Goal: Task Accomplishment & Management: Use online tool/utility

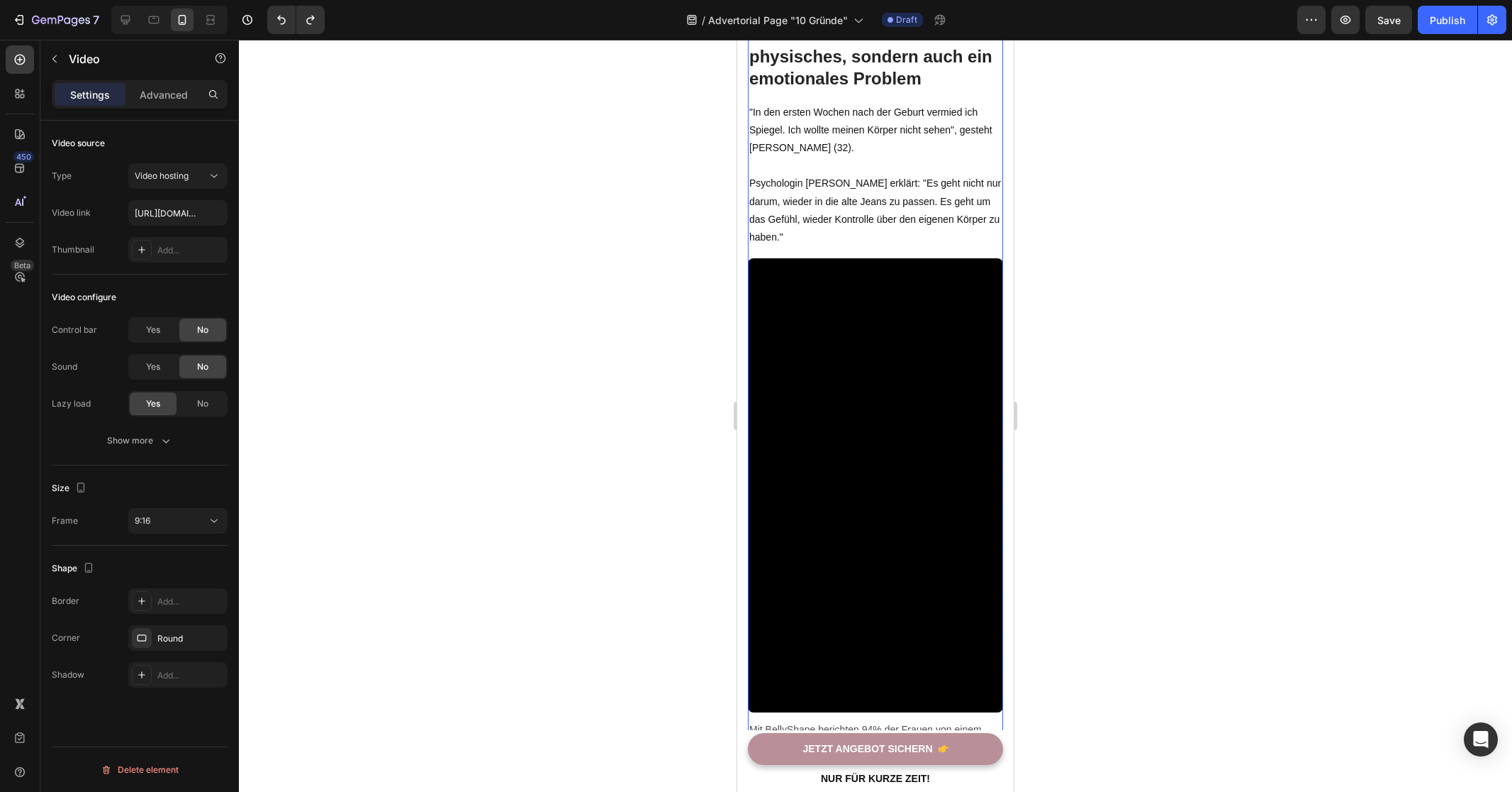
scroll to position [3290, 0]
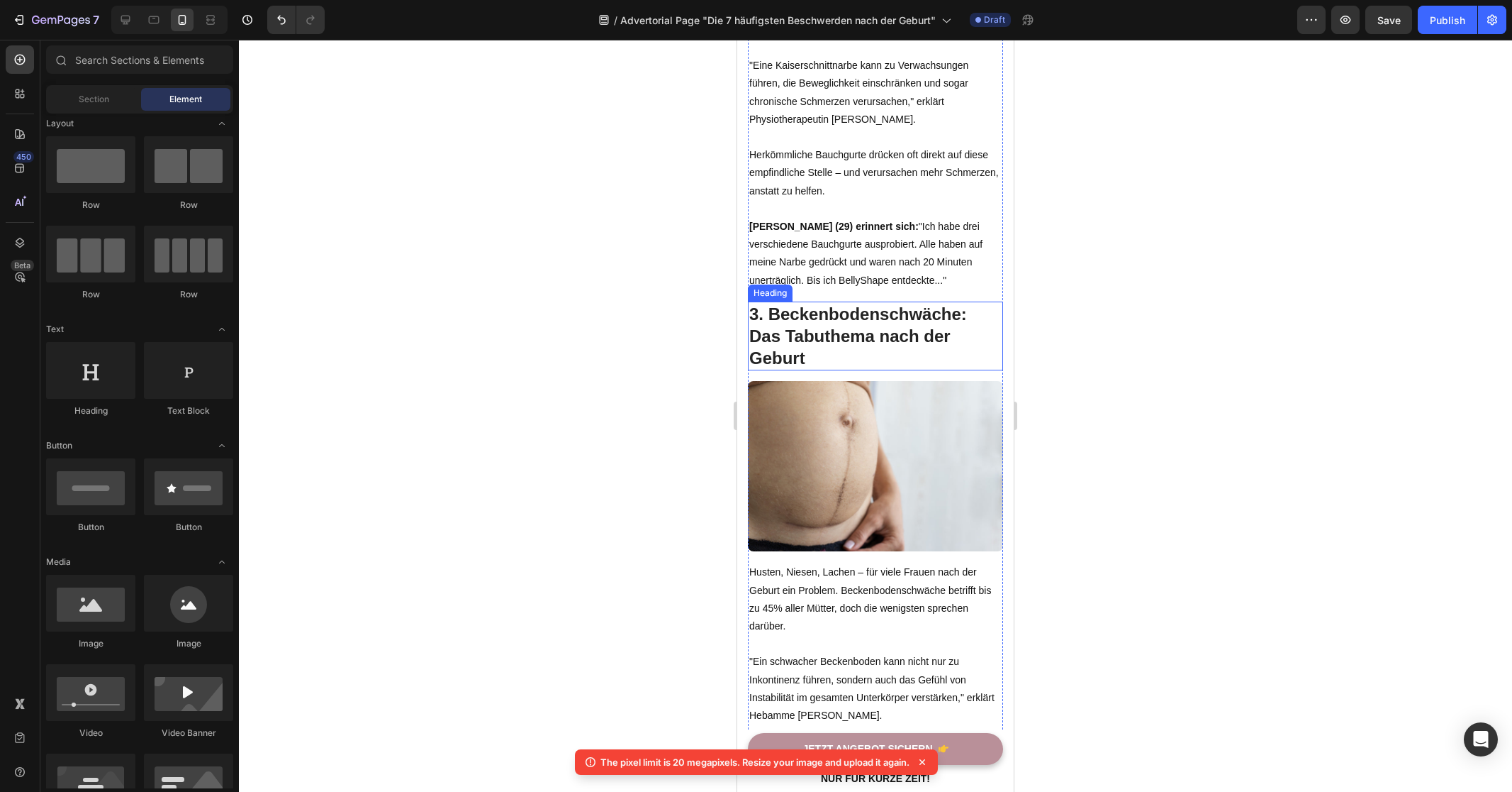
scroll to position [1646, 0]
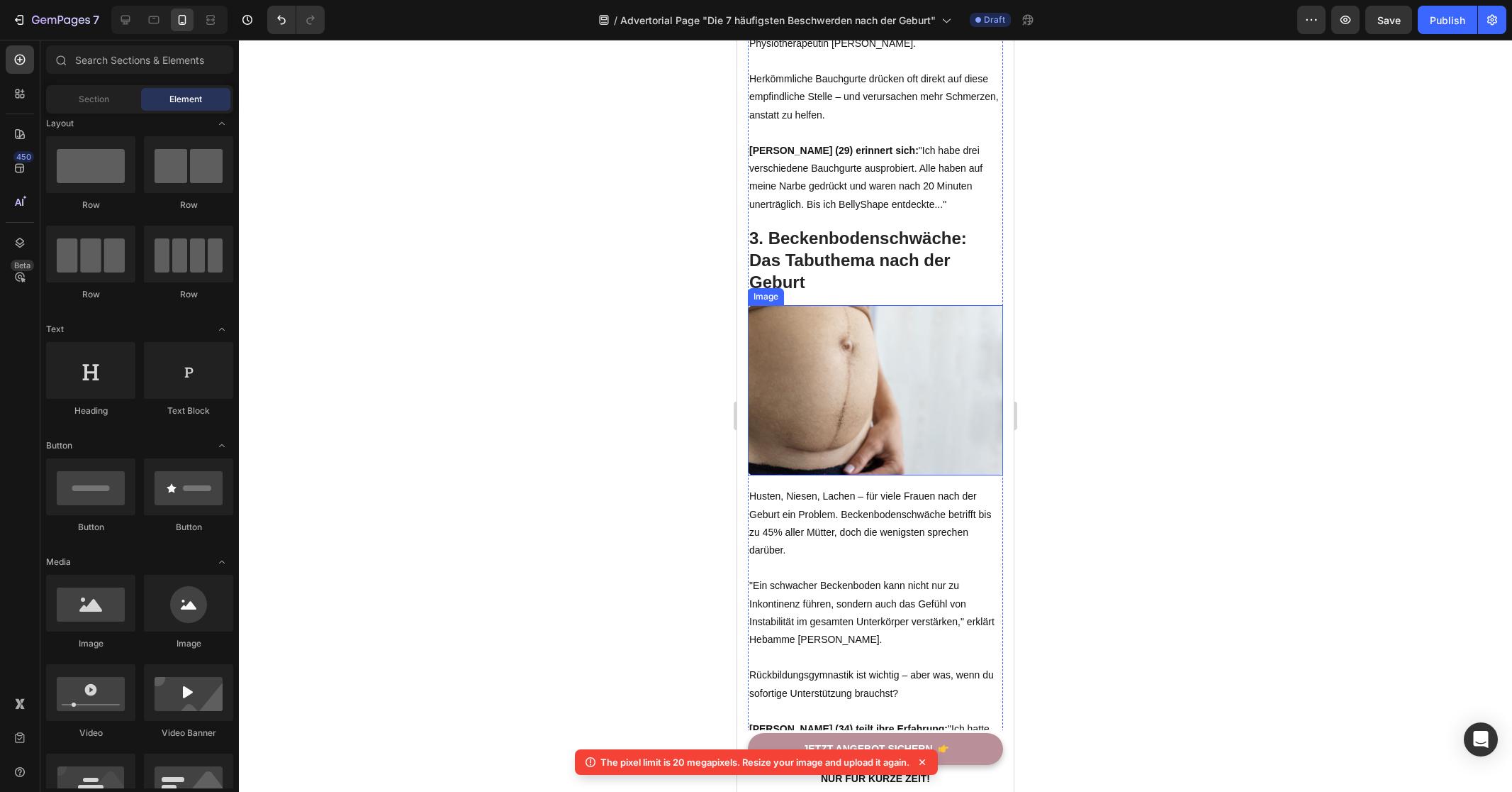
click at [896, 371] on img at bounding box center [876, 389] width 256 height 170
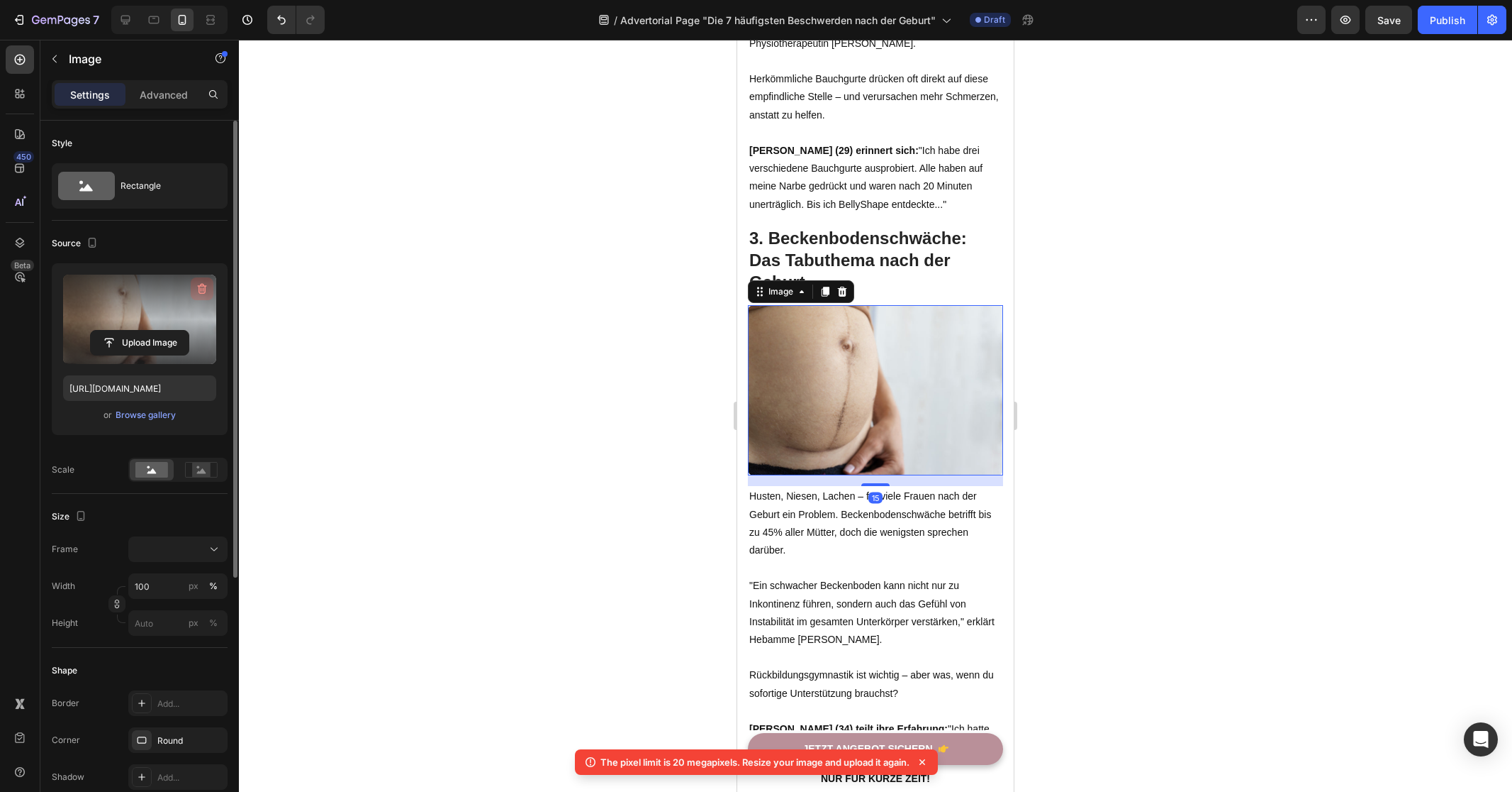
click at [203, 286] on icon "button" at bounding box center [202, 288] width 14 height 14
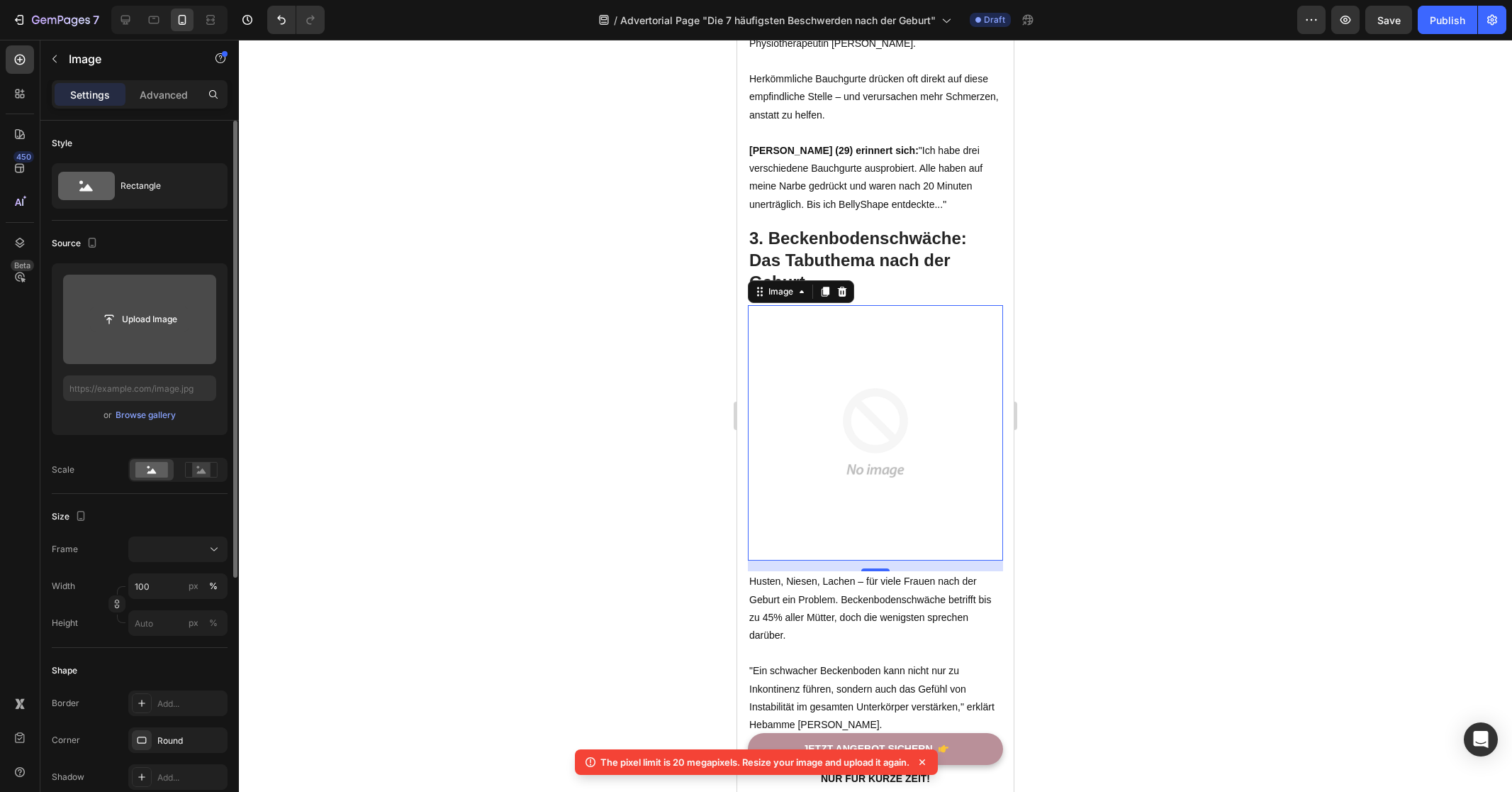
click at [147, 311] on input "file" at bounding box center [139, 319] width 98 height 24
type input "https://cdn.shopify.com/s/files/1/0821/7847/4330/files/gempages_537579795580454…"
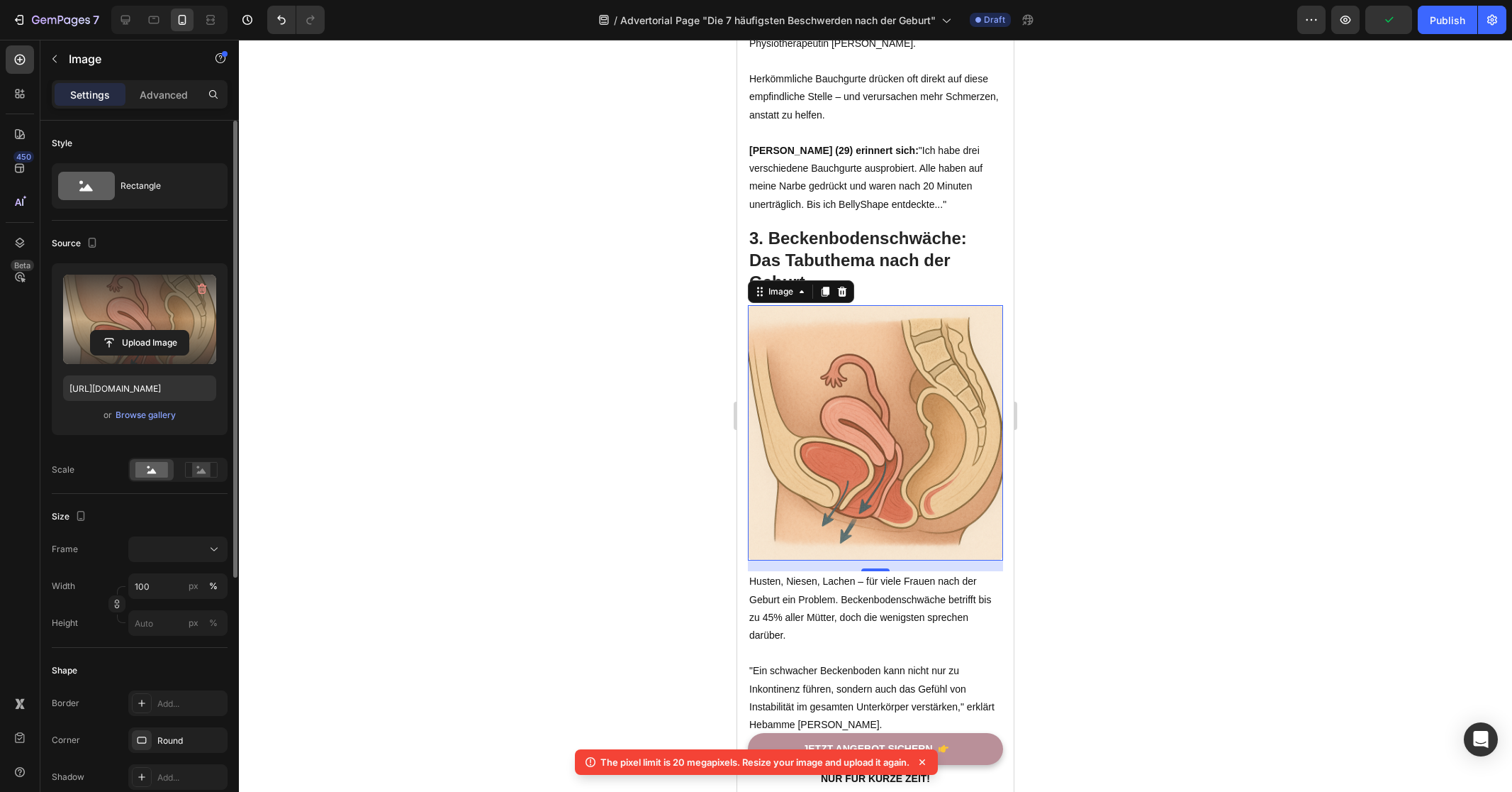
click at [1138, 301] on div at bounding box center [876, 415] width 1274 height 752
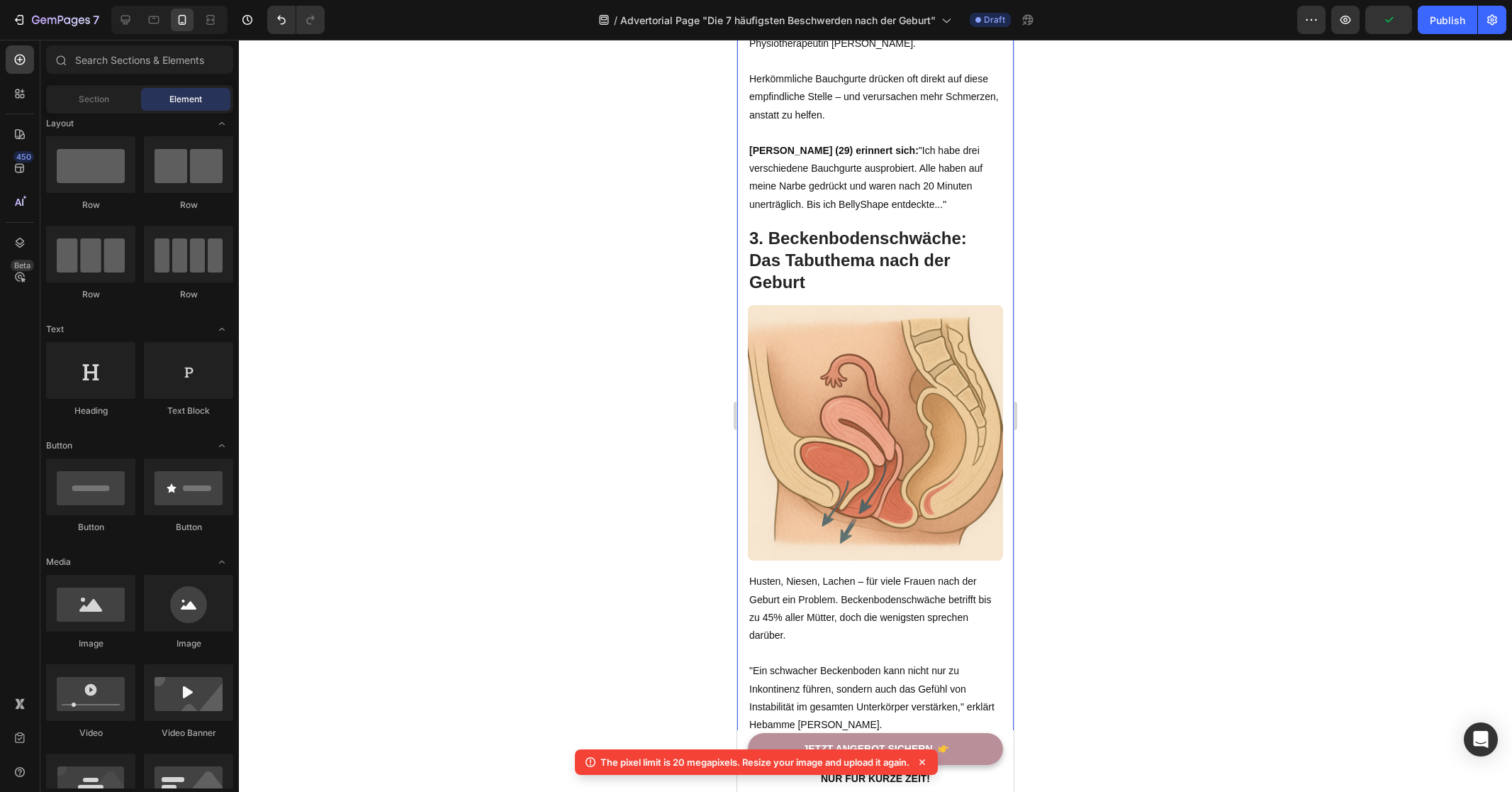
click at [1097, 378] on div at bounding box center [876, 415] width 1274 height 752
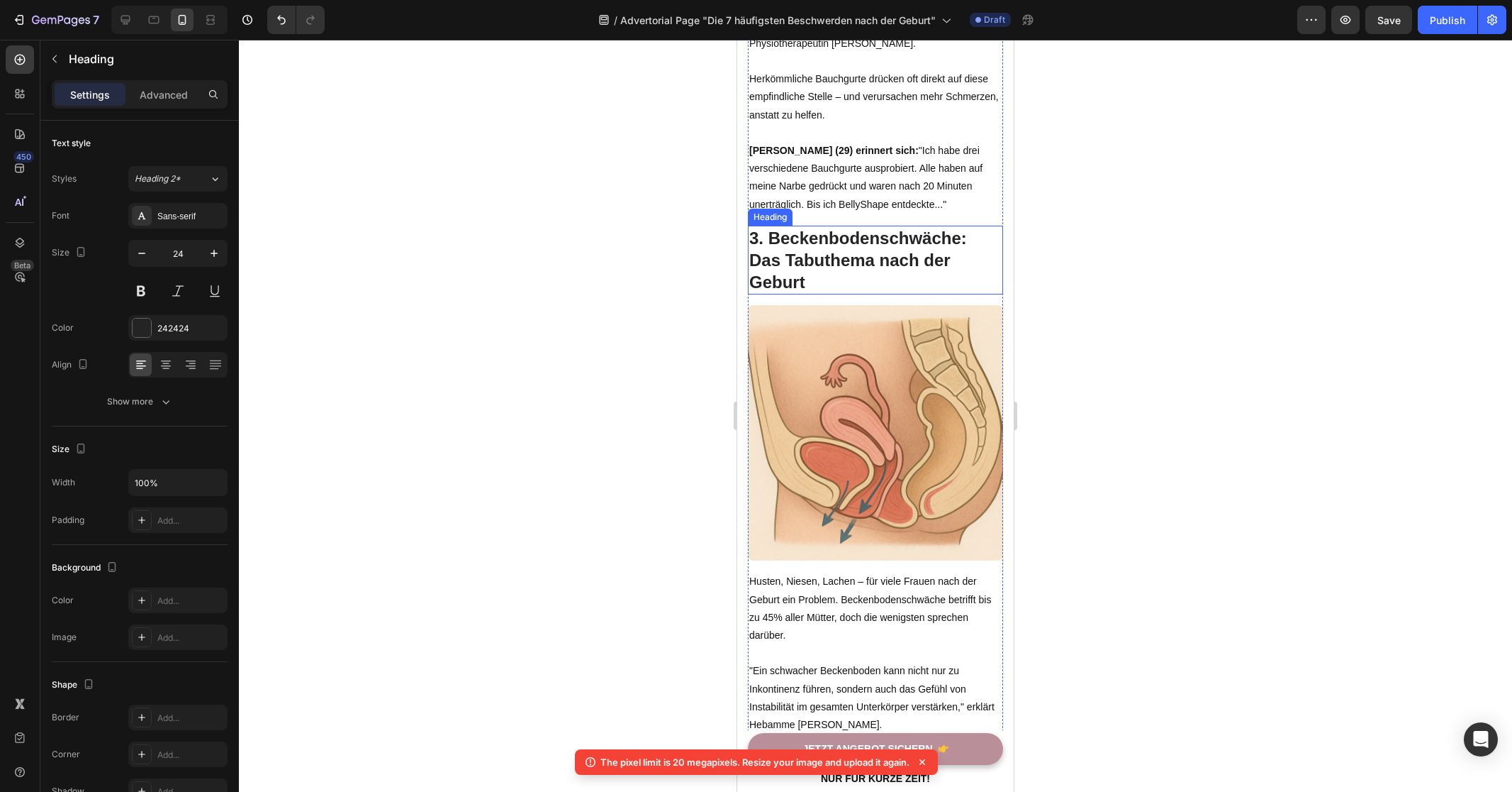
click at [857, 259] on p "3. Beckenbodenschwäche: Das Tabuthema nach der Geburt" at bounding box center [875, 260] width 253 height 66
click at [1097, 332] on div at bounding box center [876, 415] width 1274 height 752
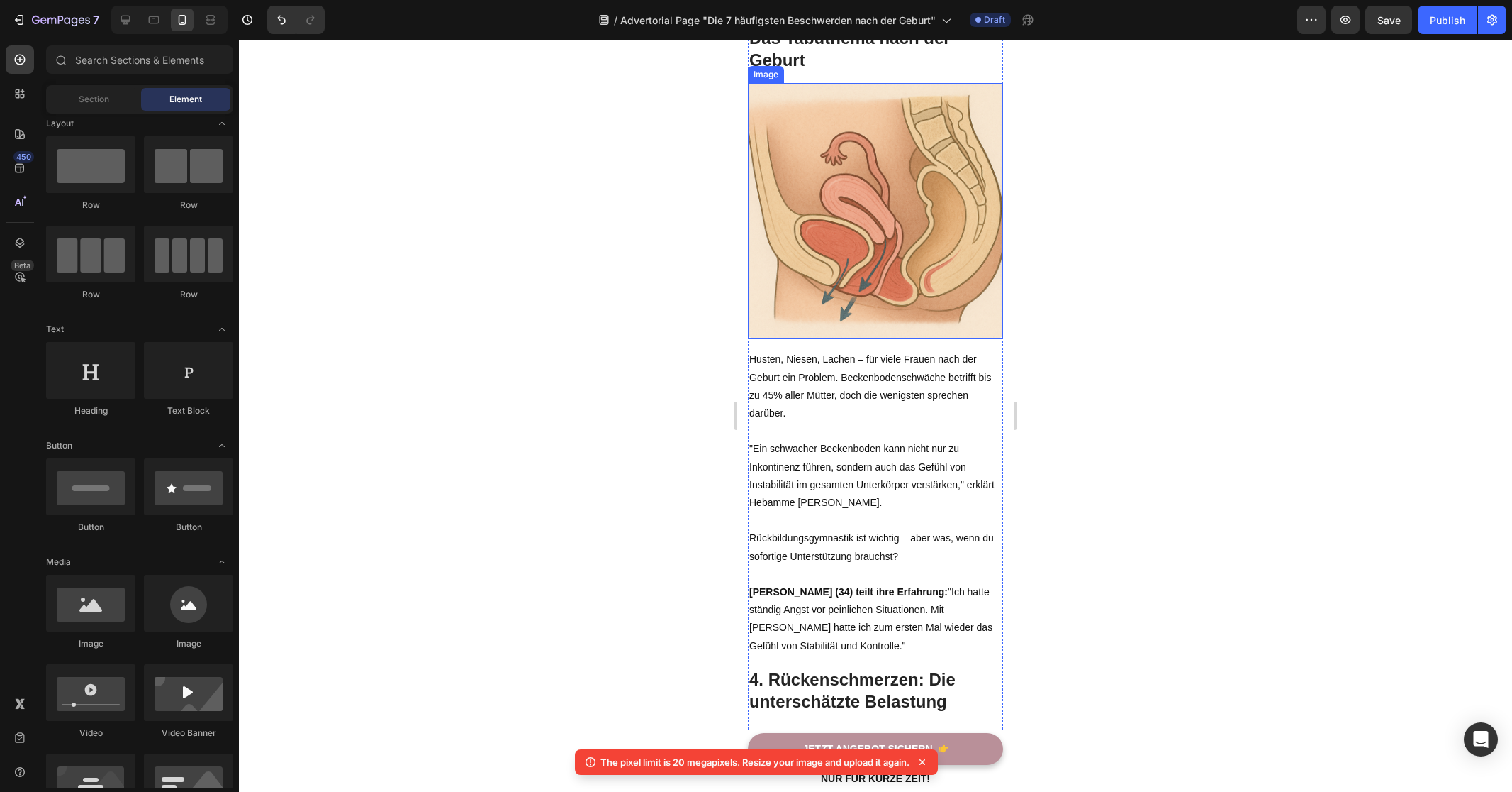
scroll to position [1941, 0]
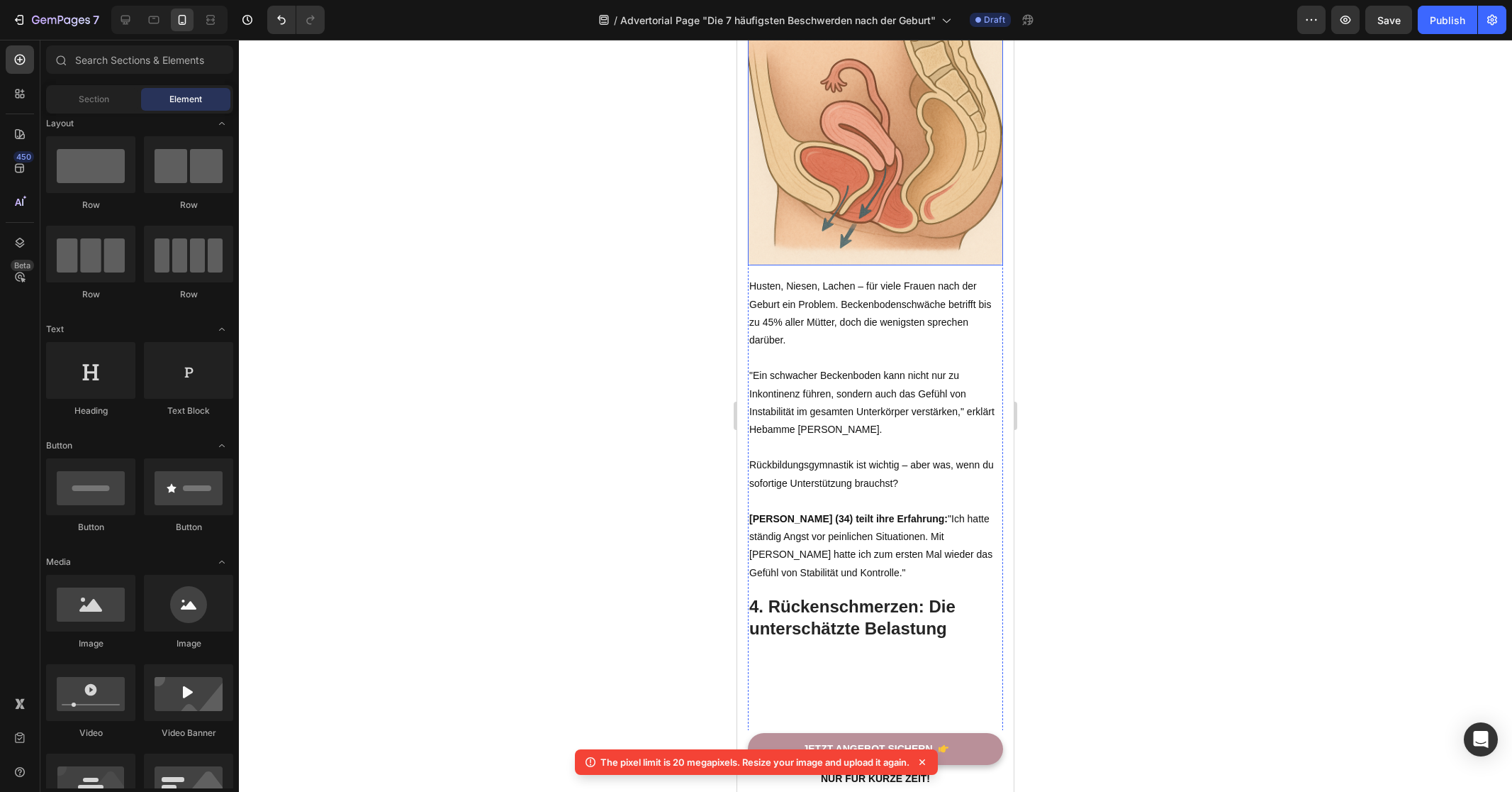
click at [868, 225] on img at bounding box center [876, 137] width 256 height 256
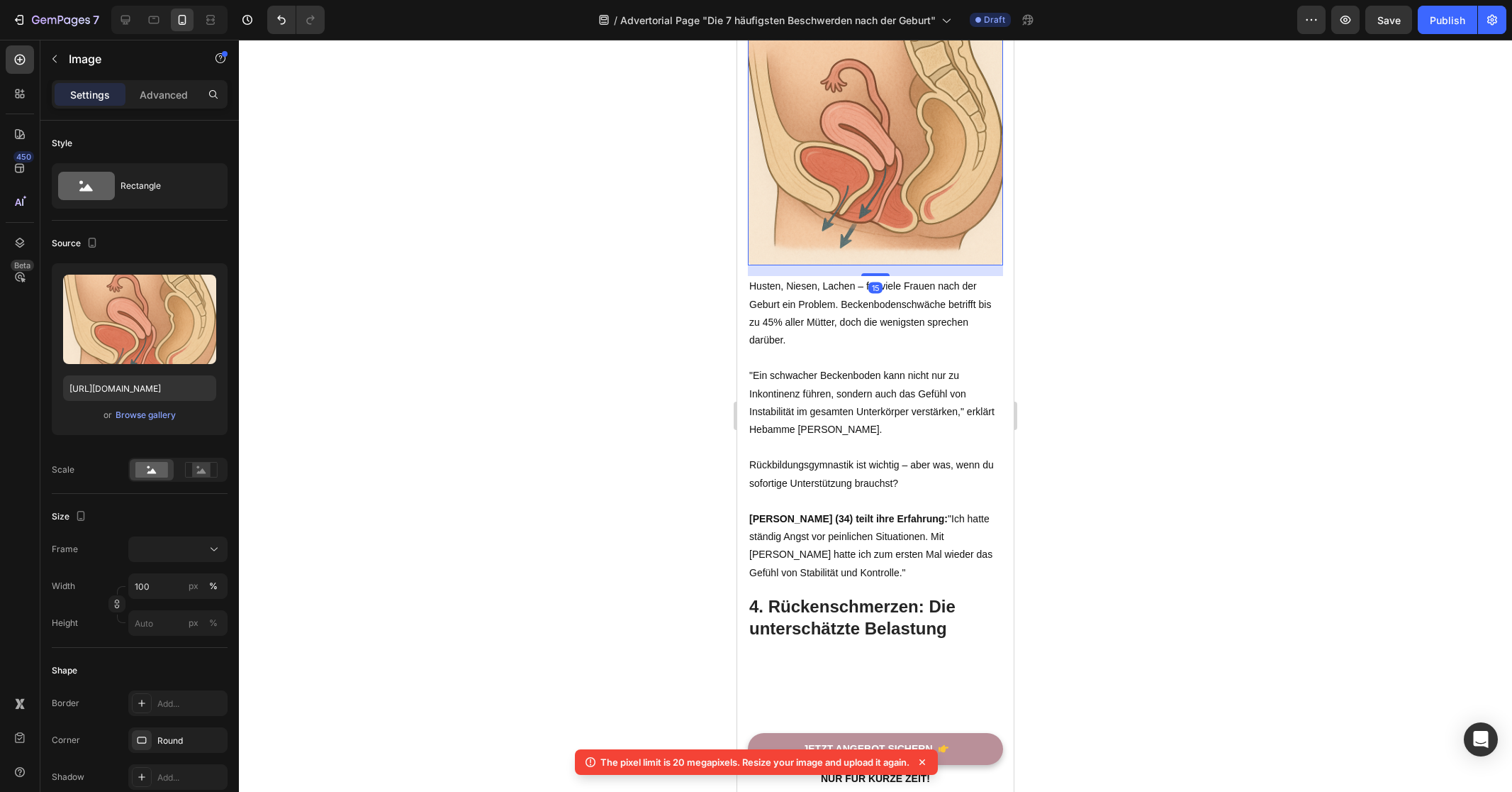
click at [1175, 296] on div at bounding box center [876, 415] width 1274 height 752
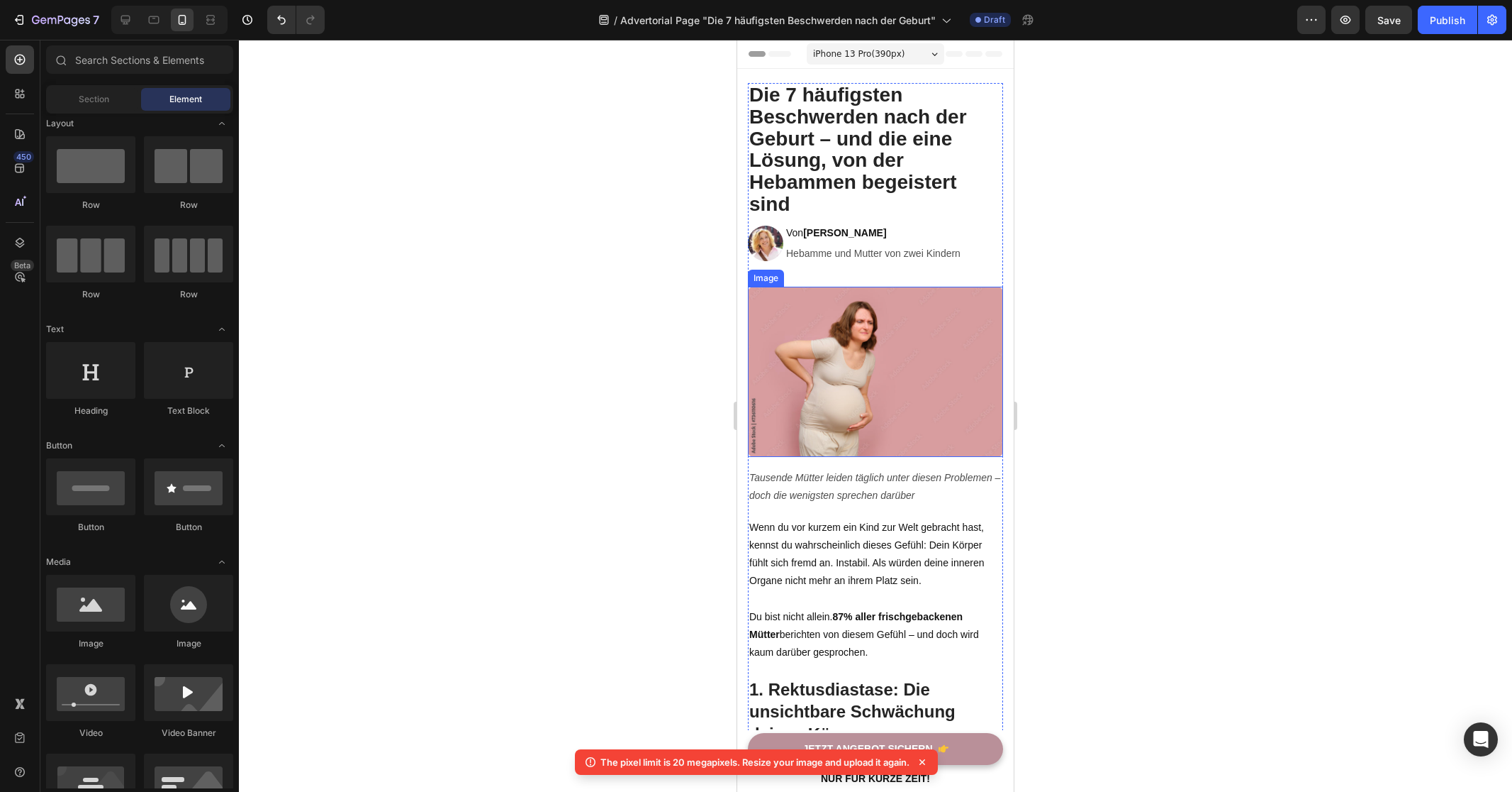
scroll to position [9, 0]
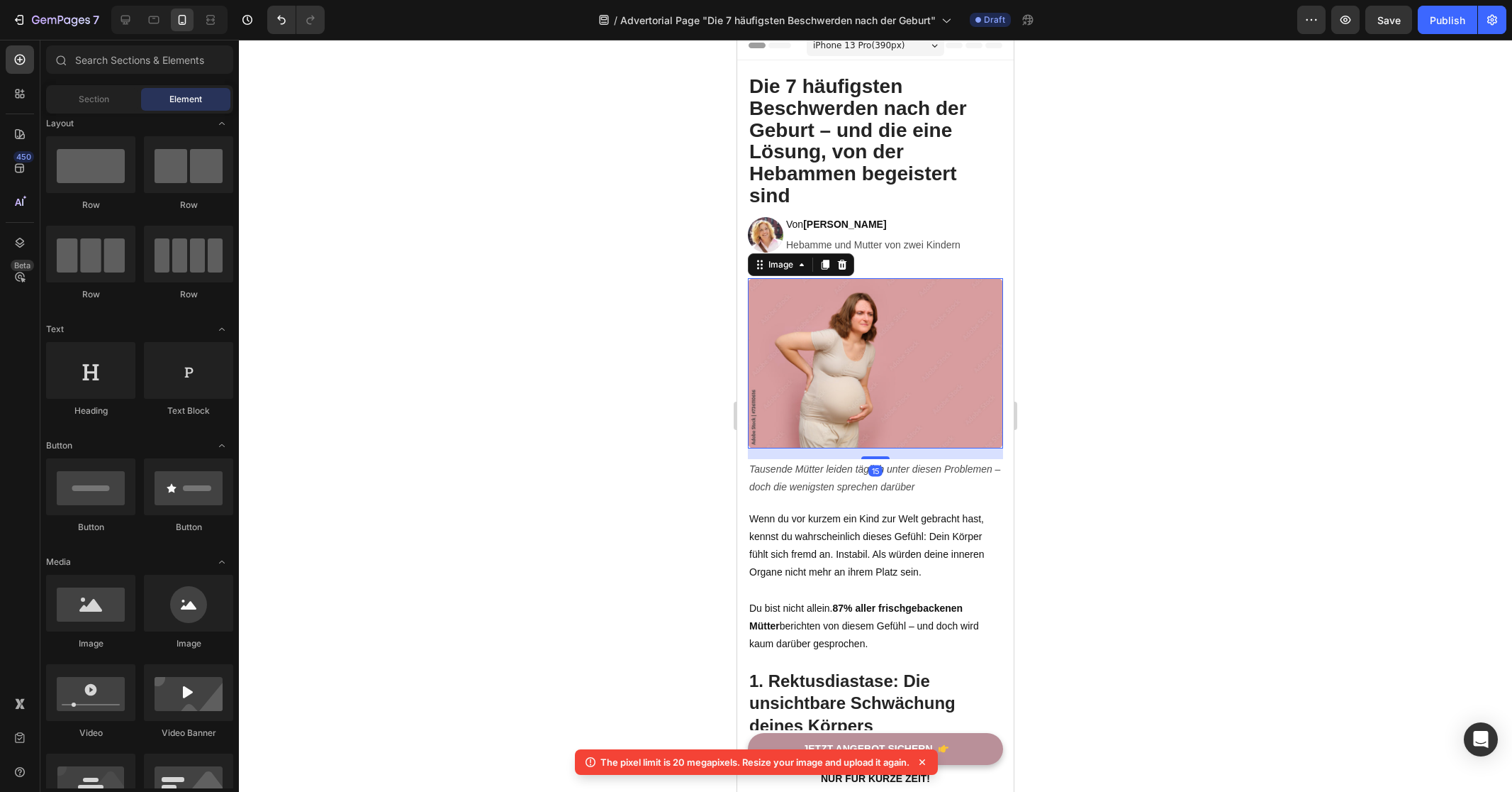
click at [916, 341] on img at bounding box center [876, 362] width 256 height 170
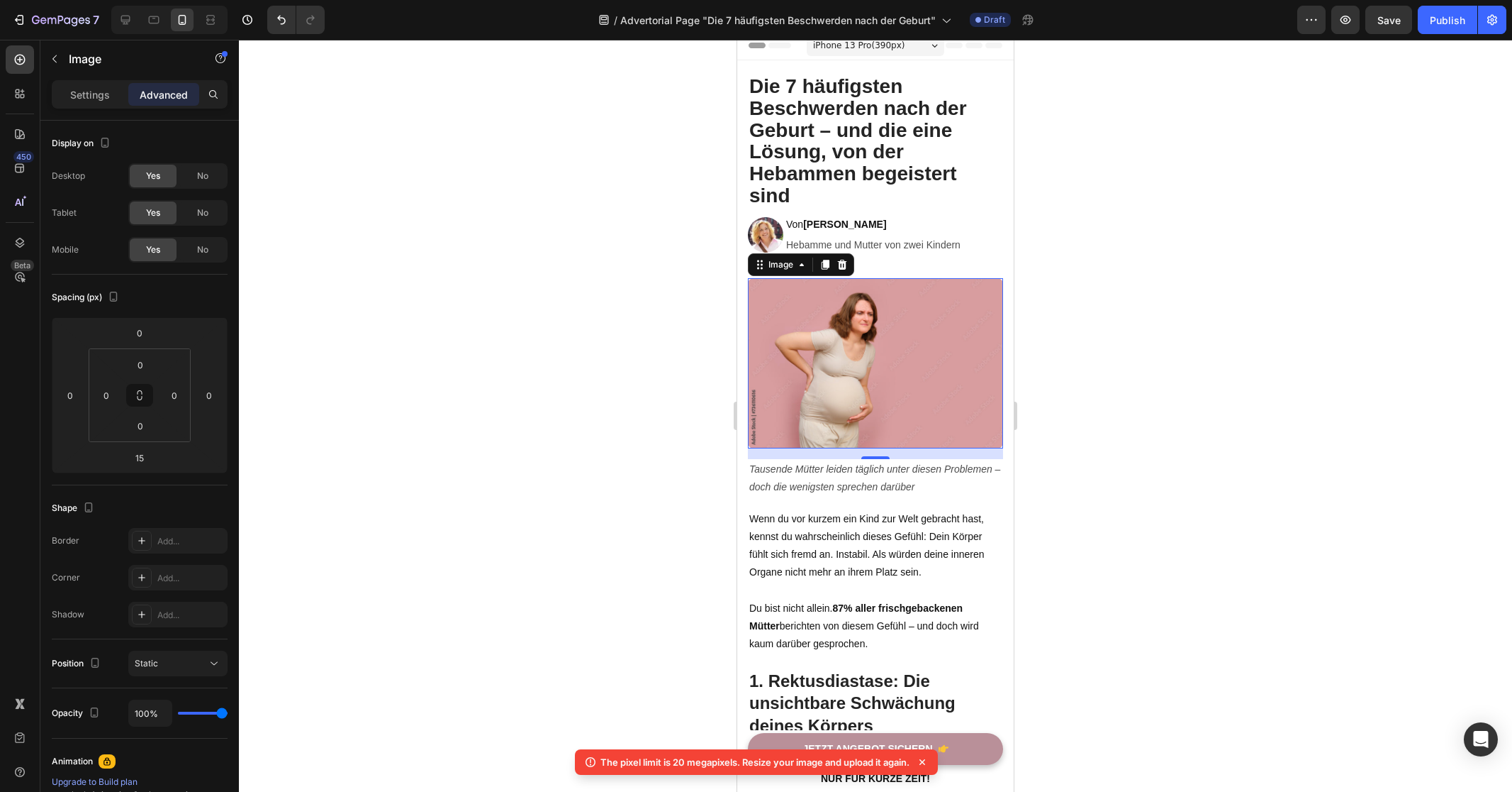
click at [96, 112] on div "Settings Advanced" at bounding box center [139, 100] width 199 height 40
click at [96, 88] on p "Settings" at bounding box center [89, 94] width 39 height 14
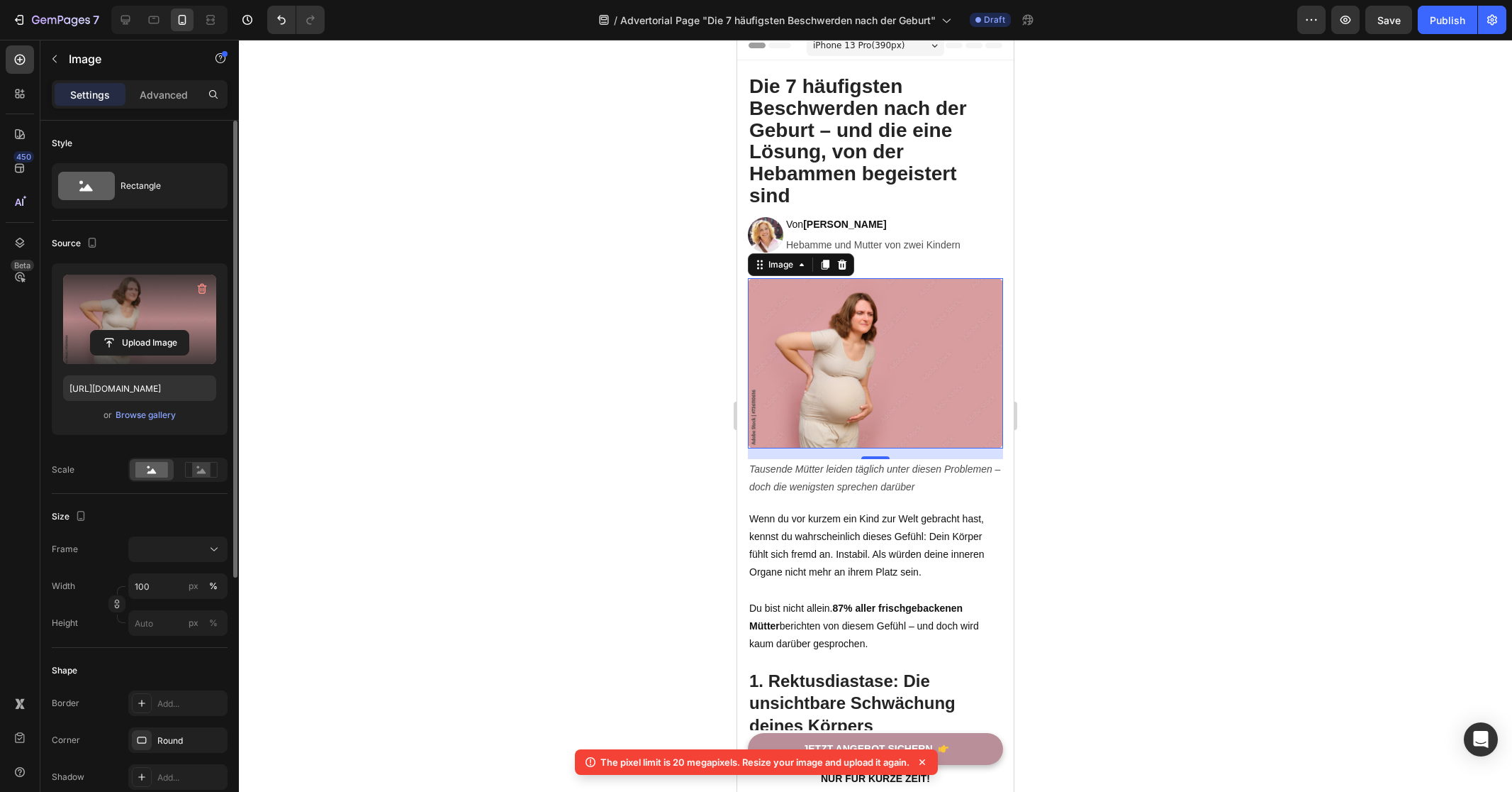
click at [126, 281] on label at bounding box center [139, 319] width 153 height 89
click at [126, 331] on input "file" at bounding box center [139, 342] width 98 height 24
type input "https://cdn.shopify.com/s/files/1/0821/7847/4330/files/gempages_537579795580454…"
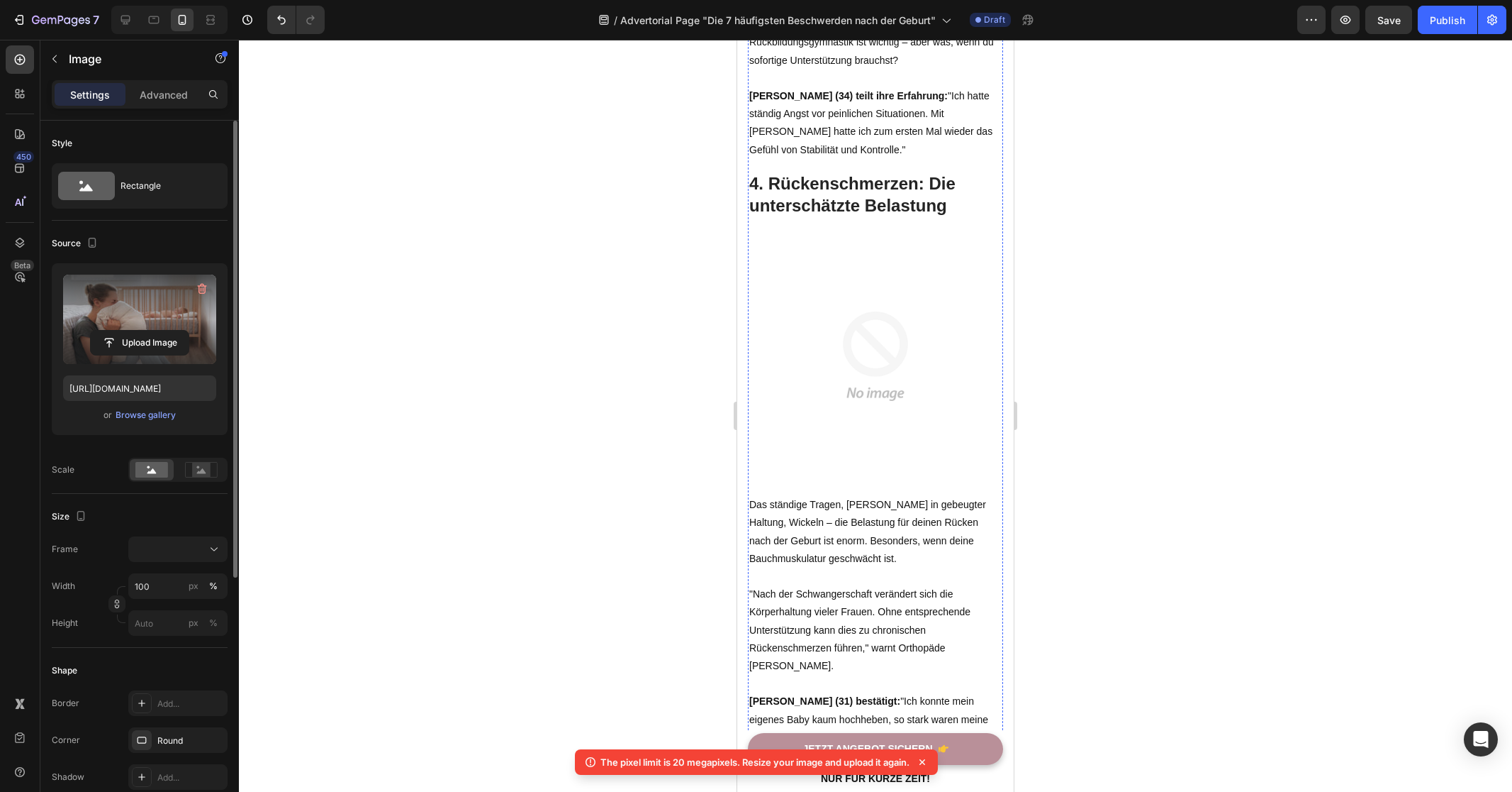
scroll to position [2372, 0]
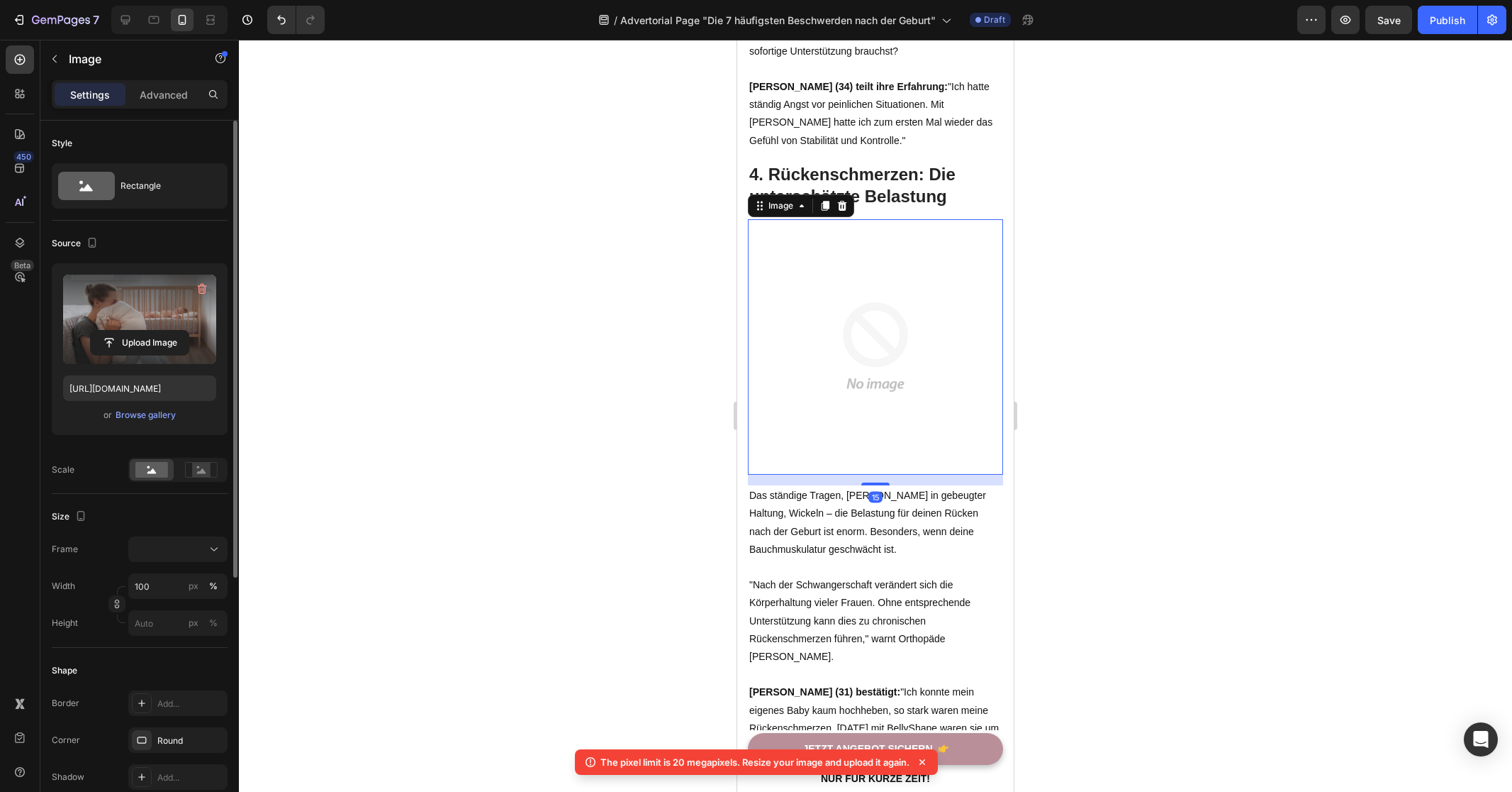
click at [867, 326] on img at bounding box center [876, 347] width 256 height 256
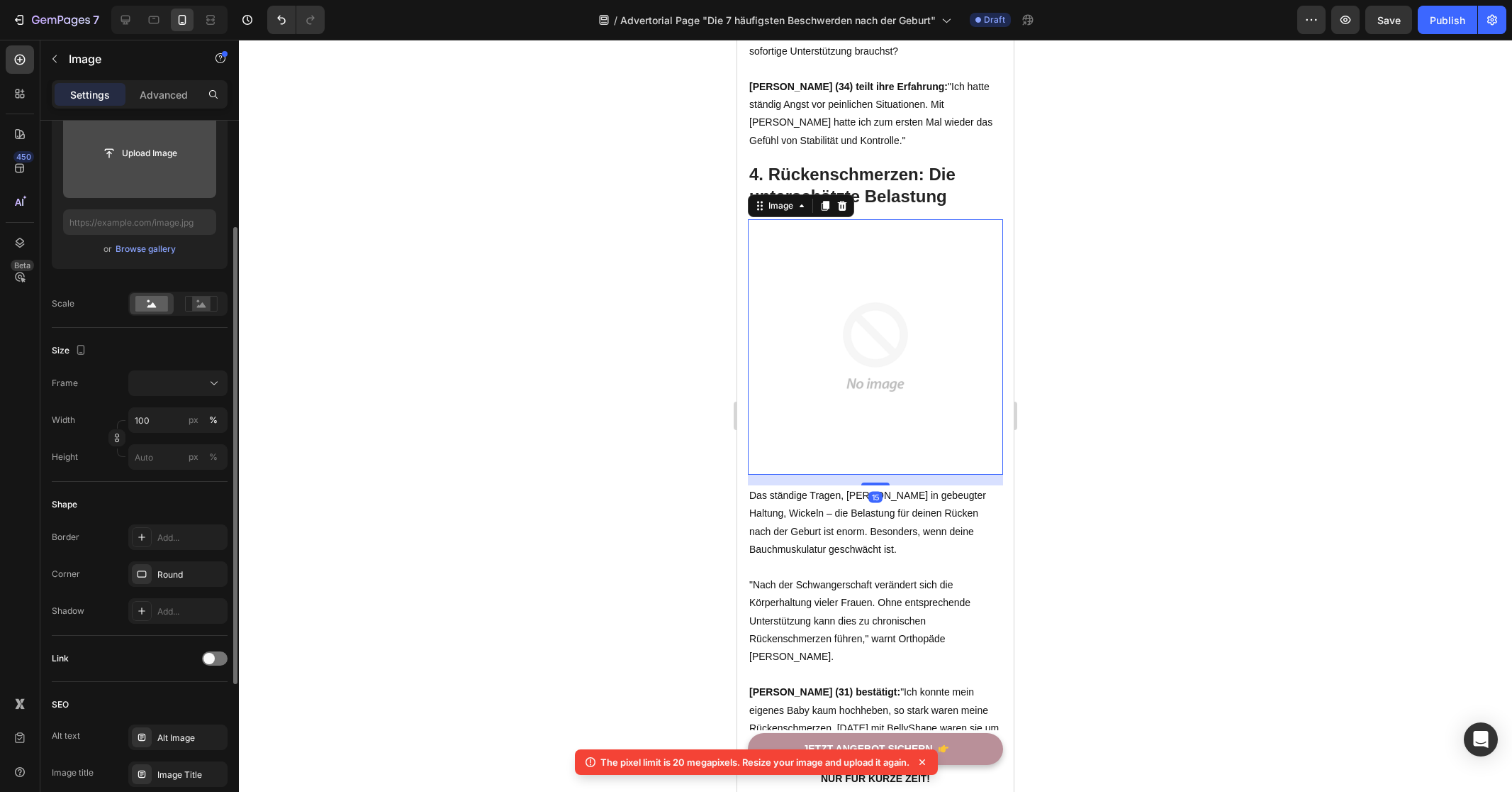
click at [138, 166] on input "file" at bounding box center [139, 153] width 153 height 89
type input "https://cdn.shopify.com/s/files/1/0821/7847/4330/files/gempages_537579795580454…"
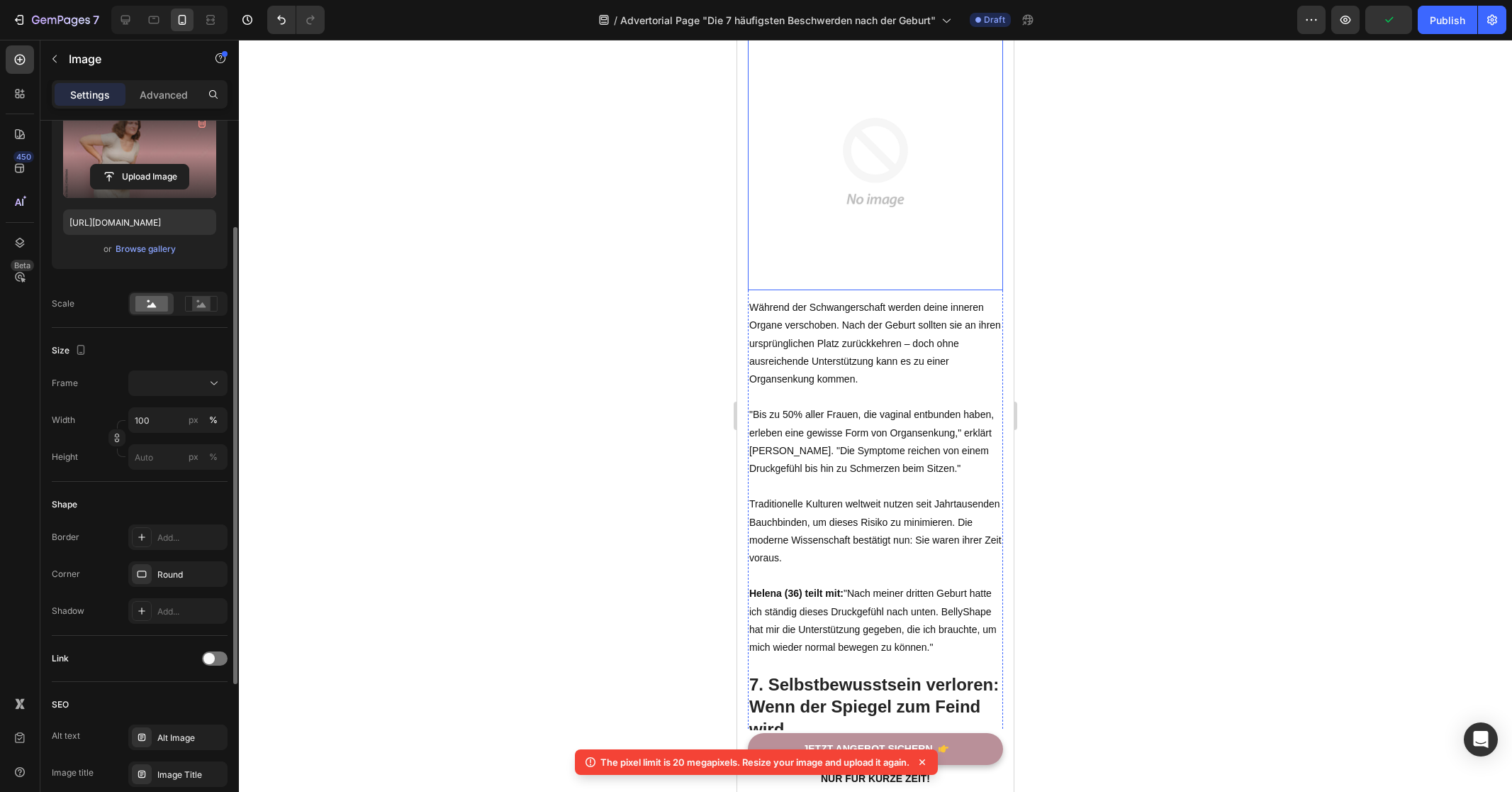
scroll to position [3539, 0]
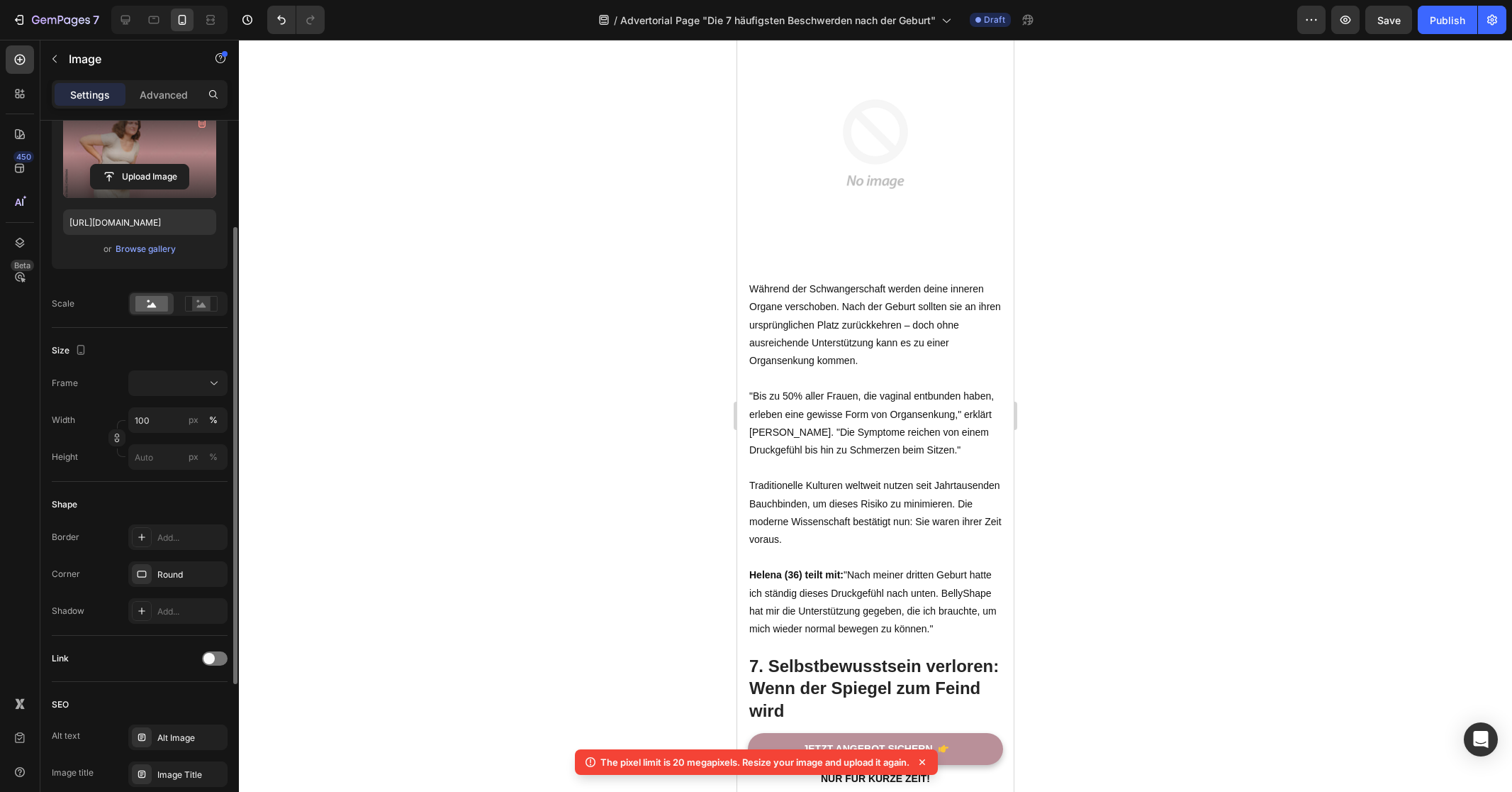
click at [571, 376] on div at bounding box center [876, 415] width 1274 height 752
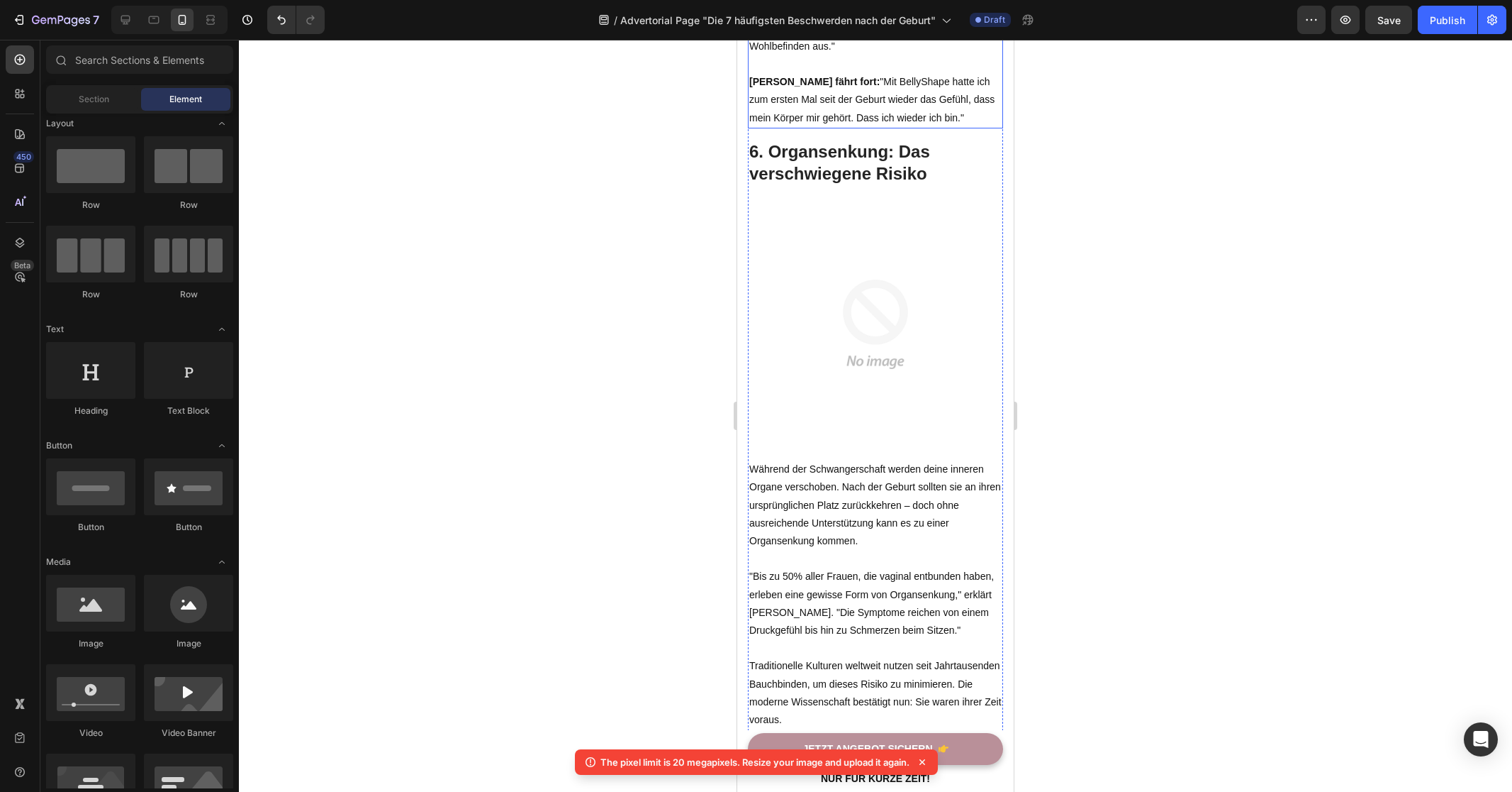
scroll to position [3432, 0]
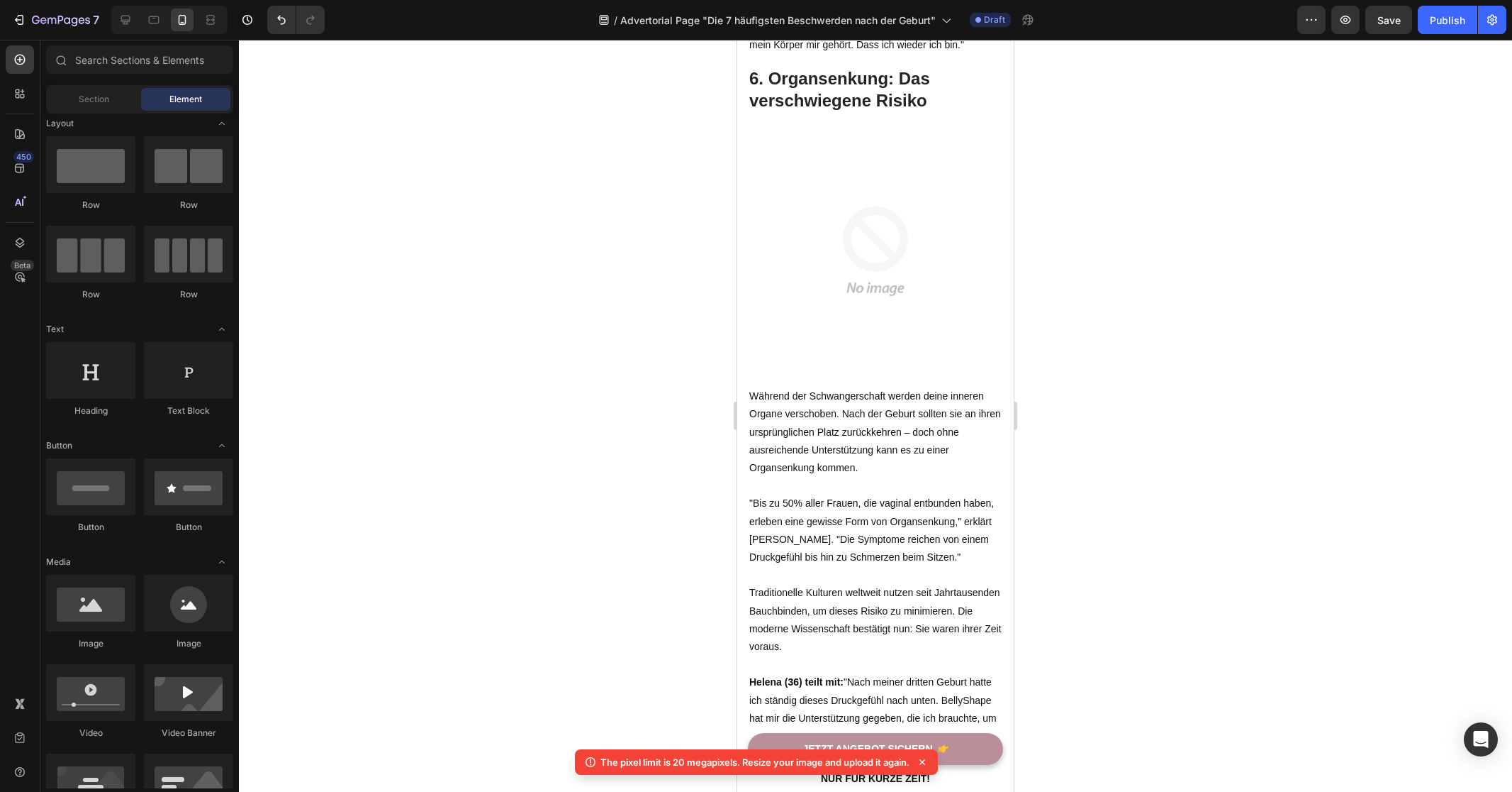
click at [1192, 292] on div at bounding box center [876, 415] width 1274 height 752
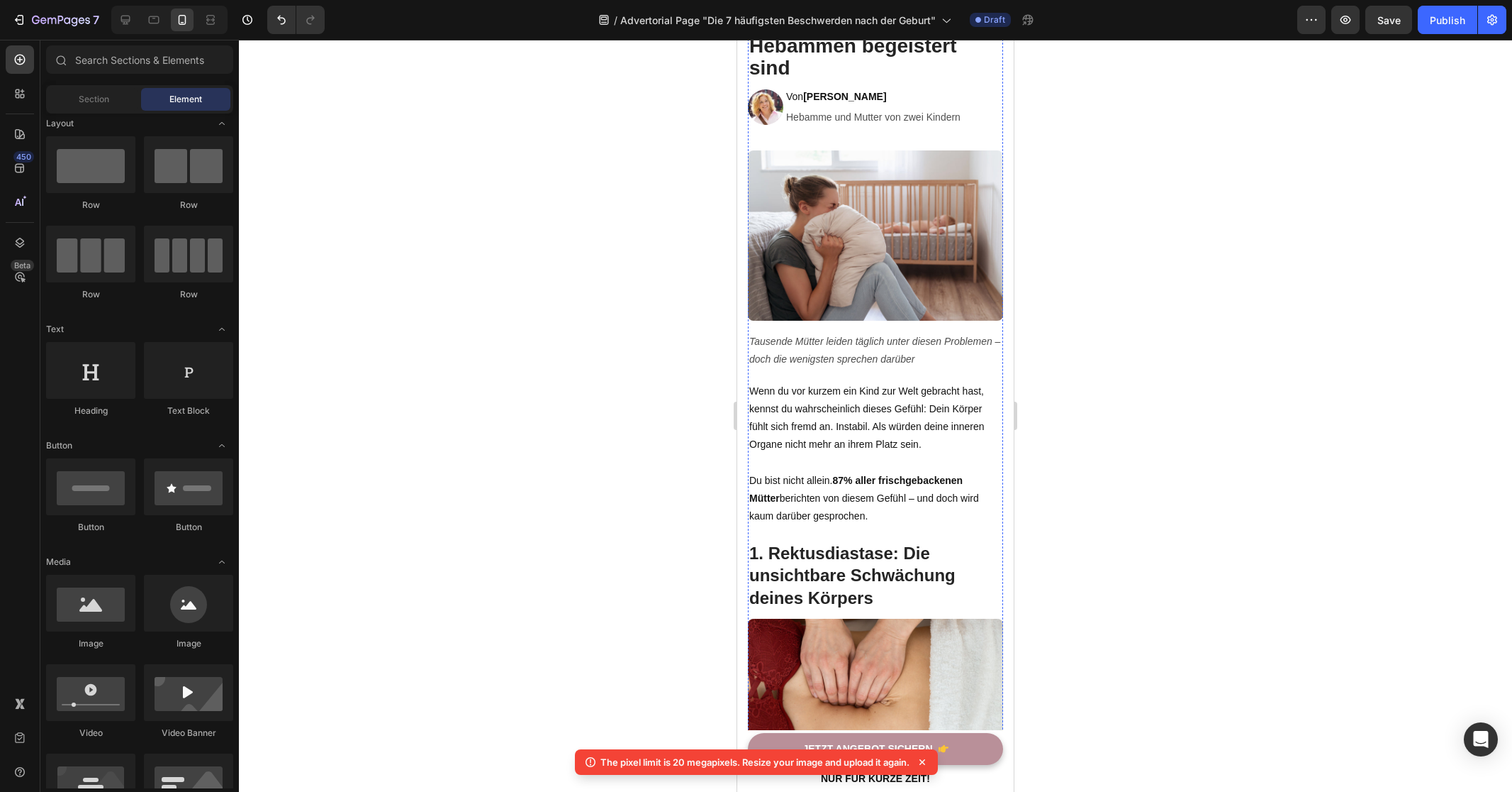
scroll to position [0, 0]
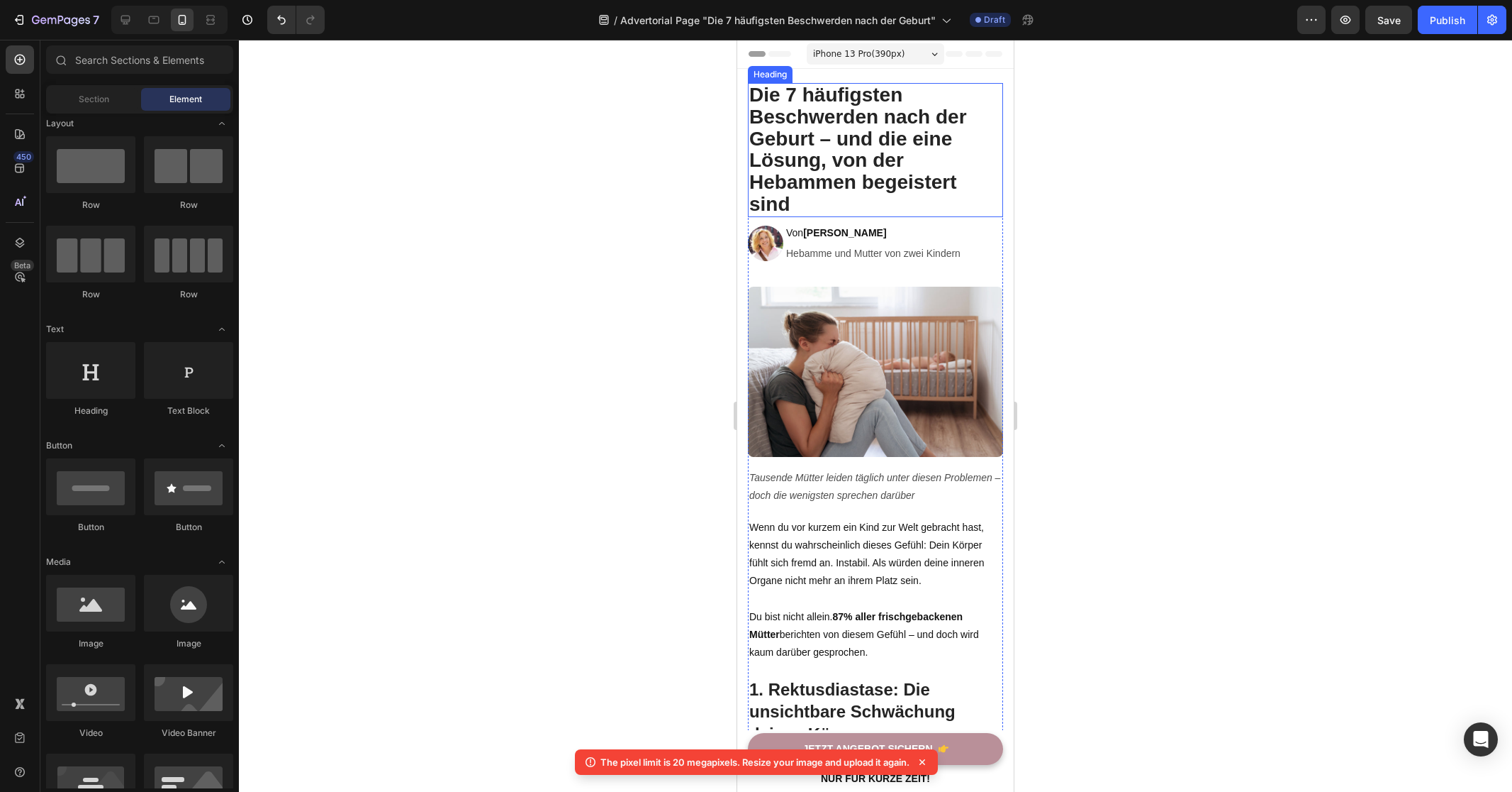
click at [663, 207] on div at bounding box center [876, 415] width 1274 height 752
click at [623, 235] on div at bounding box center [876, 415] width 1274 height 752
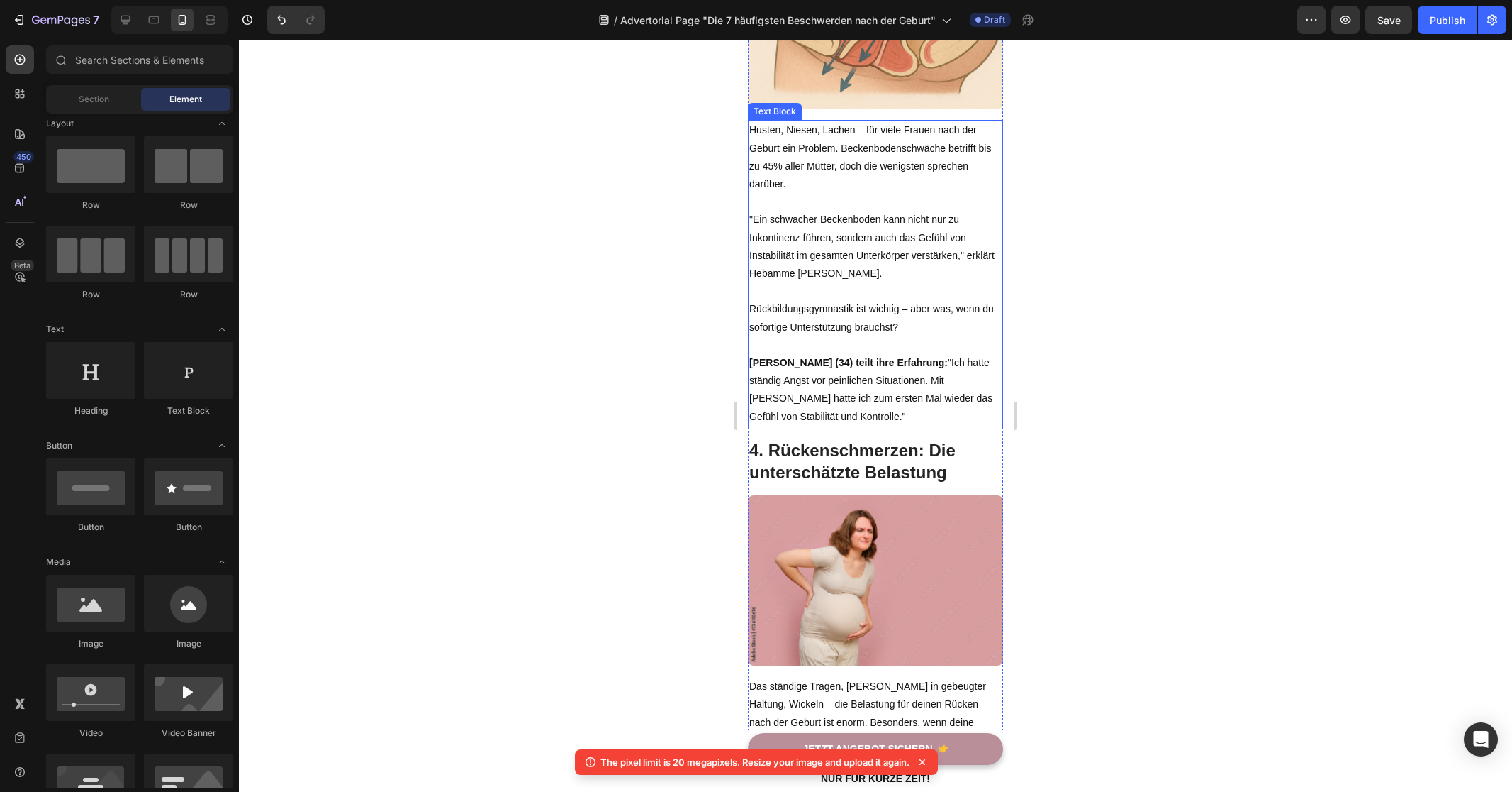
scroll to position [1722, 0]
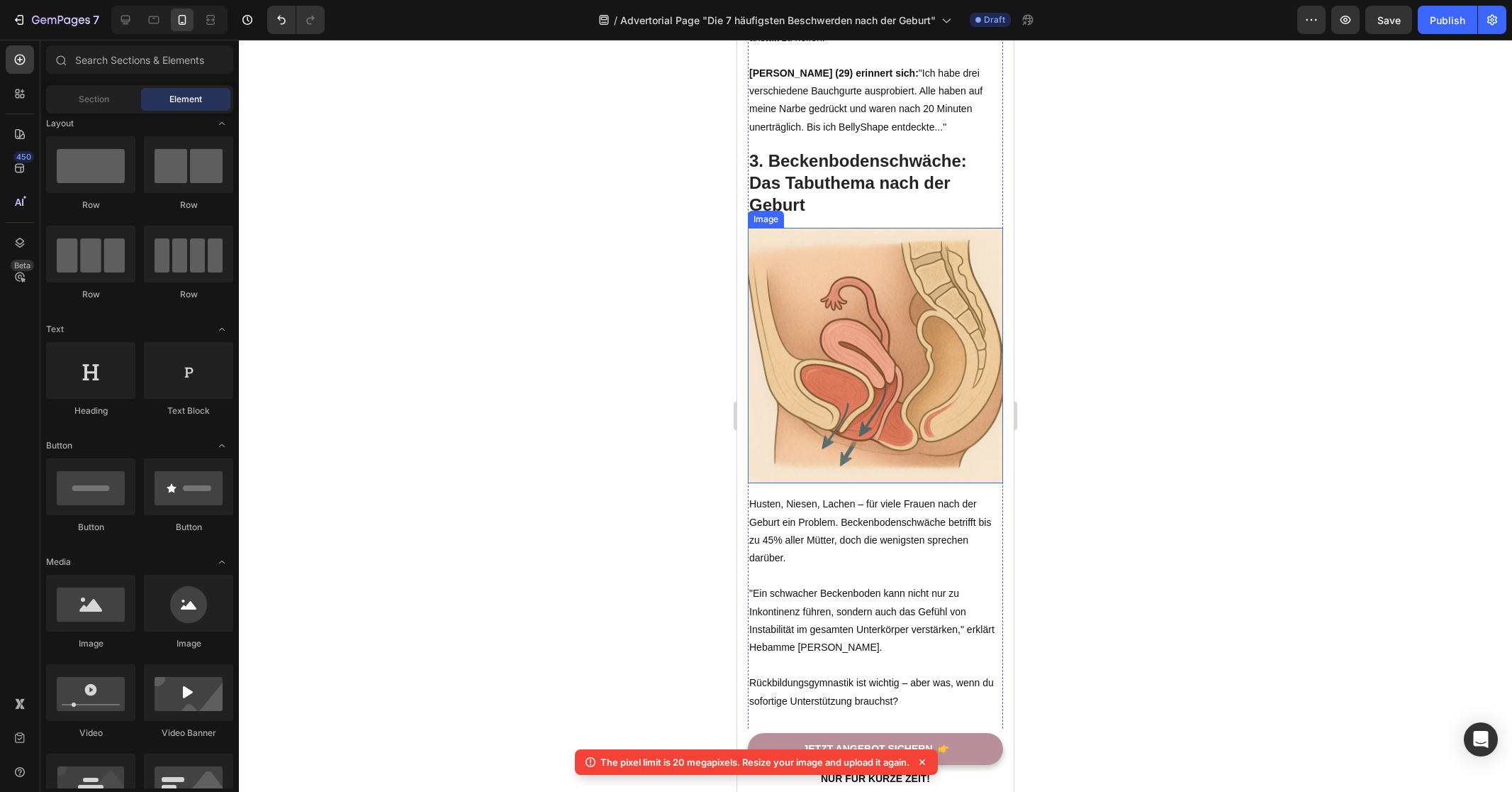
click at [879, 349] on img at bounding box center [876, 356] width 256 height 256
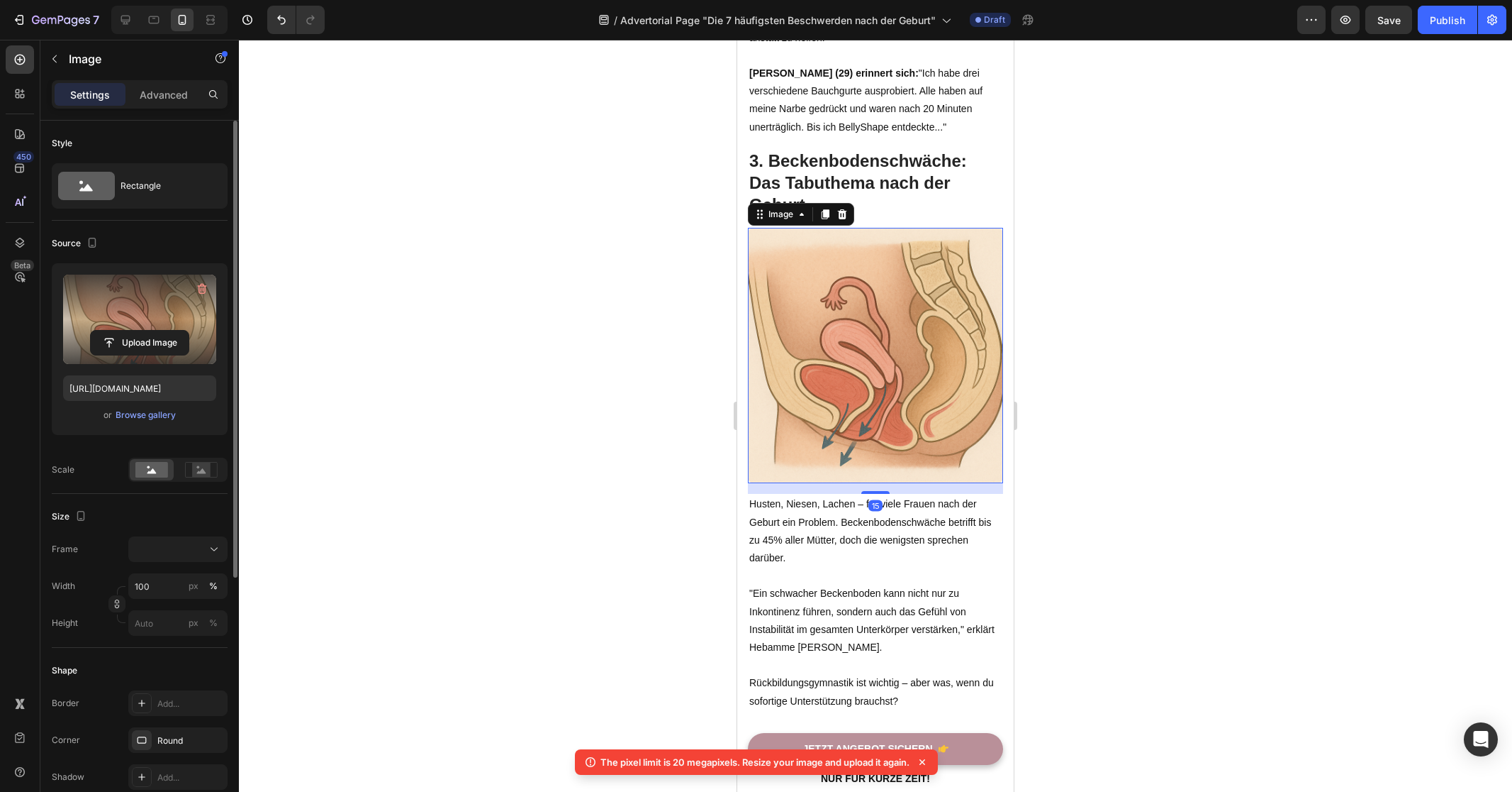
click at [148, 316] on label at bounding box center [139, 319] width 153 height 89
click at [148, 331] on input "file" at bounding box center [139, 342] width 98 height 24
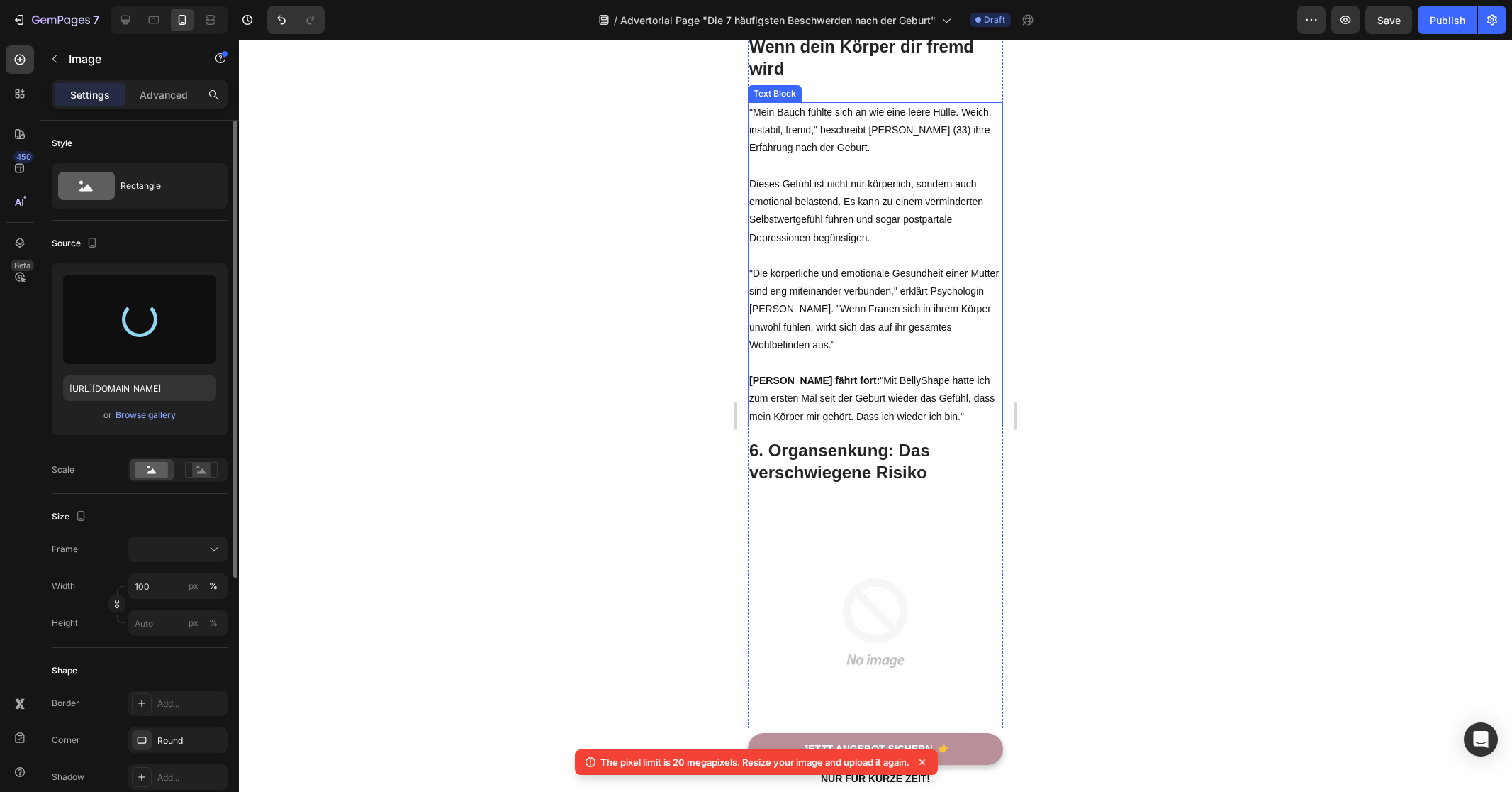
scroll to position [3520, 0]
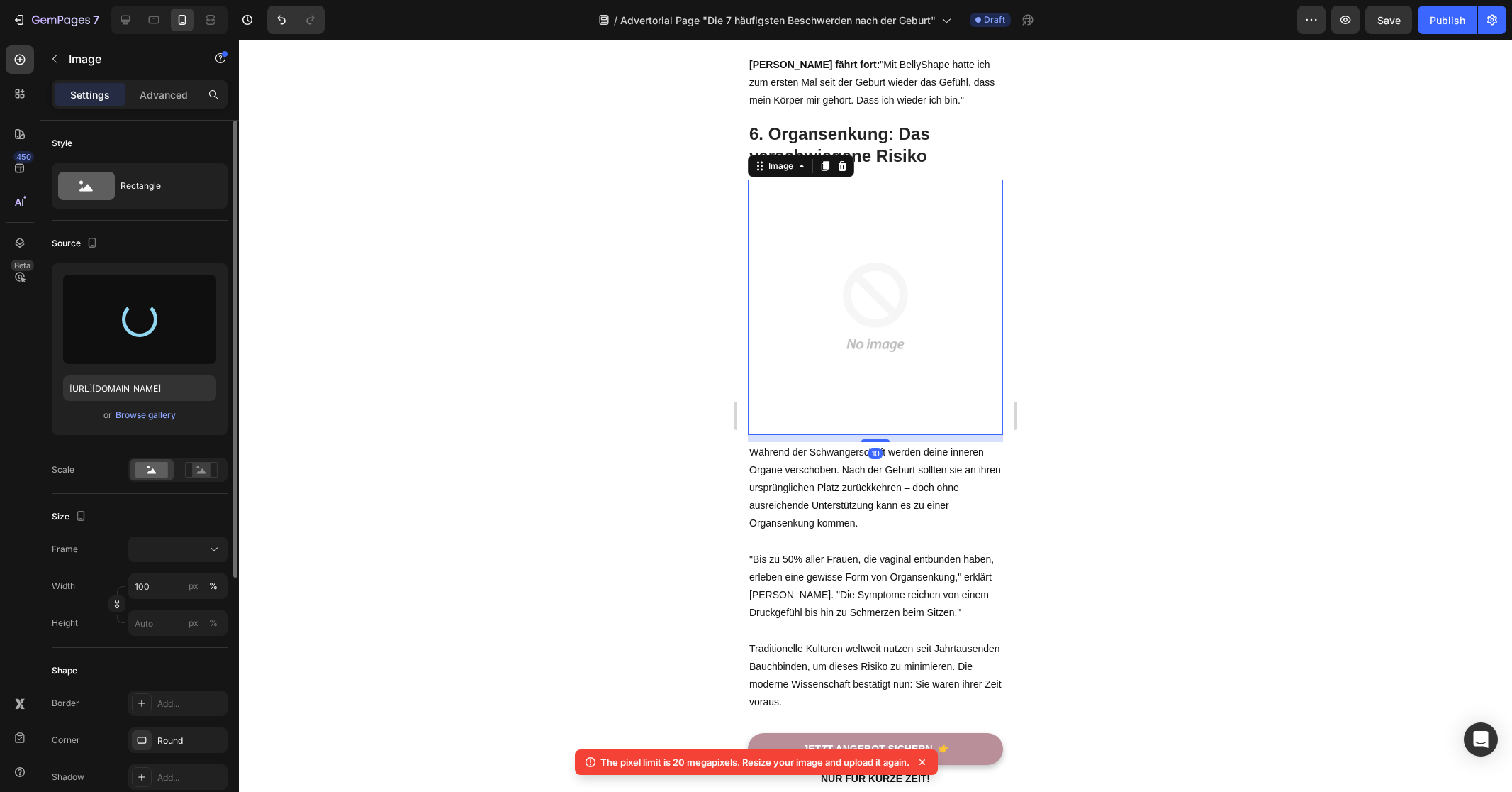
click at [863, 276] on img at bounding box center [876, 308] width 256 height 256
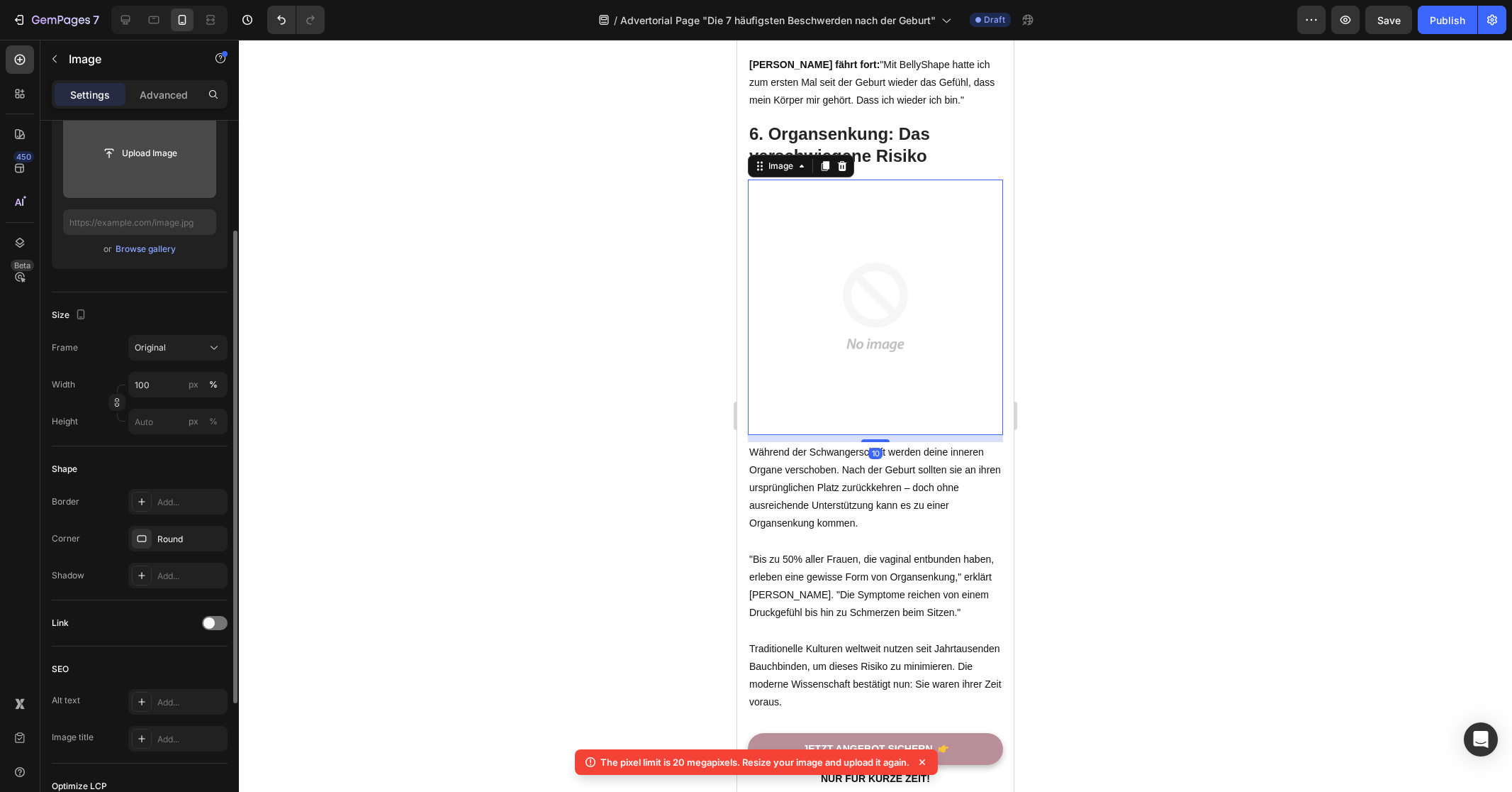
click at [151, 163] on input "file" at bounding box center [139, 153] width 98 height 24
type input "https://cdn.shopify.com/s/files/1/0821/7847/4330/files/gempages_537579795580454…"
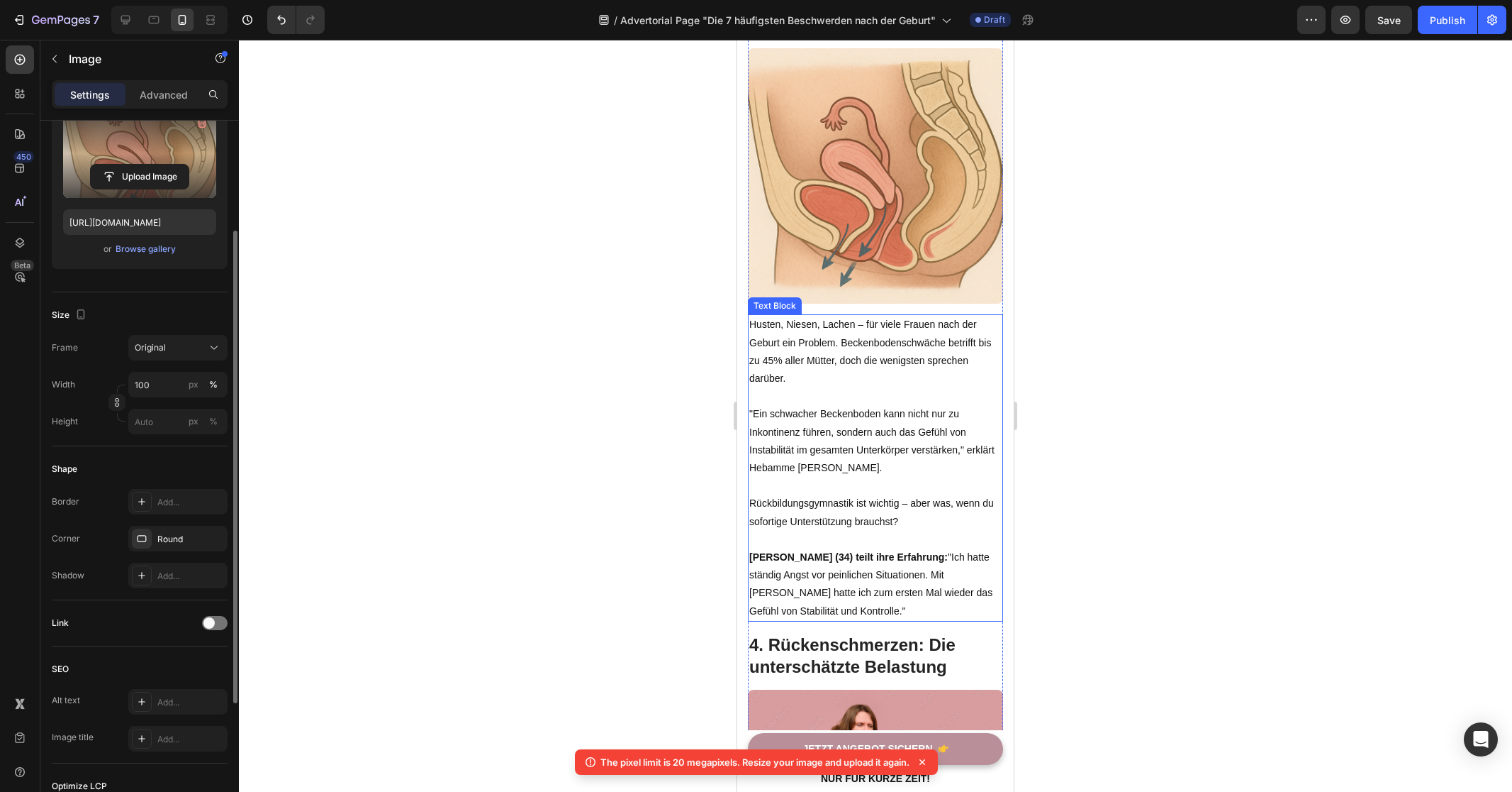
scroll to position [1610, 0]
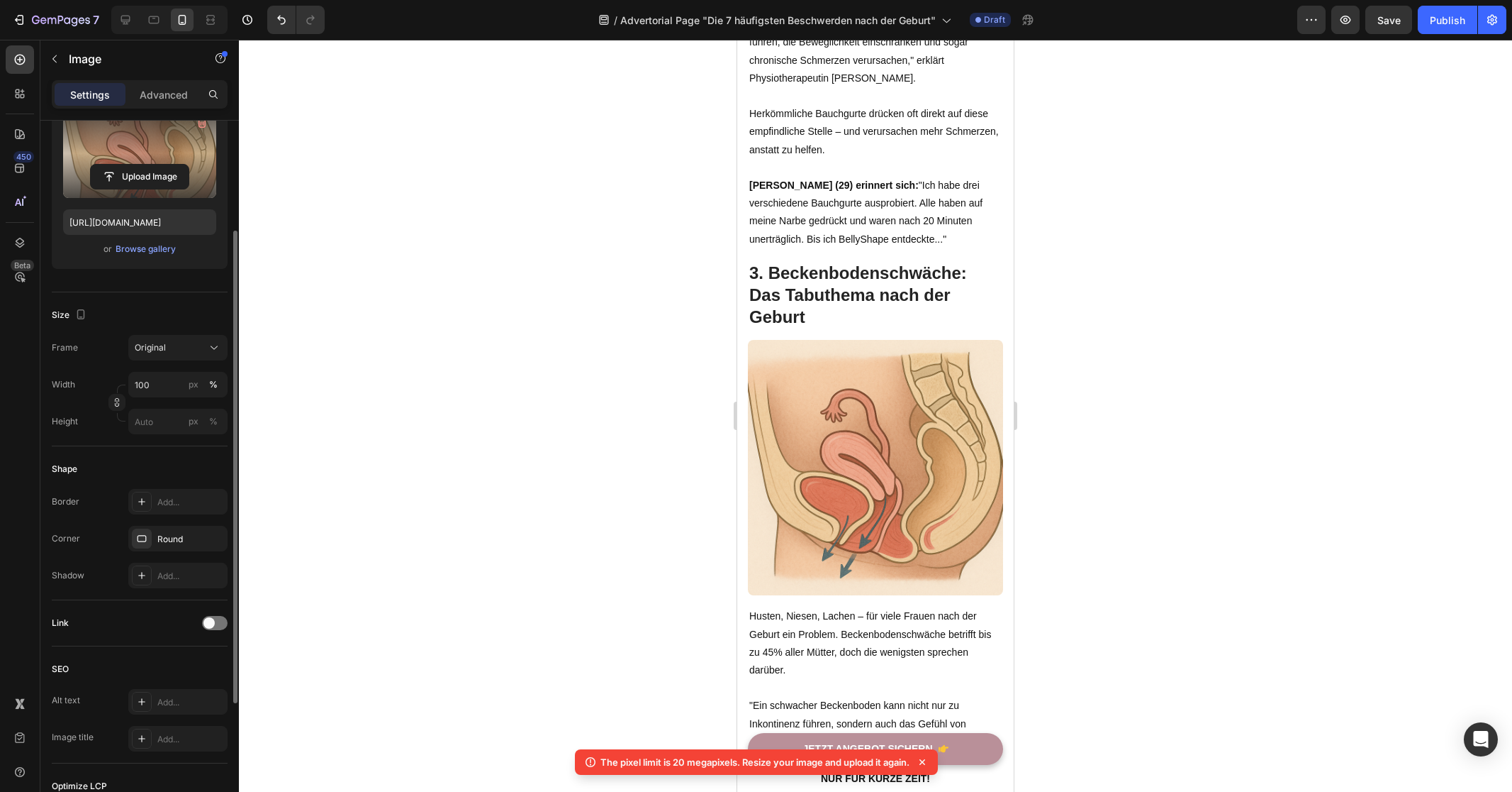
click at [562, 436] on div at bounding box center [876, 415] width 1274 height 752
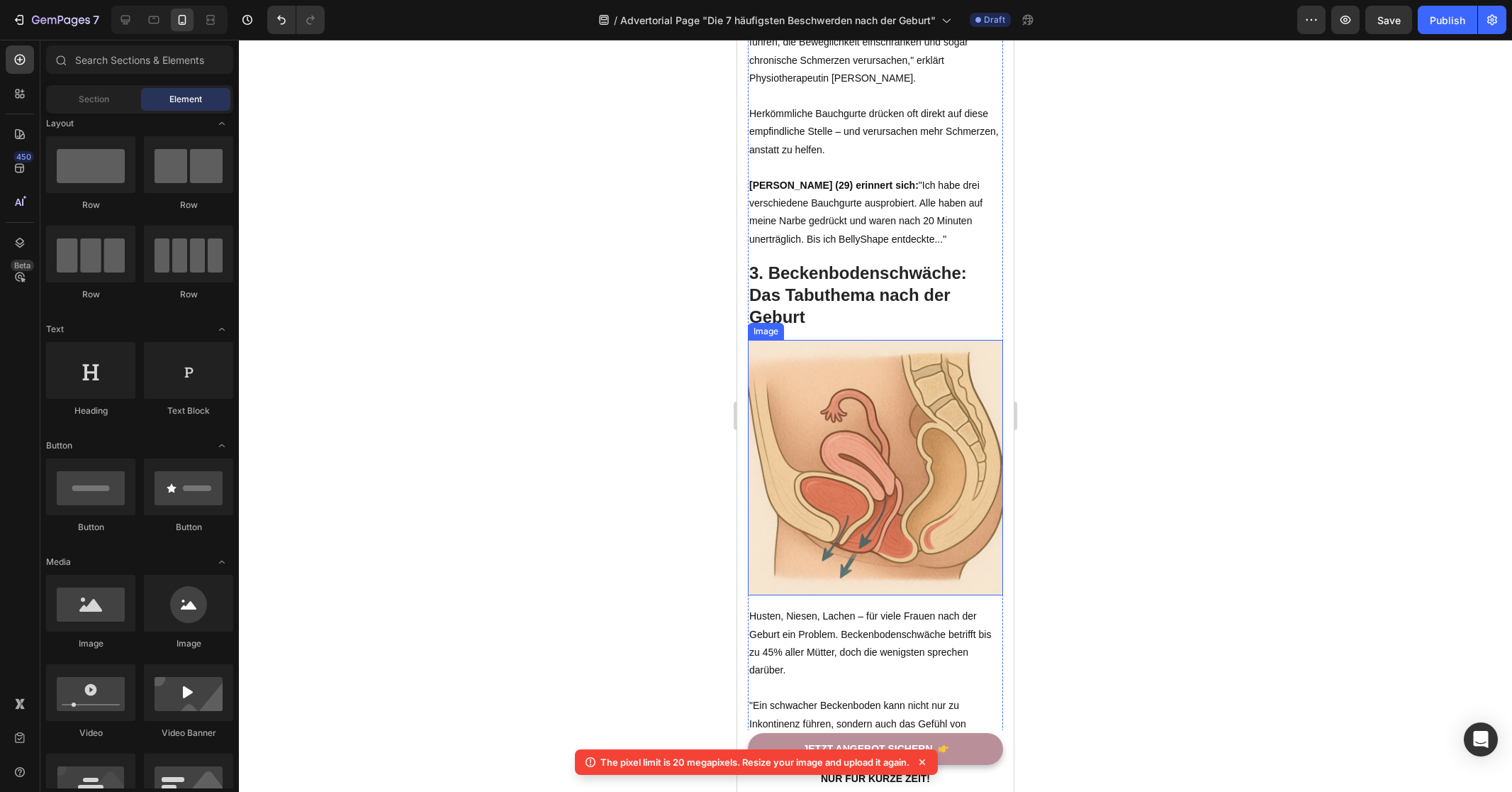
click at [816, 427] on img at bounding box center [876, 468] width 256 height 256
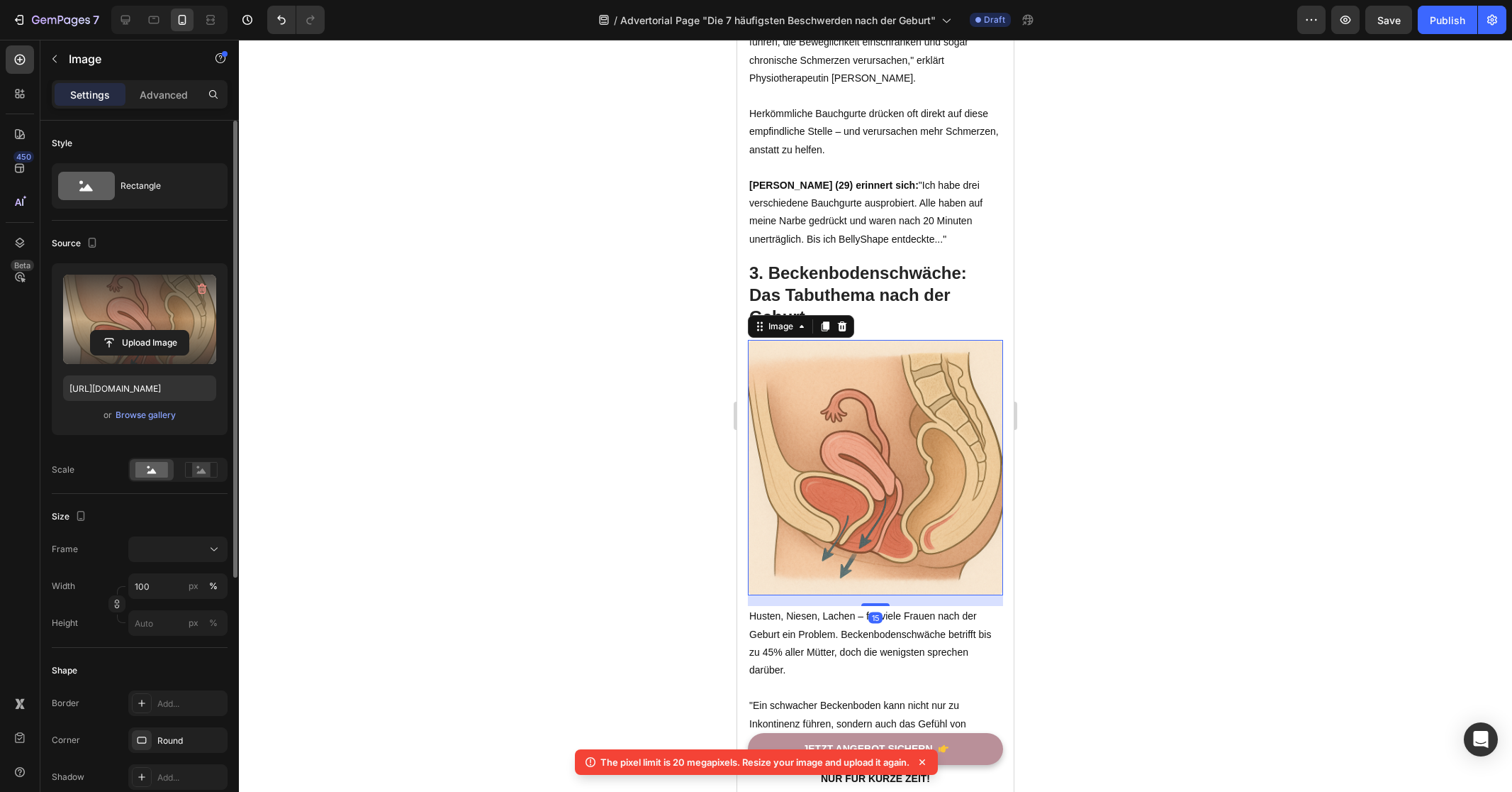
click at [94, 321] on label at bounding box center [139, 319] width 153 height 89
click at [94, 331] on input "file" at bounding box center [139, 342] width 98 height 24
type input "https://cdn.shopify.com/s/files/1/0821/7847/4330/files/gempages_537579795580454…"
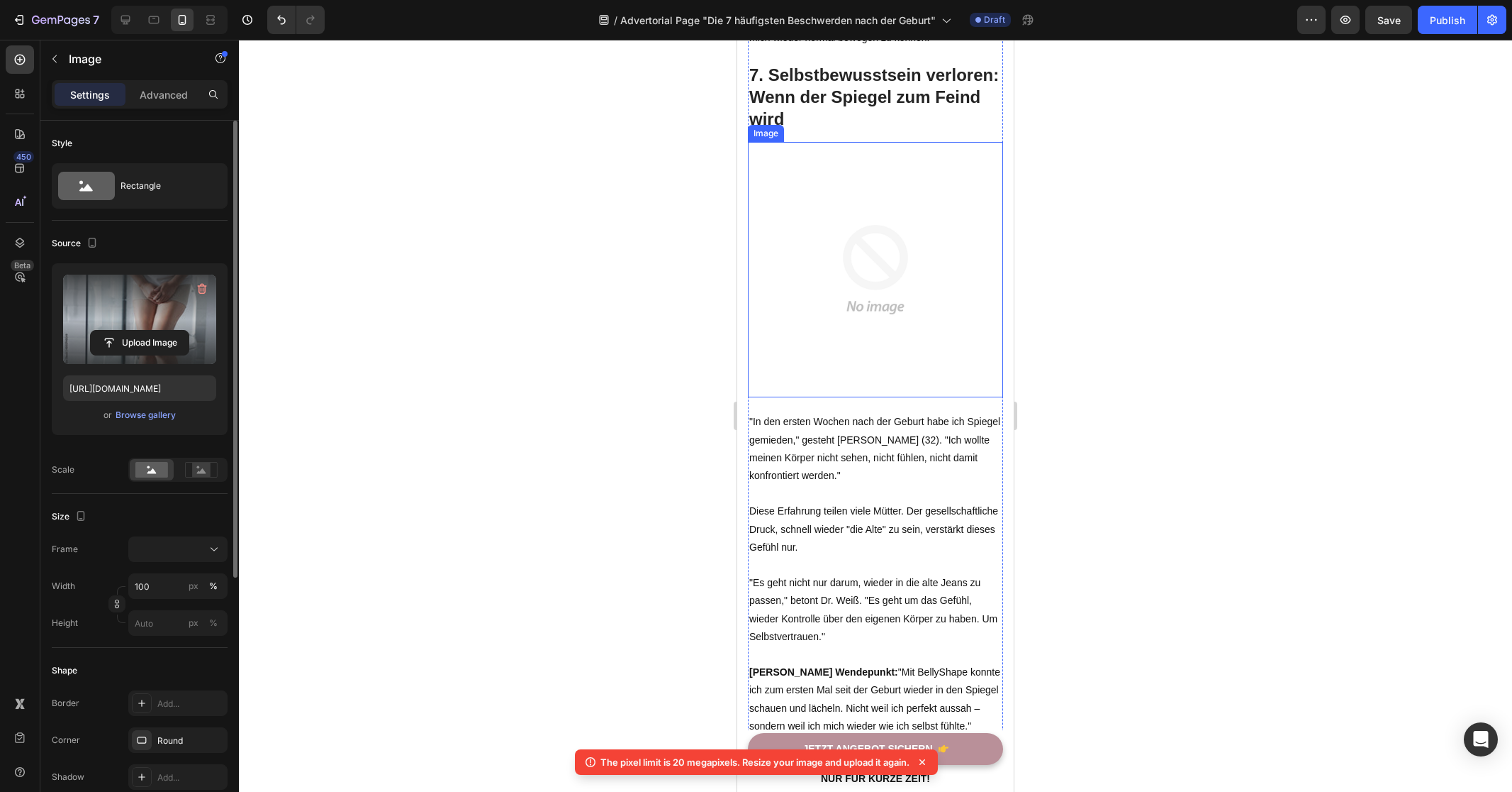
scroll to position [4180, 0]
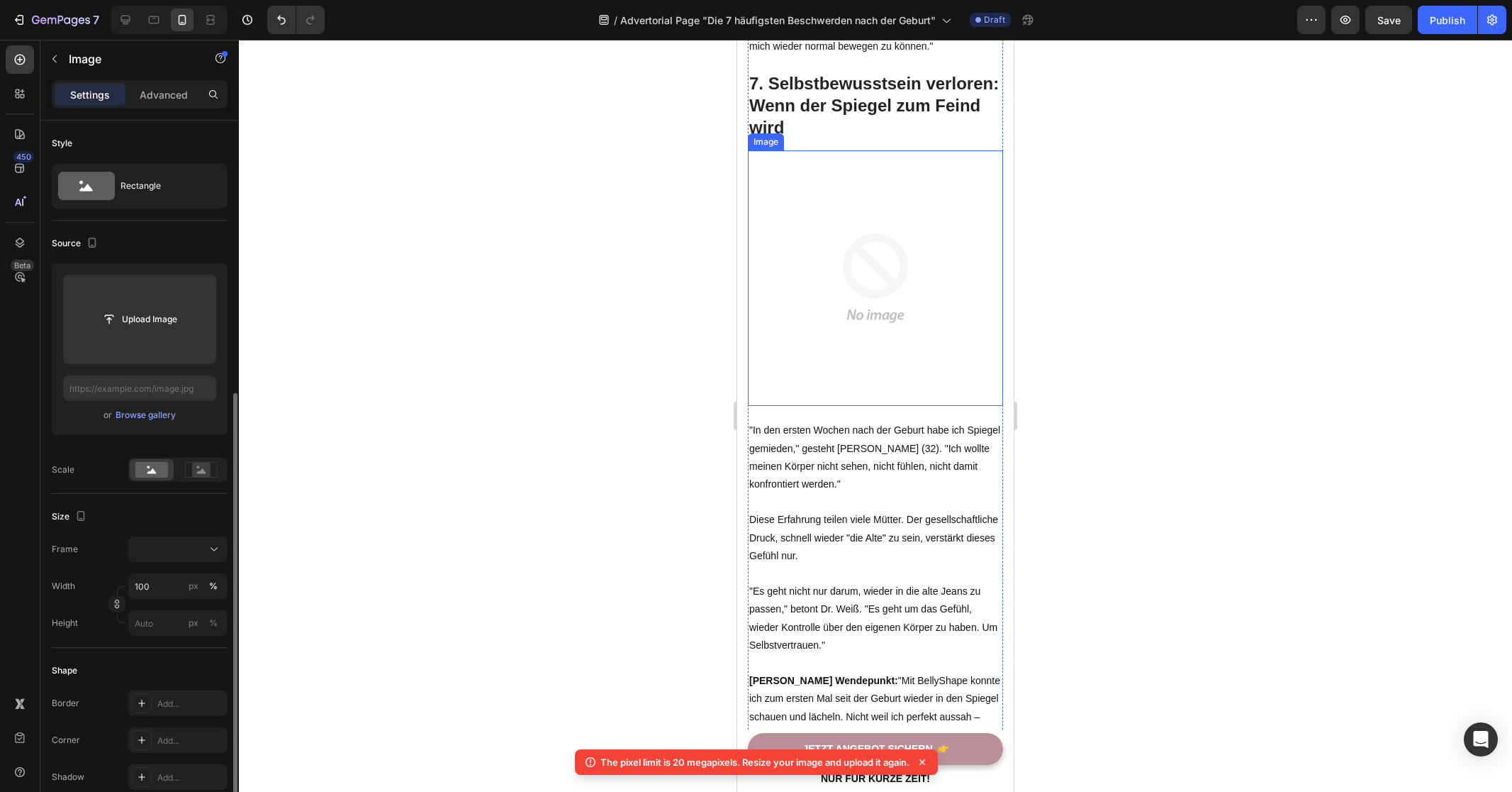
click at [867, 296] on img at bounding box center [876, 278] width 256 height 256
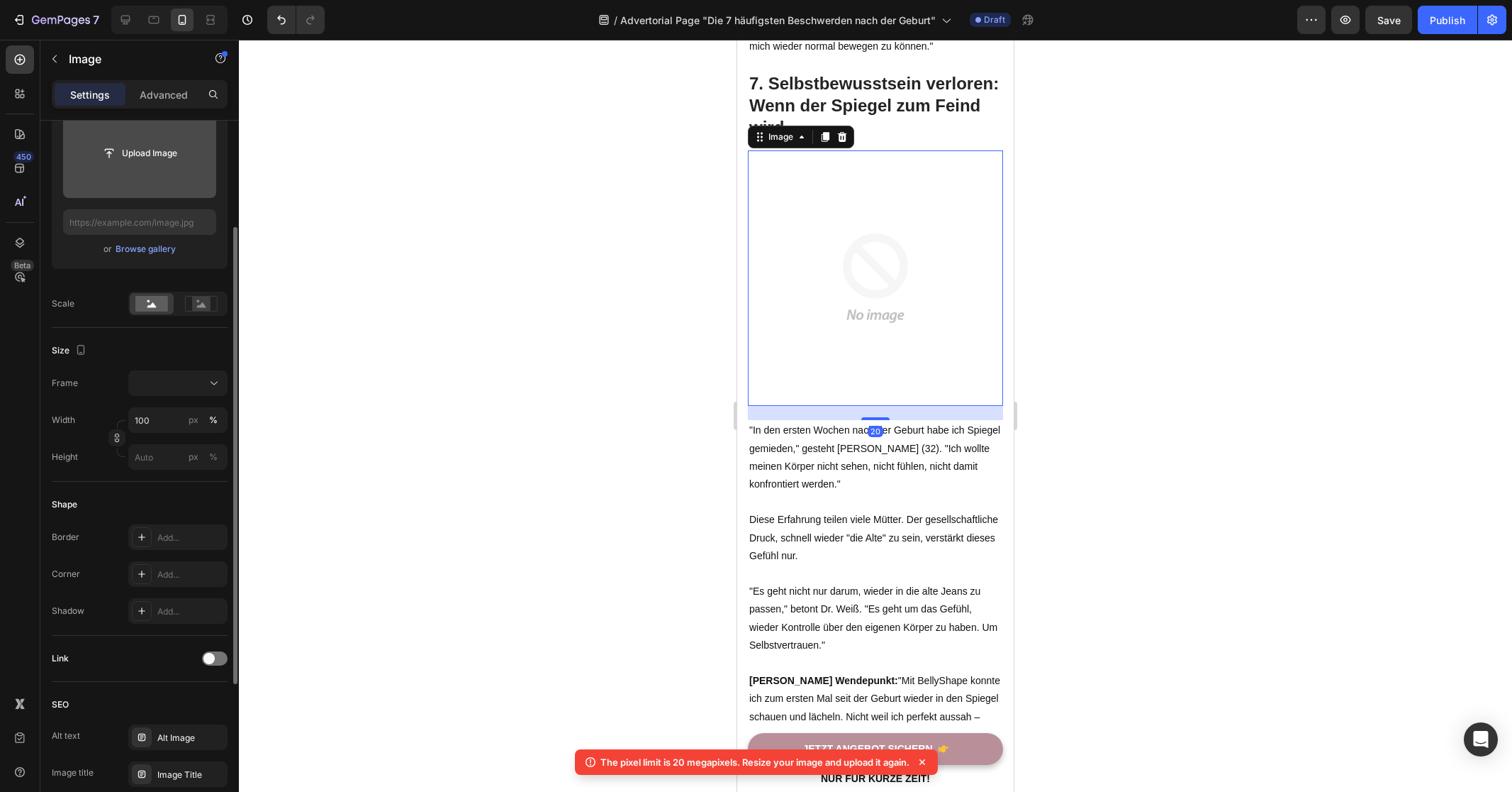
click at [155, 150] on input "file" at bounding box center [139, 153] width 98 height 24
type input "https://cdn.shopify.com/s/files/1/0821/7847/4330/files/gempages_537579795580454…"
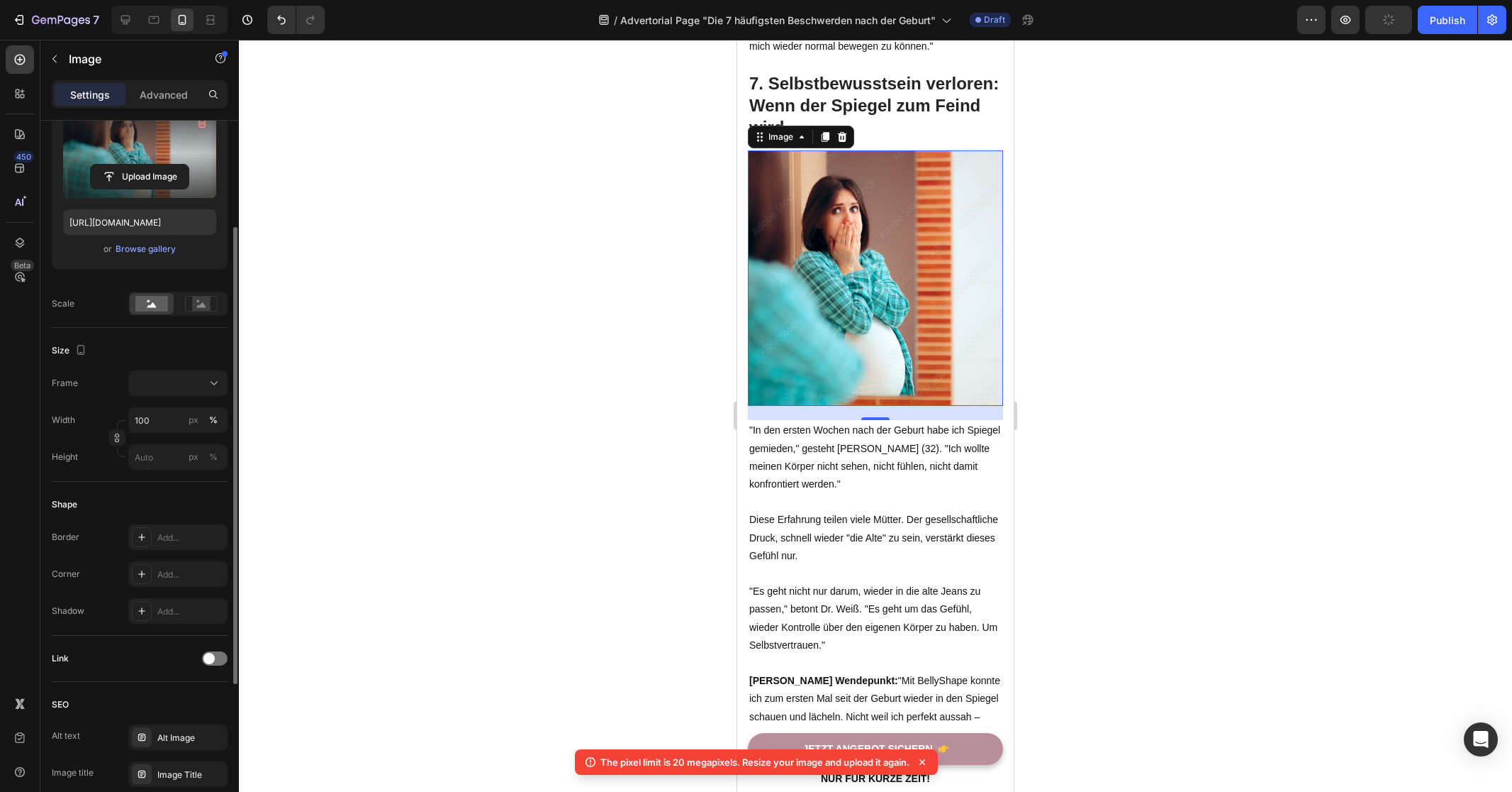
click at [1118, 428] on div at bounding box center [876, 415] width 1274 height 752
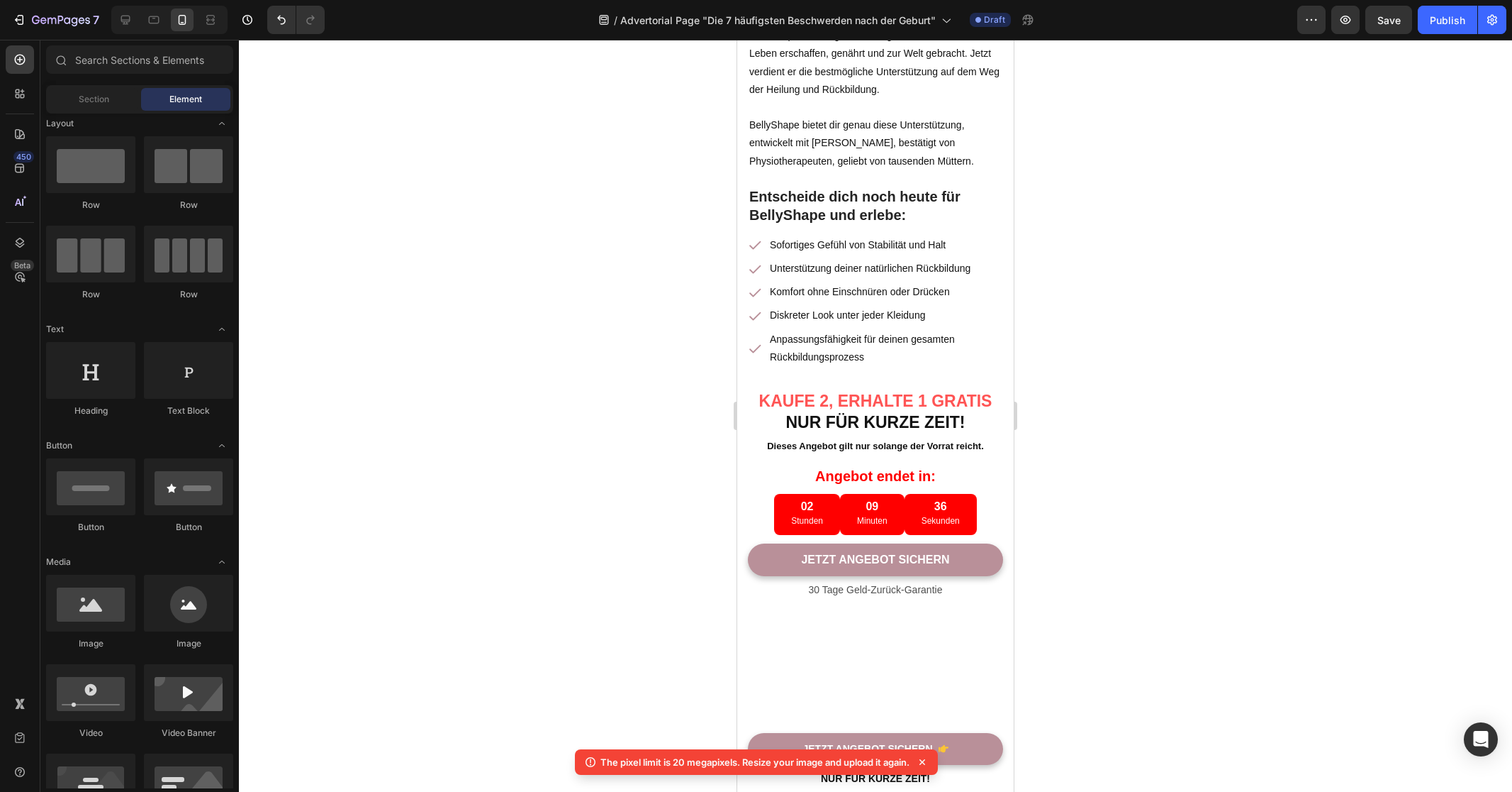
scroll to position [6979, 0]
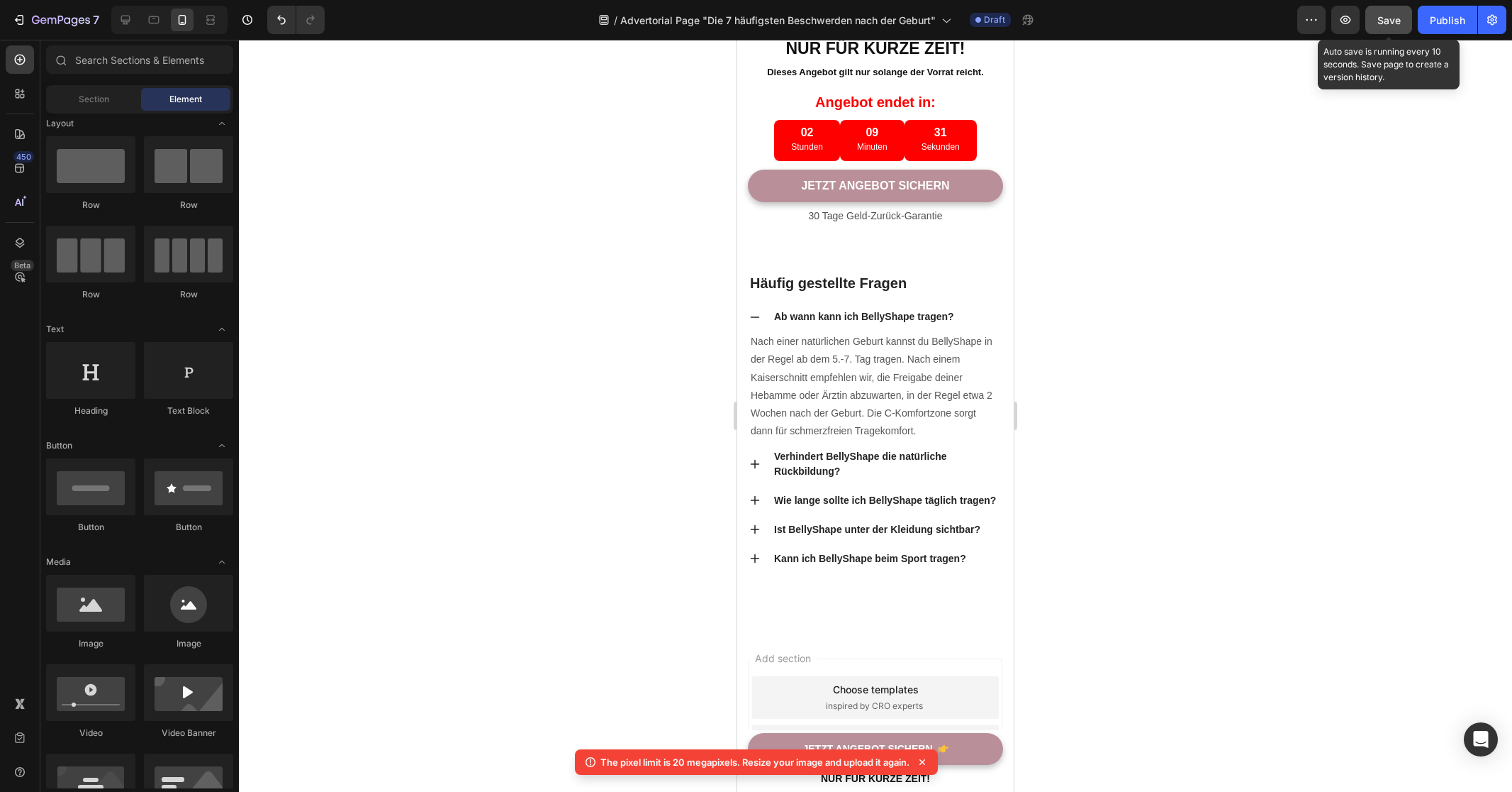
click at [1372, 31] on button "Save" at bounding box center [1388, 20] width 47 height 29
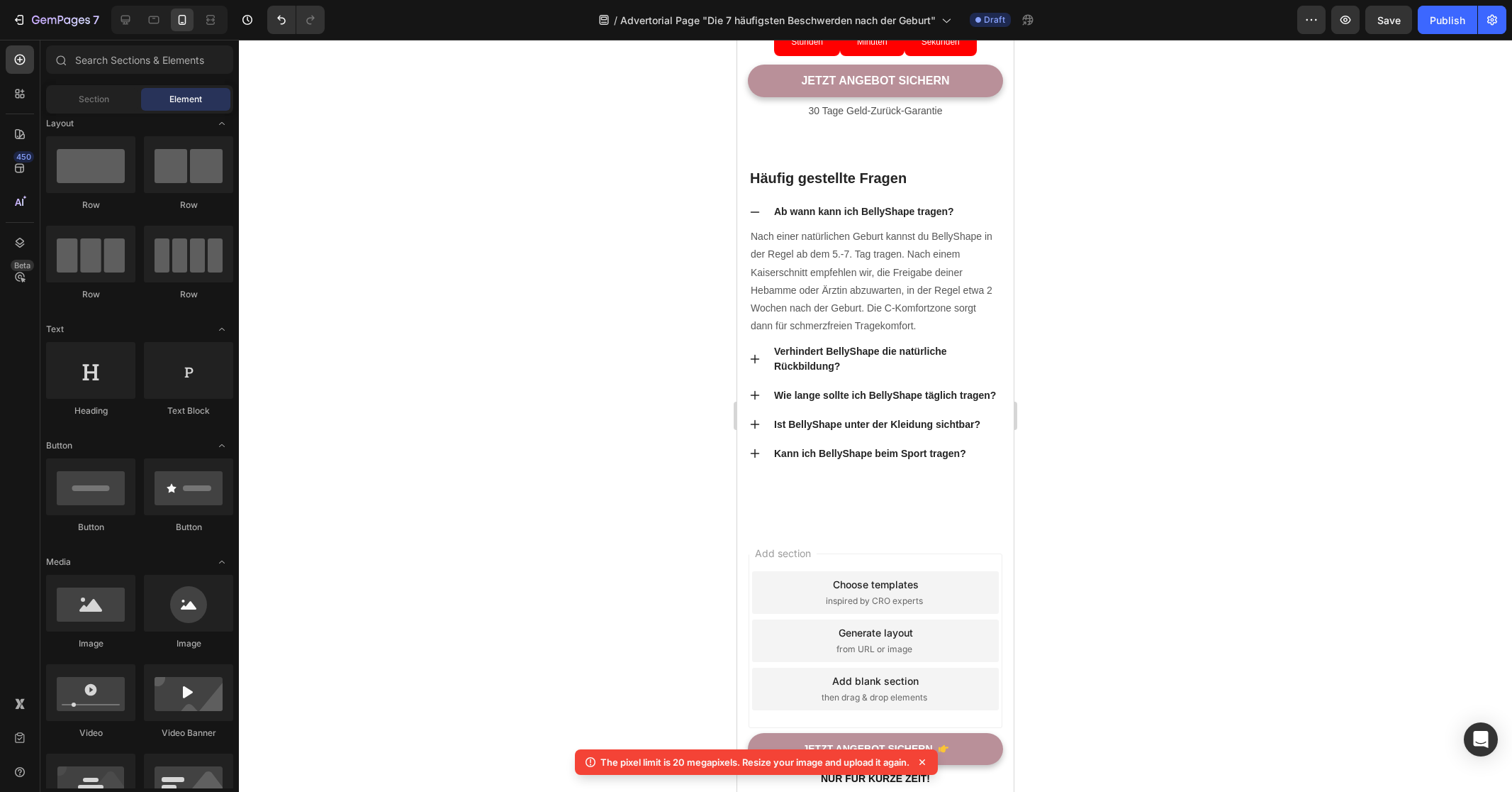
click at [1182, 217] on div at bounding box center [876, 415] width 1274 height 752
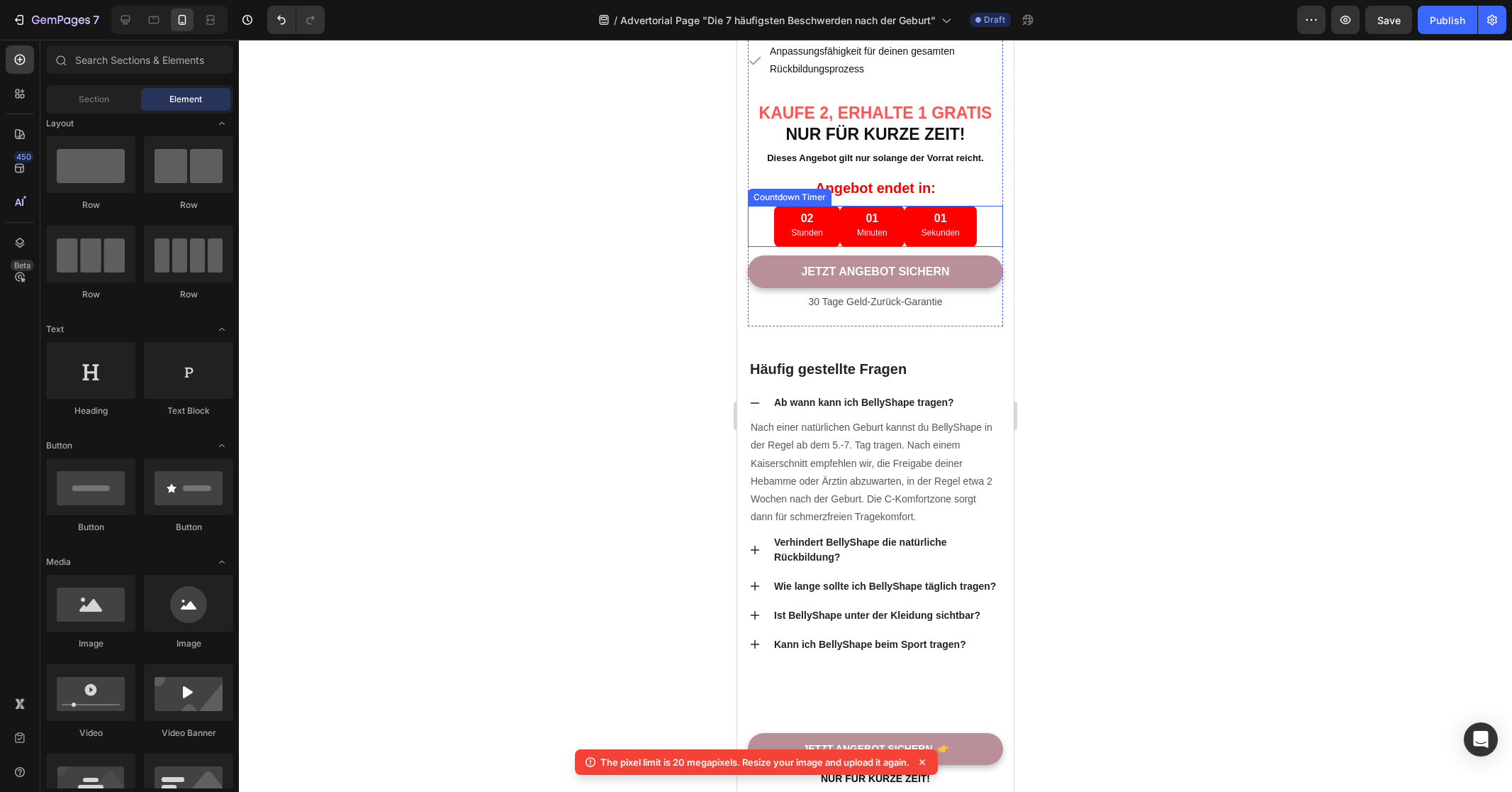
click at [764, 247] on div "02 Stunden 01 Minuten 01 Sekunden" at bounding box center [876, 226] width 256 height 41
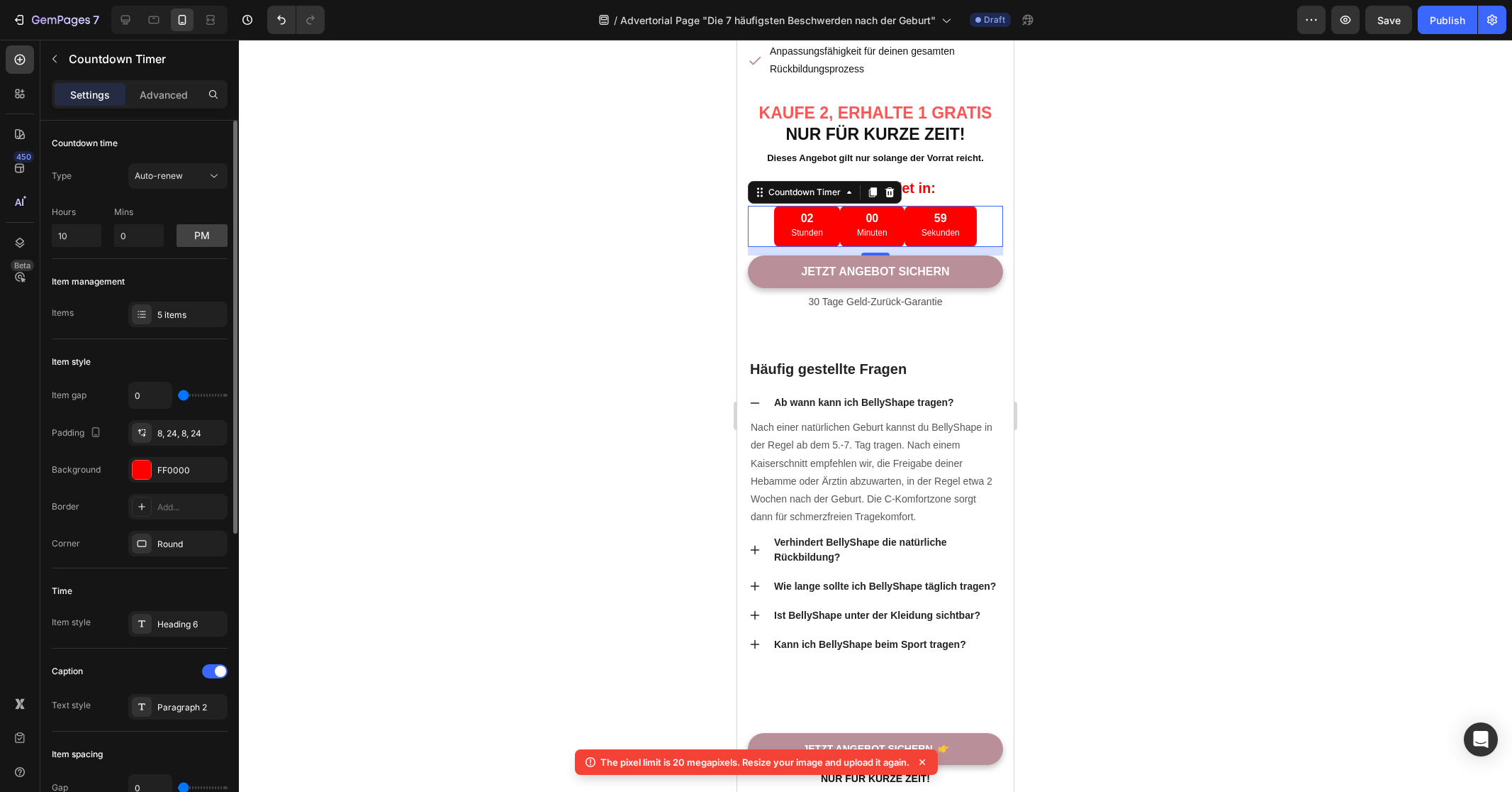
type input "10"
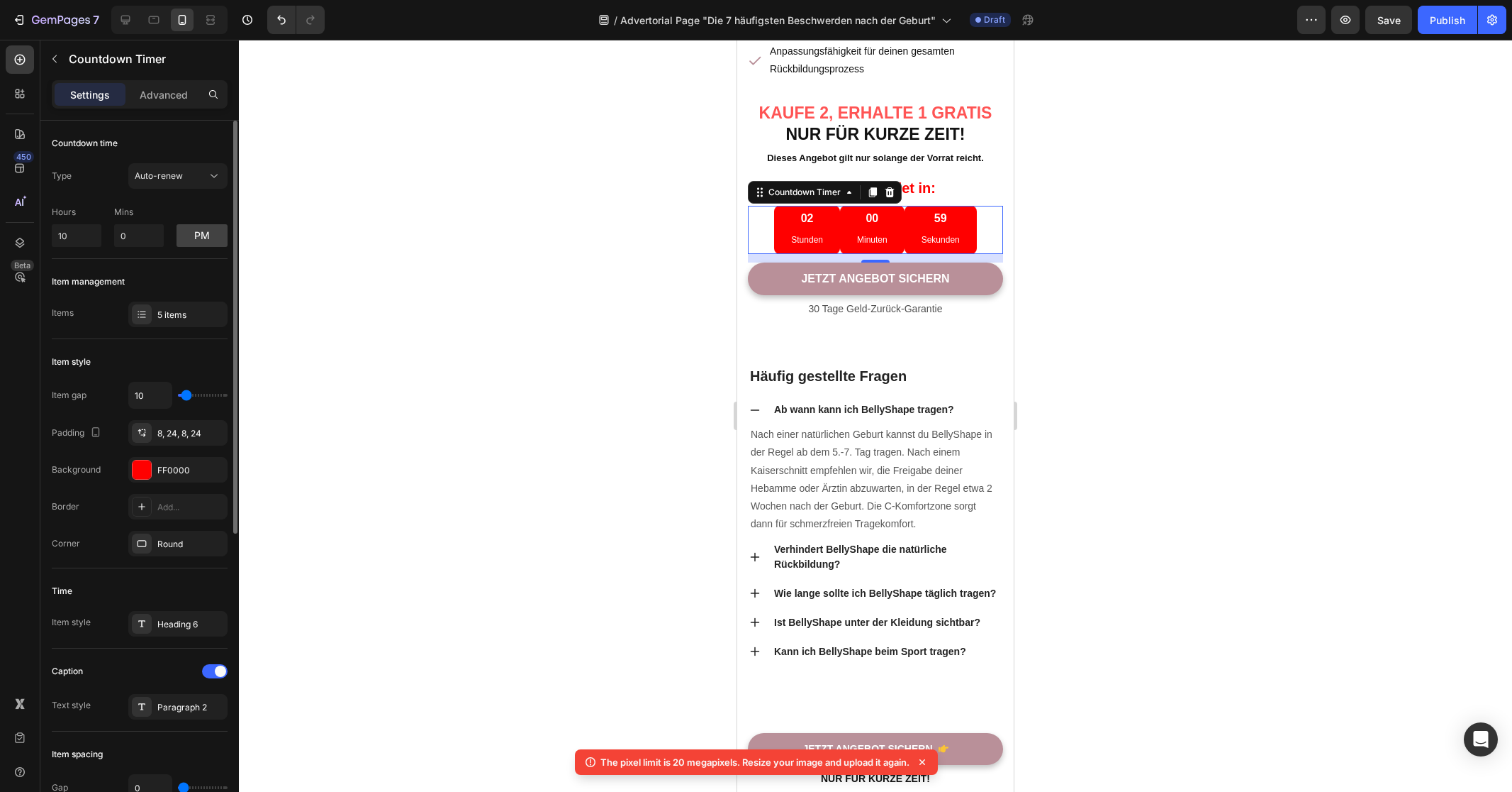
type input "11"
type input "12"
type input "13"
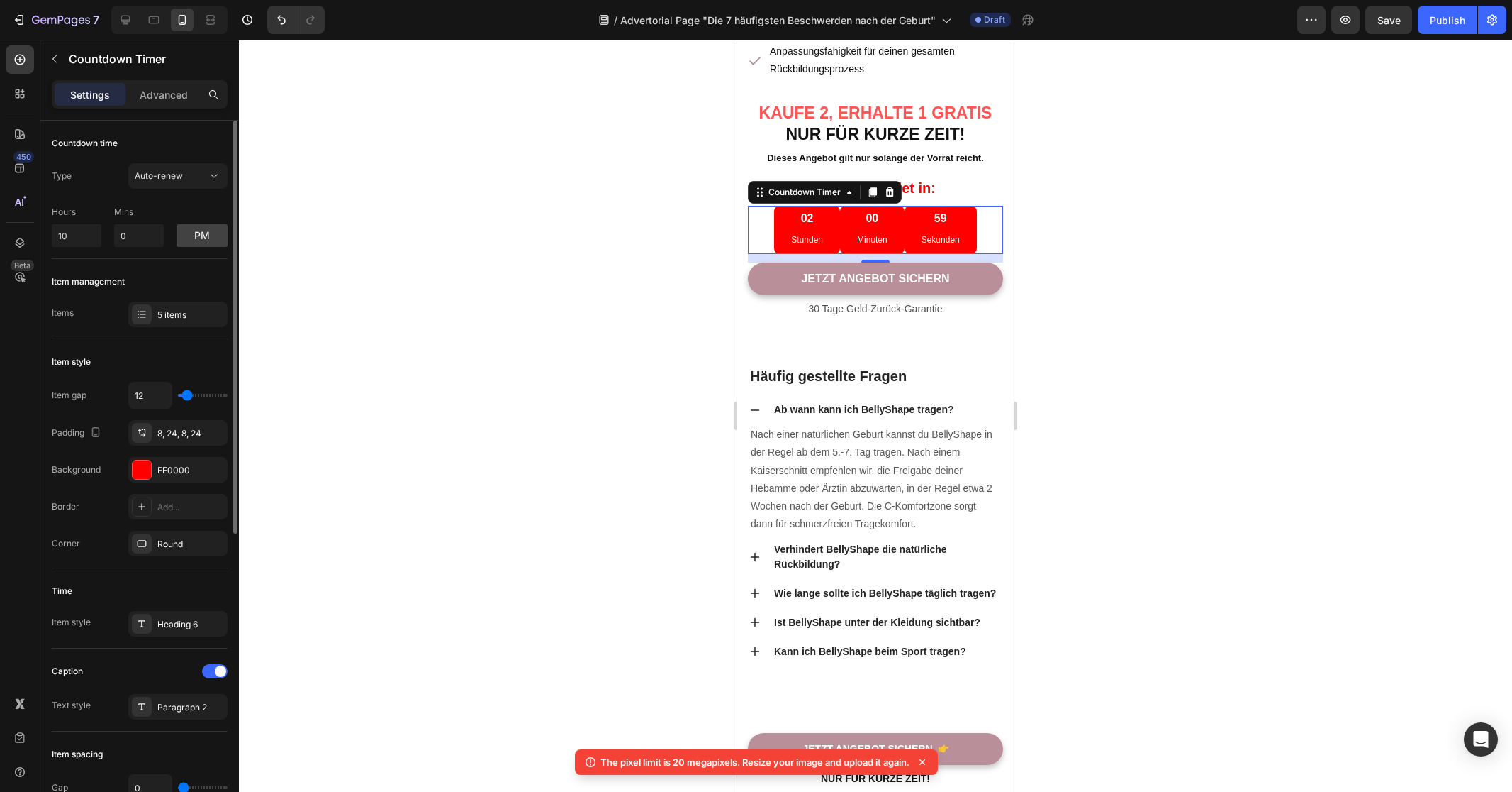
type input "13"
type input "12"
type input "10"
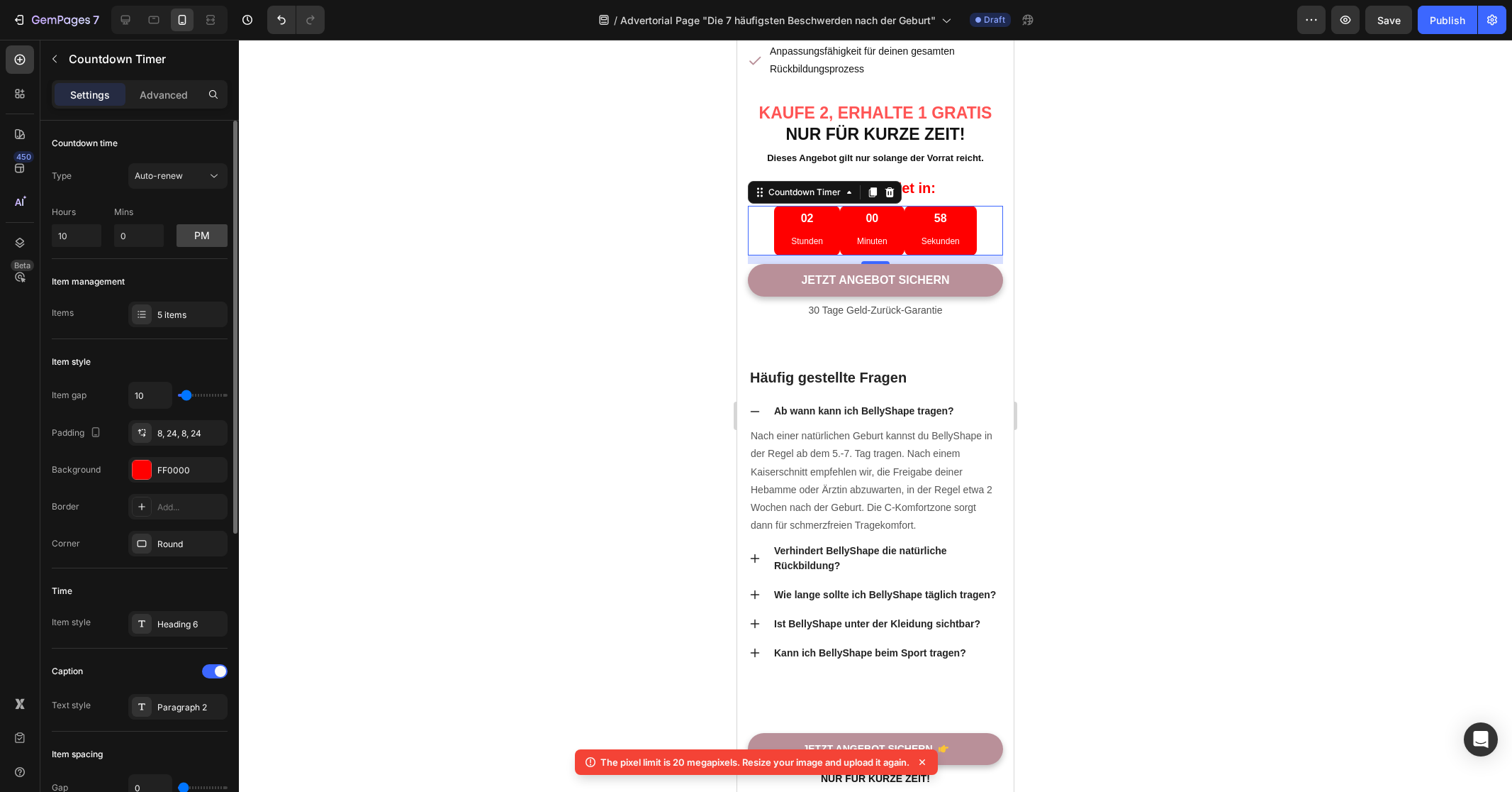
type input "8"
type input "6"
type input "4"
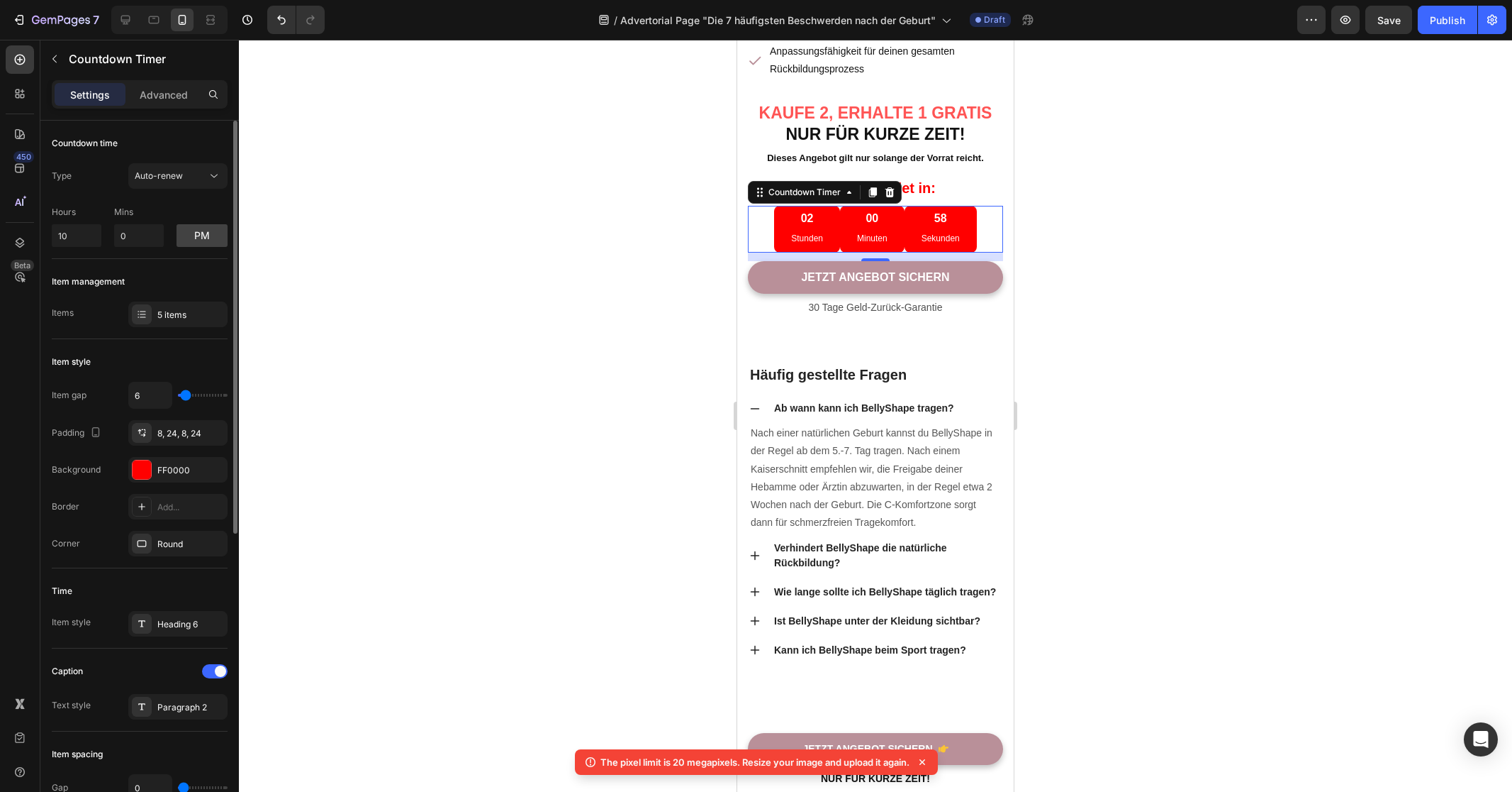
type input "4"
type input "0"
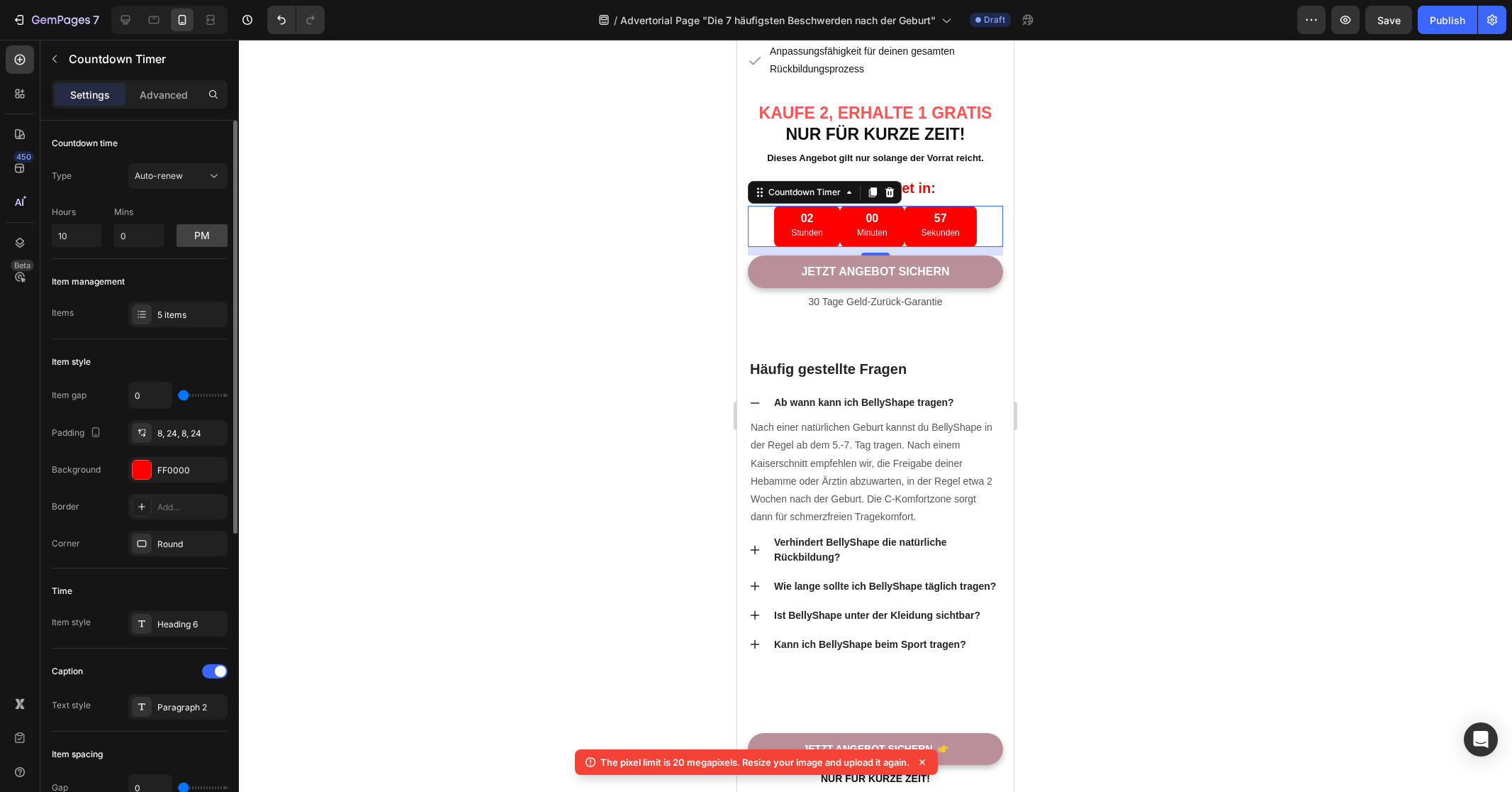
type input "41"
type input "44"
type input "58"
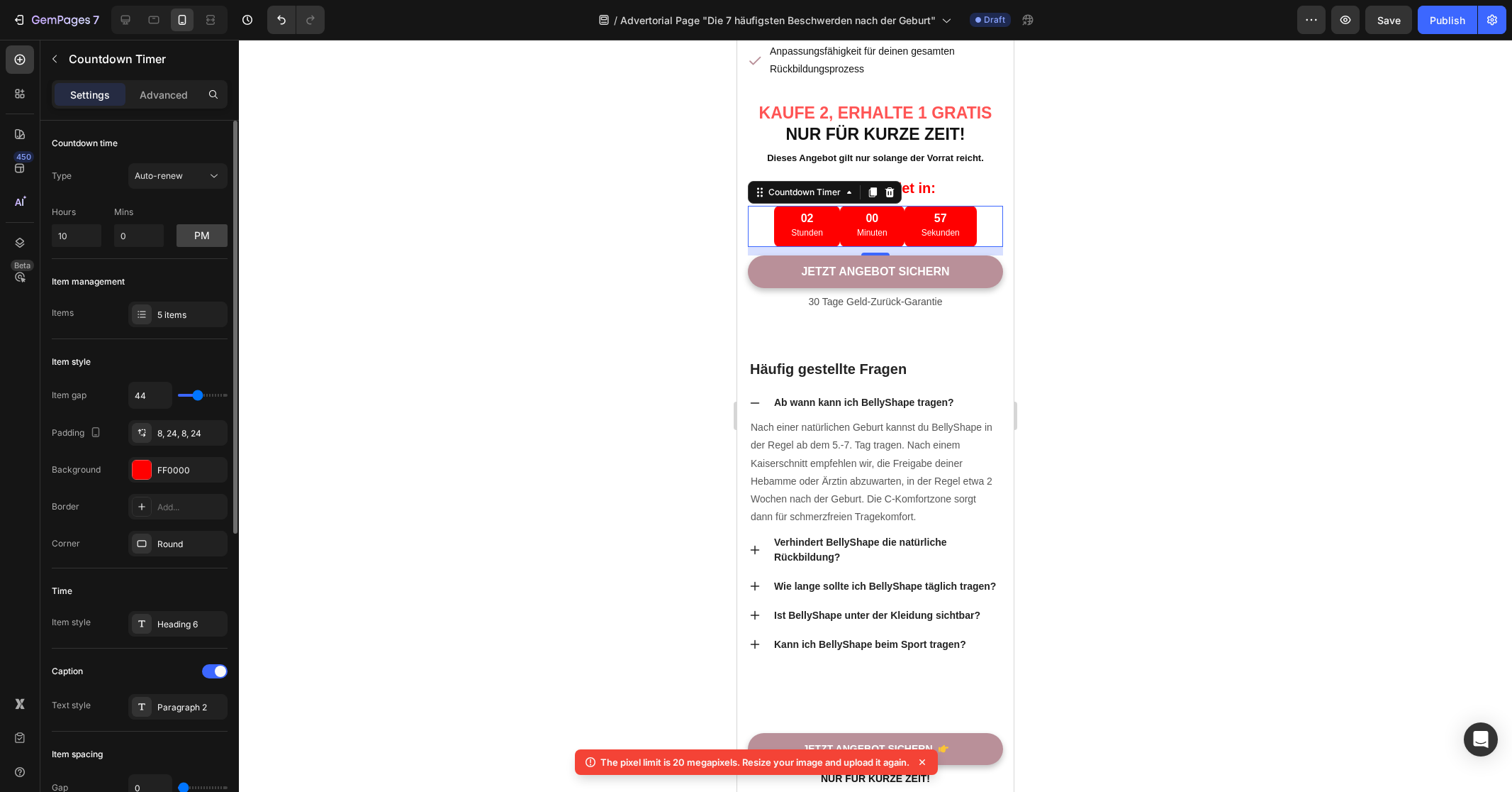
type input "58"
type input "68"
type input "77"
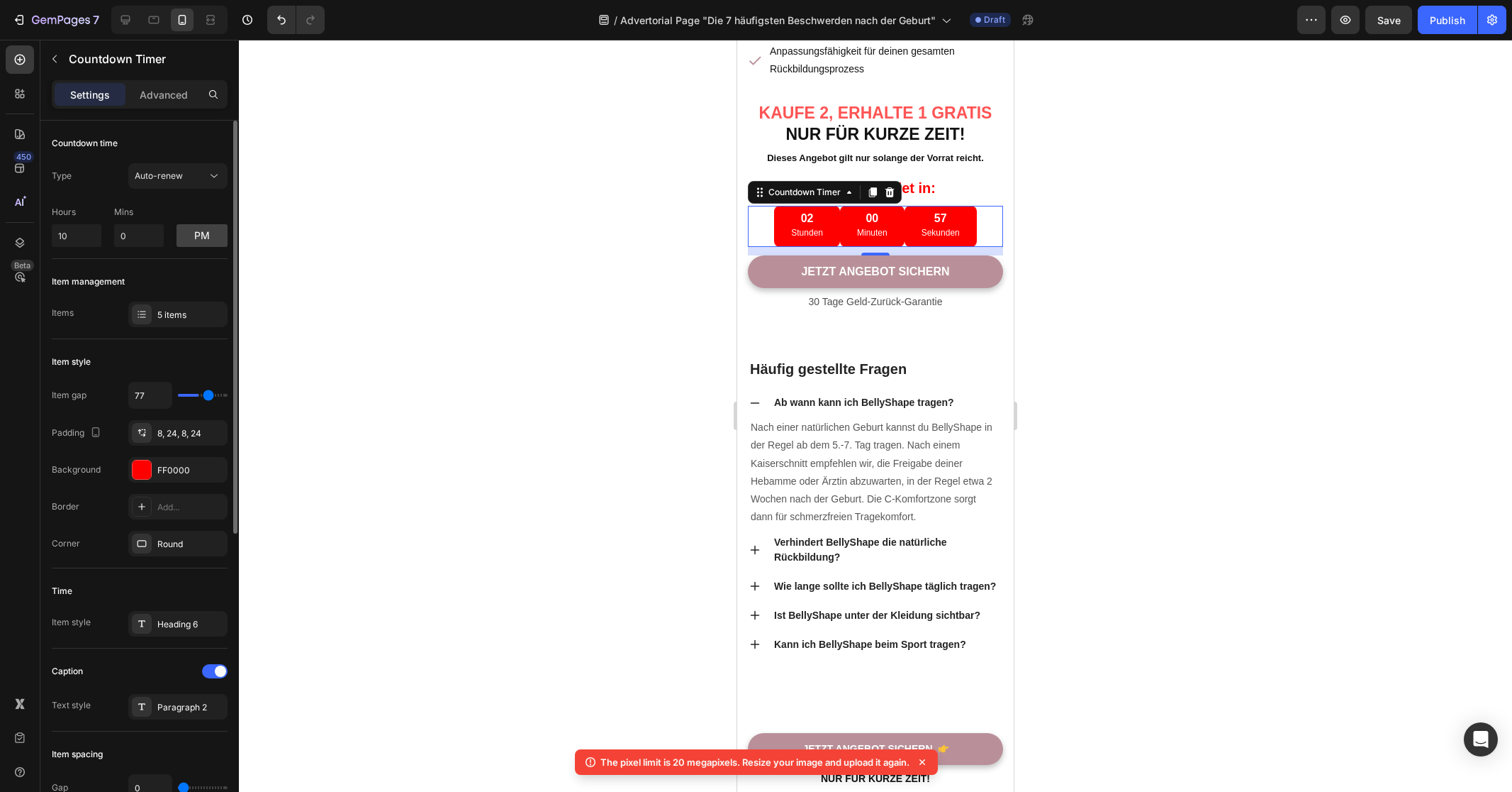
type input "87"
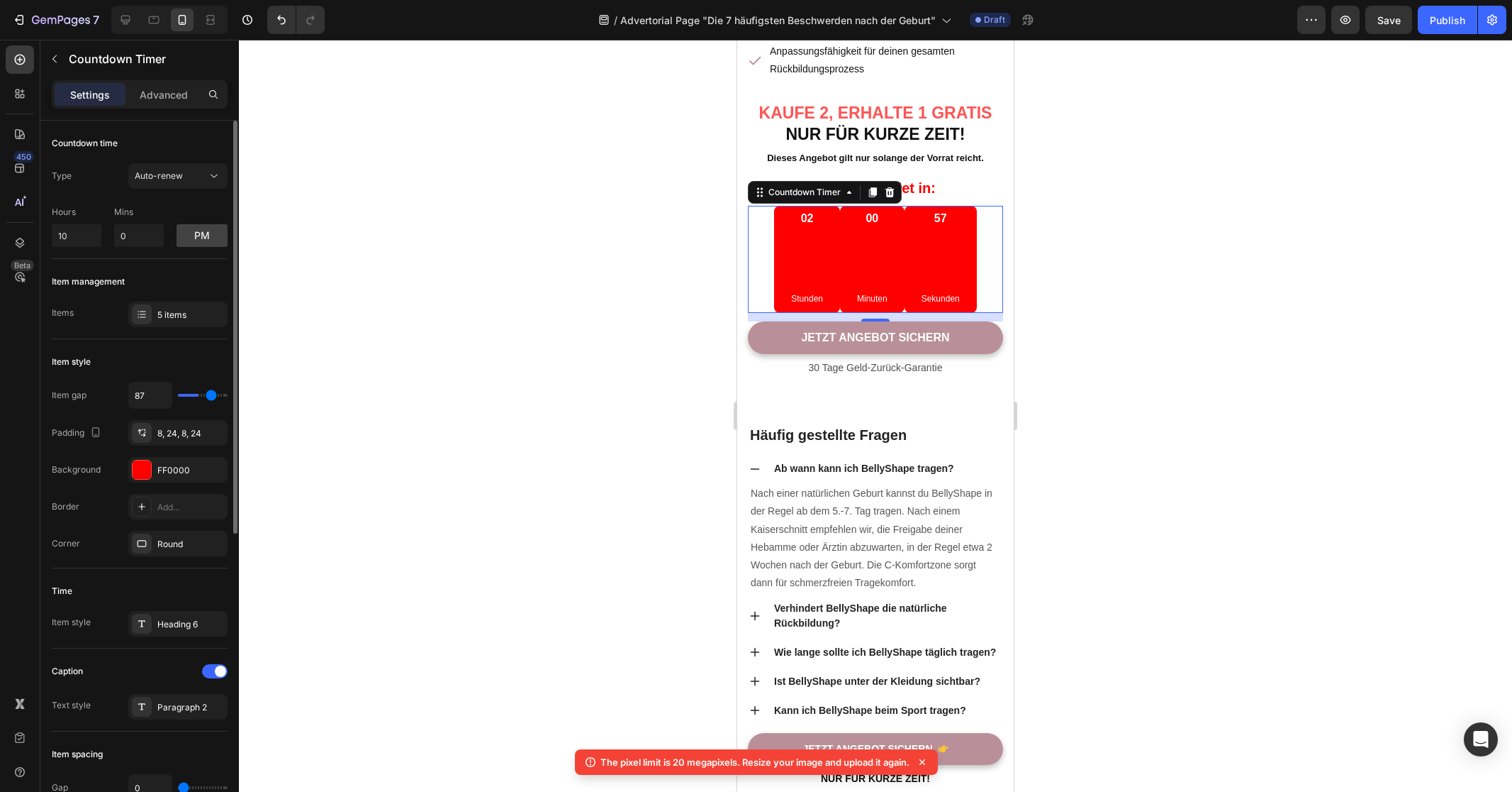
type input "93"
type input "100"
type input "102"
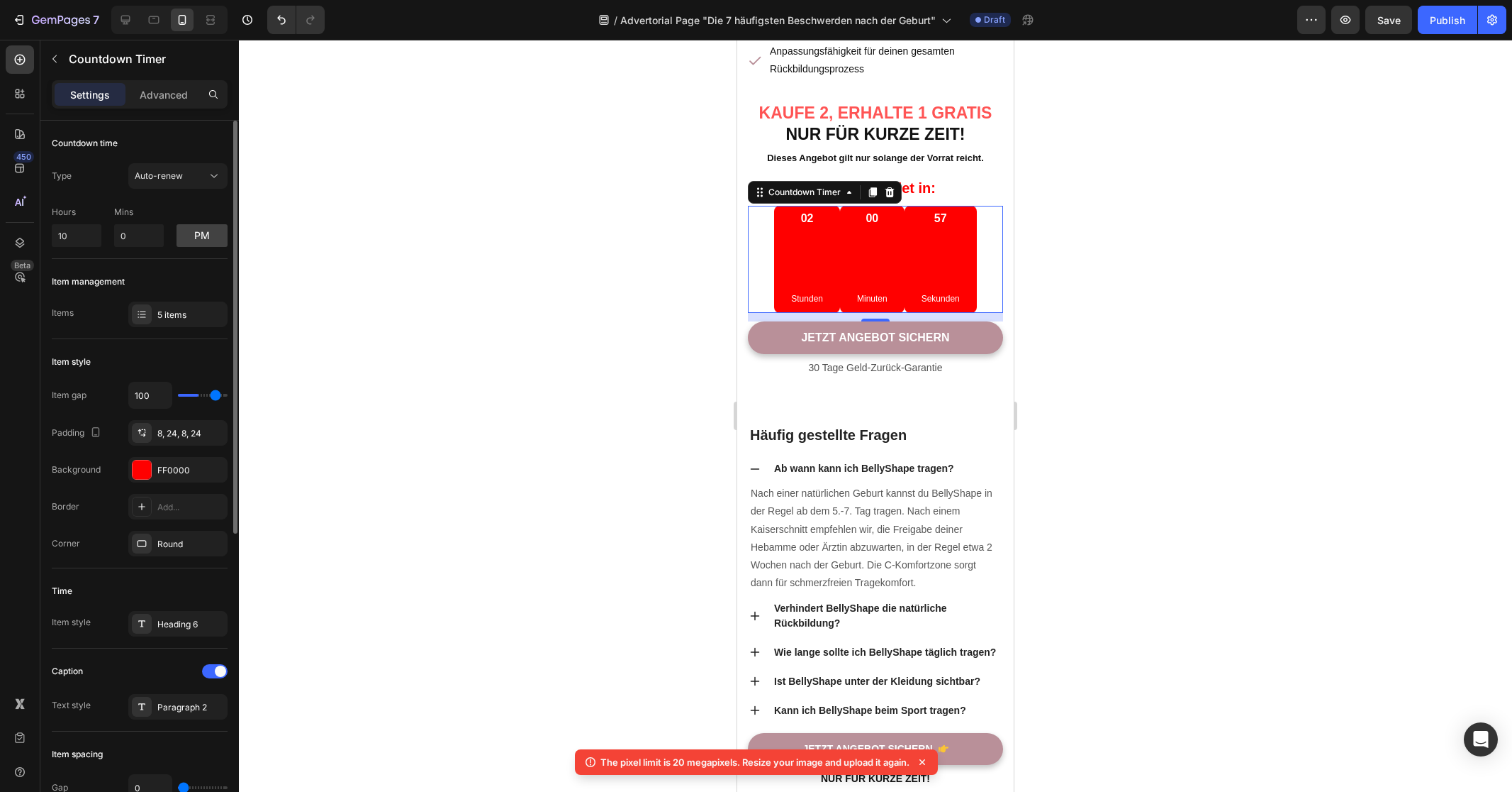
type input "102"
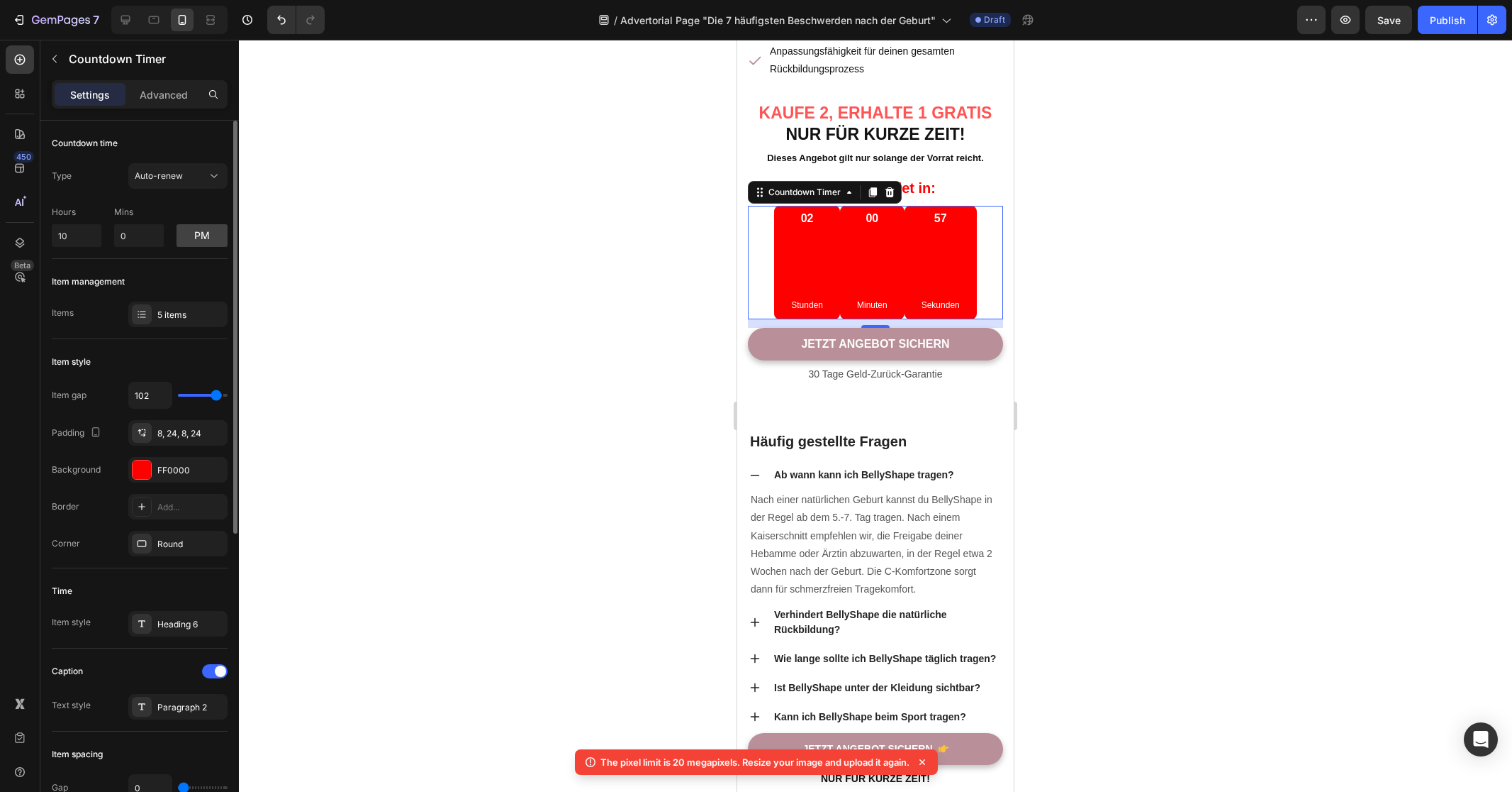
type input "101"
type input "100"
type input "63"
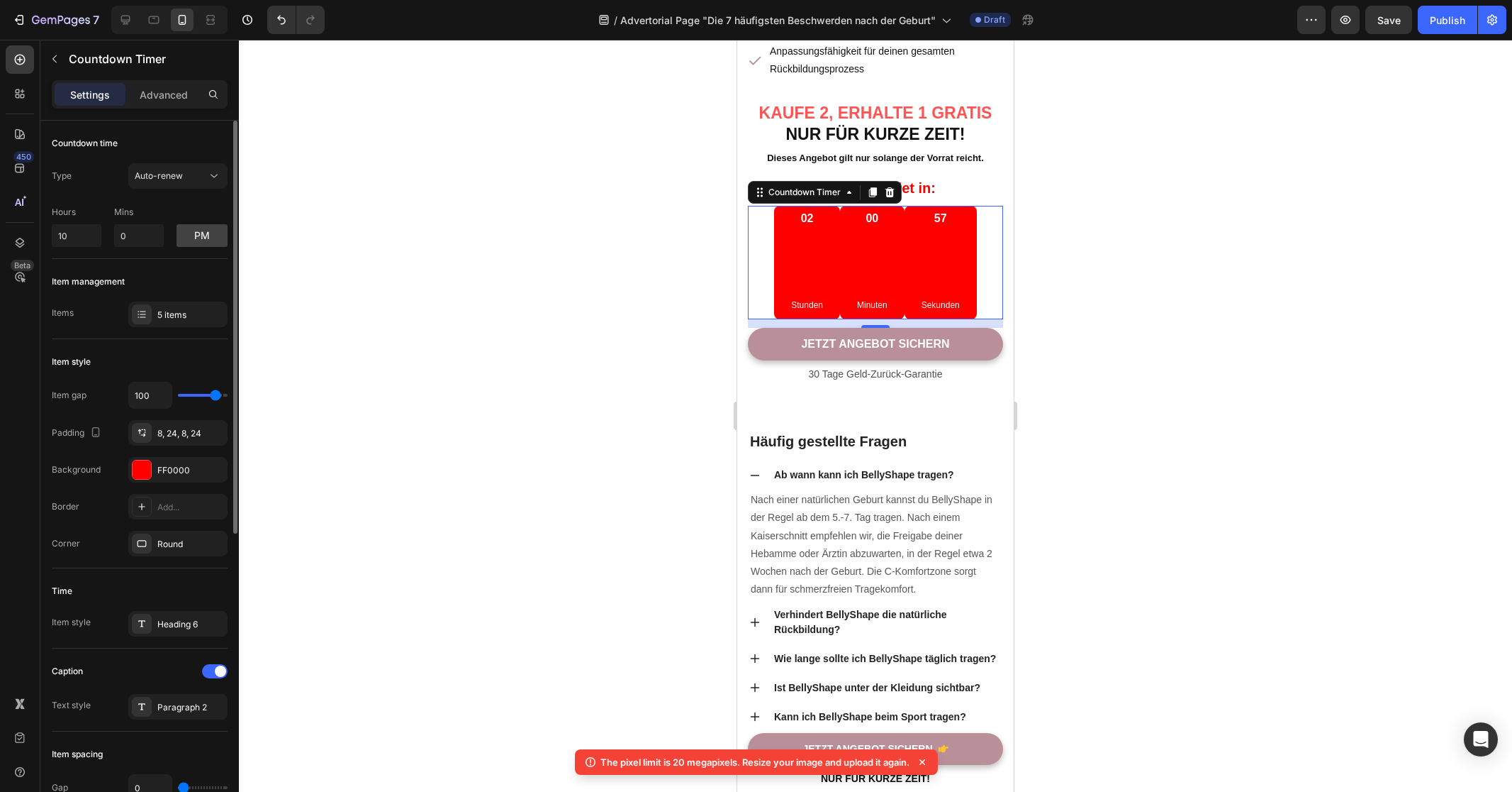
type input "63"
type input "57"
type input "56"
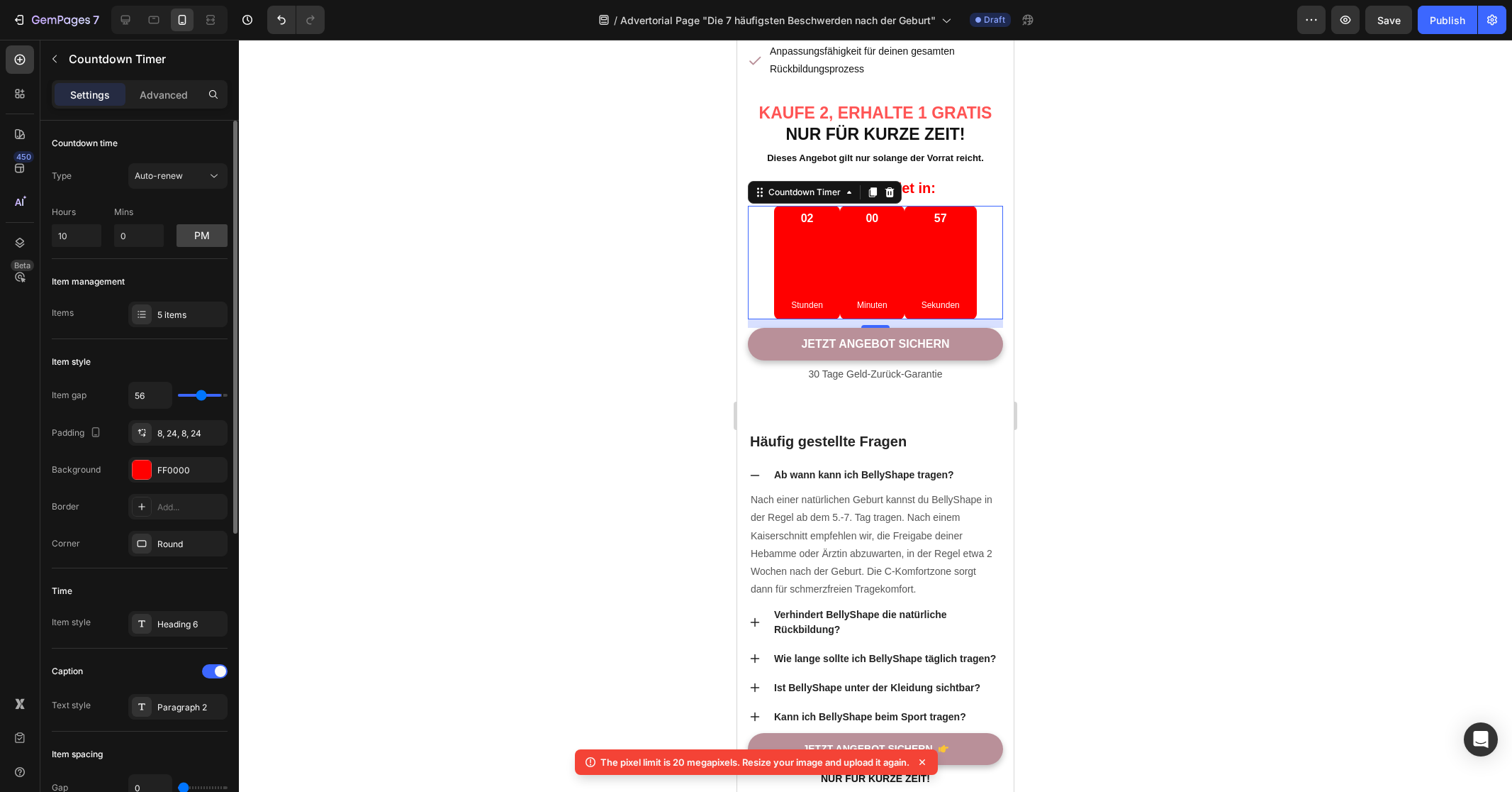
type input "54"
type input "51"
type input "48"
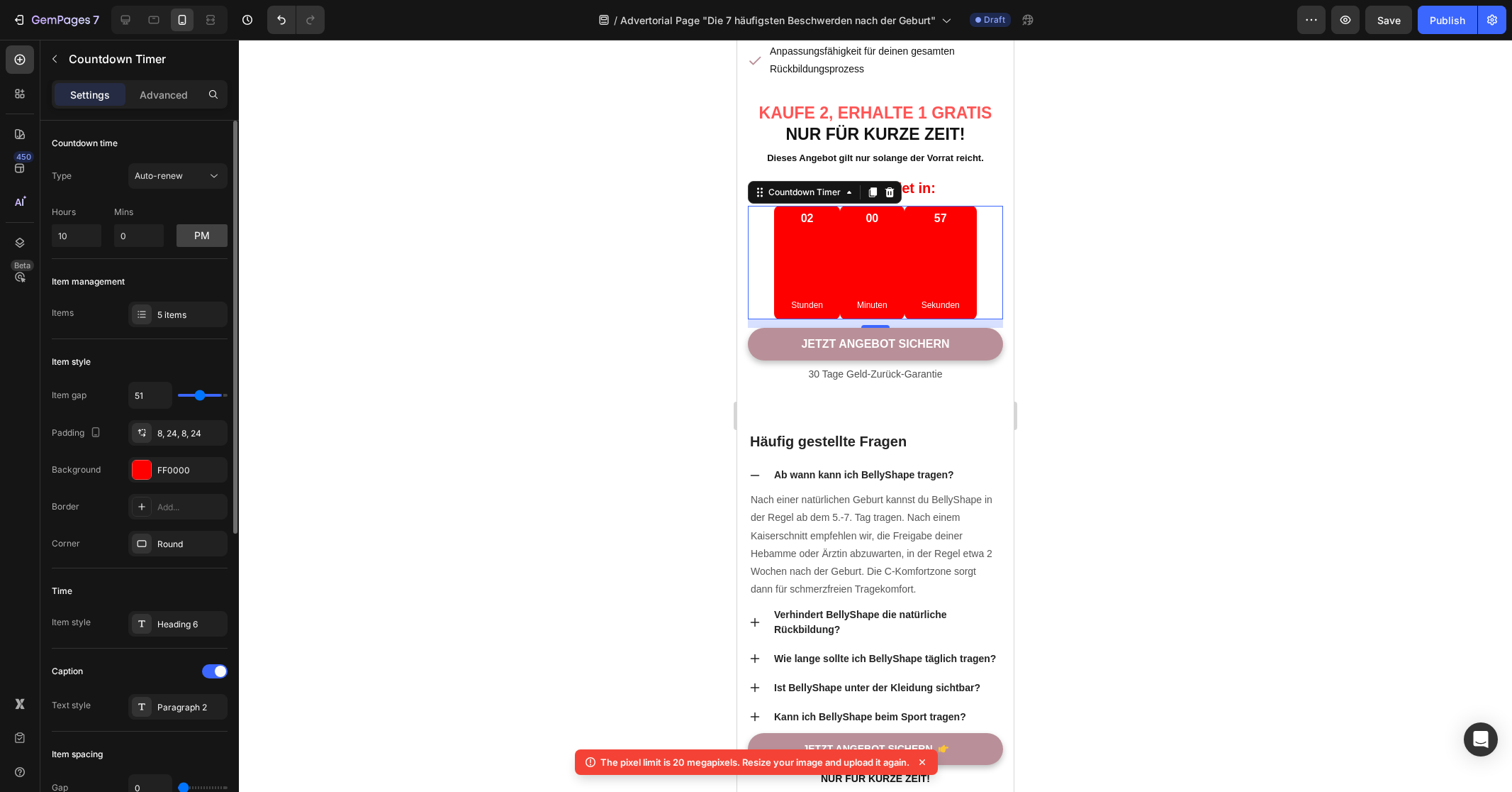
type input "48"
type input "47"
type input "41"
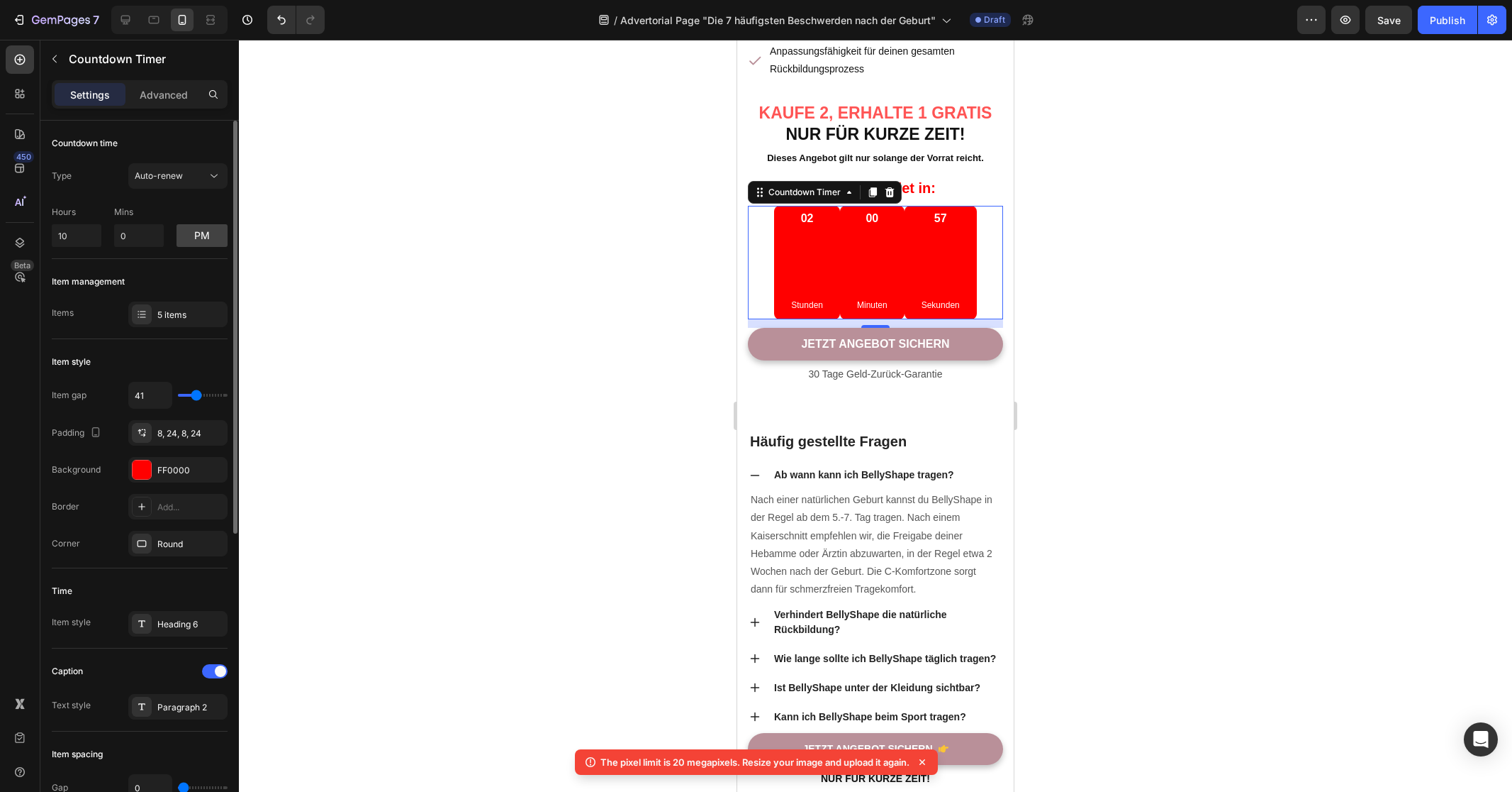
type input "38"
type input "29"
type input "16"
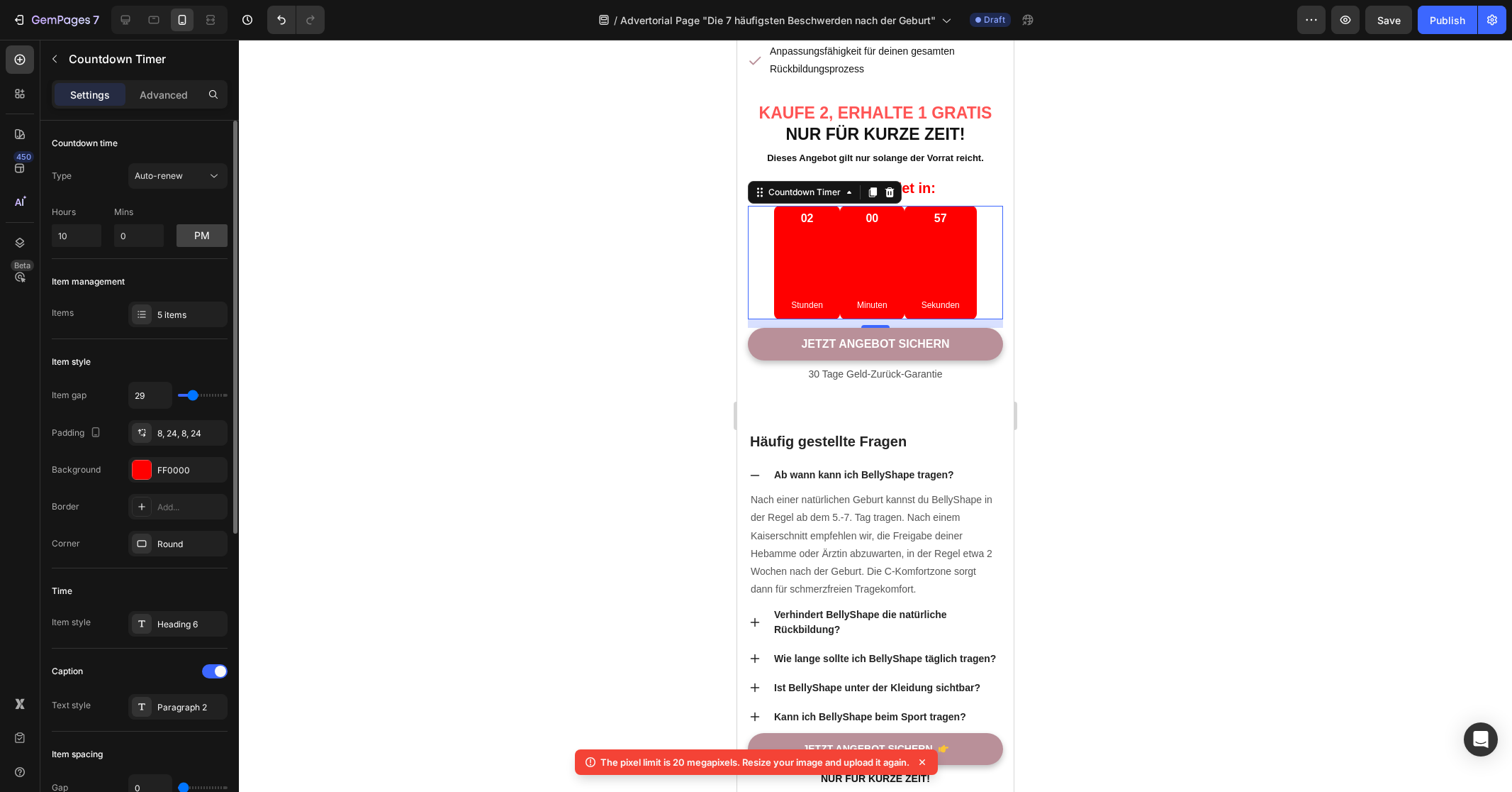
type input "16"
type input "14"
type input "8"
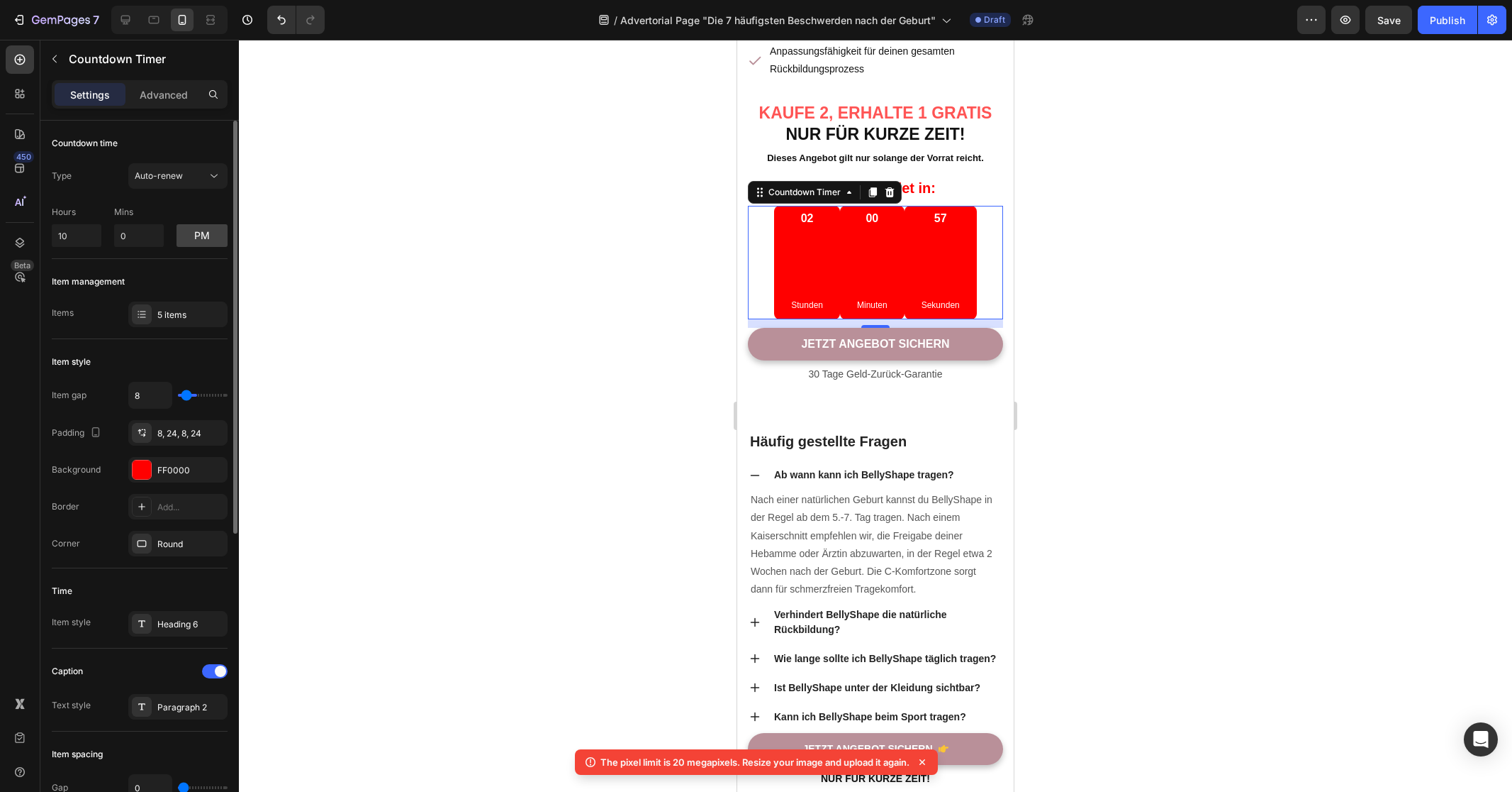
type input "7"
type input "6"
type input "5"
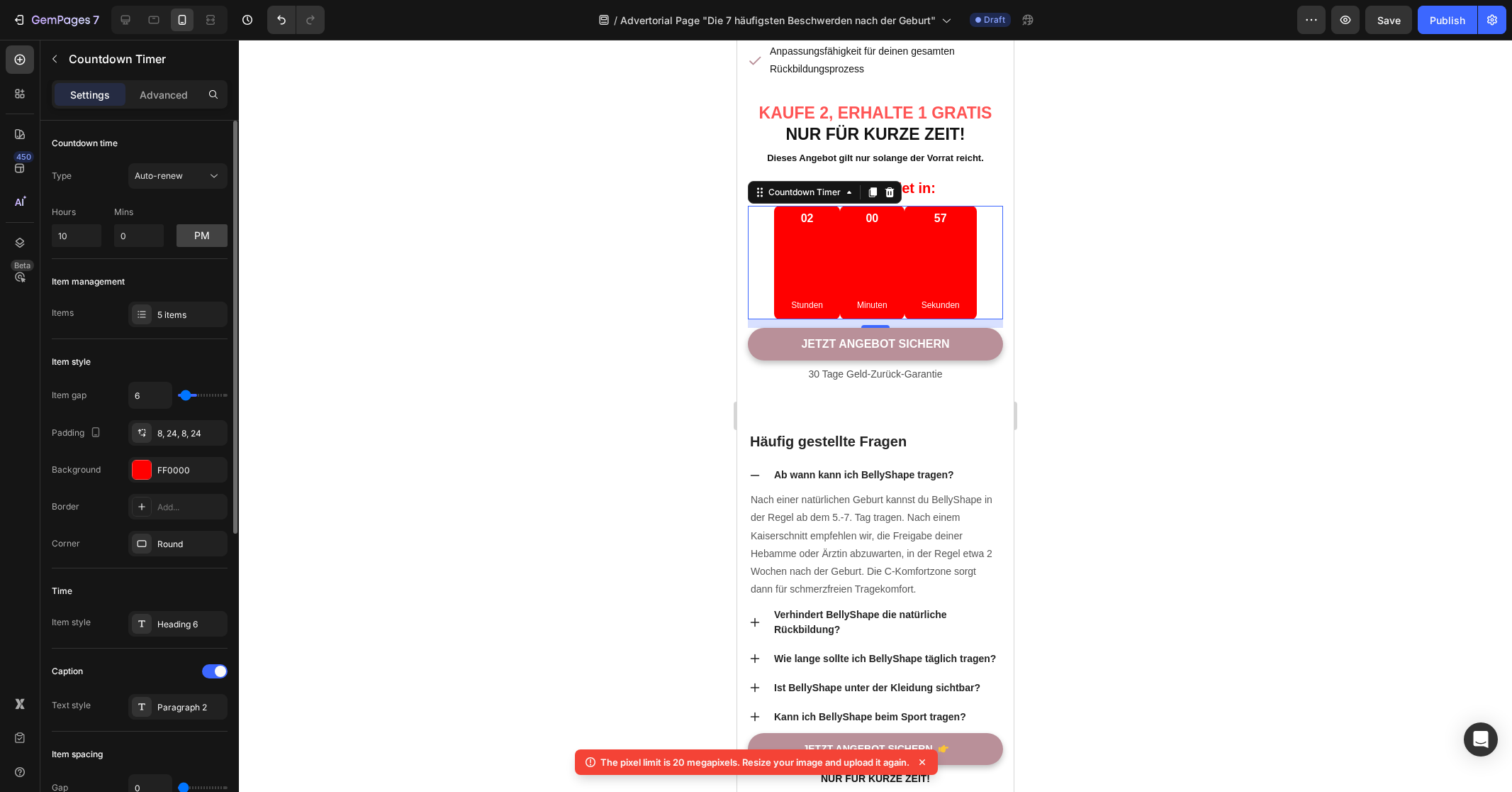
type input "5"
type input "4"
type input "2"
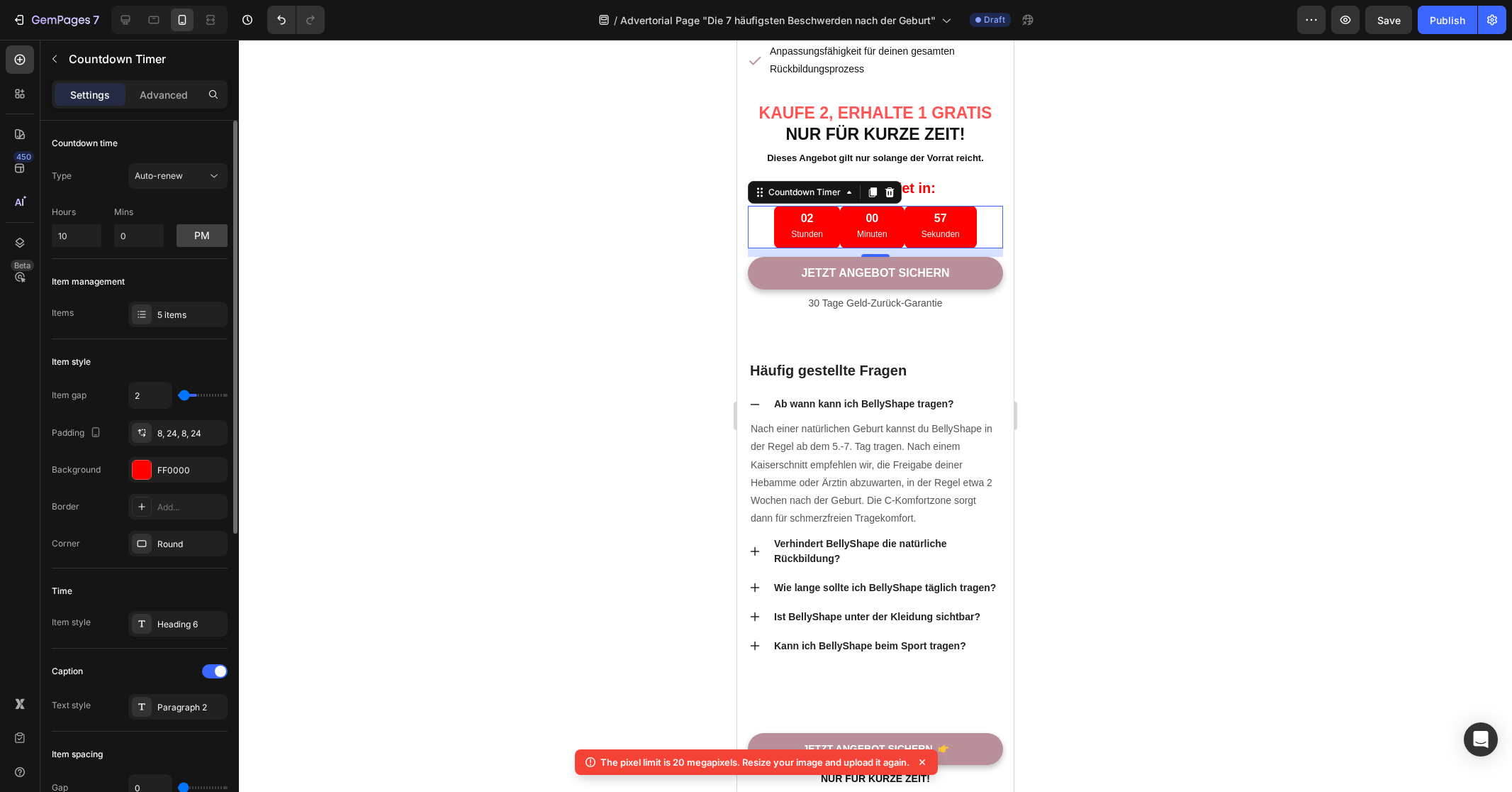
type input "1"
type input "0"
drag, startPoint x: 180, startPoint y: 395, endPoint x: 172, endPoint y: 396, distance: 8.1
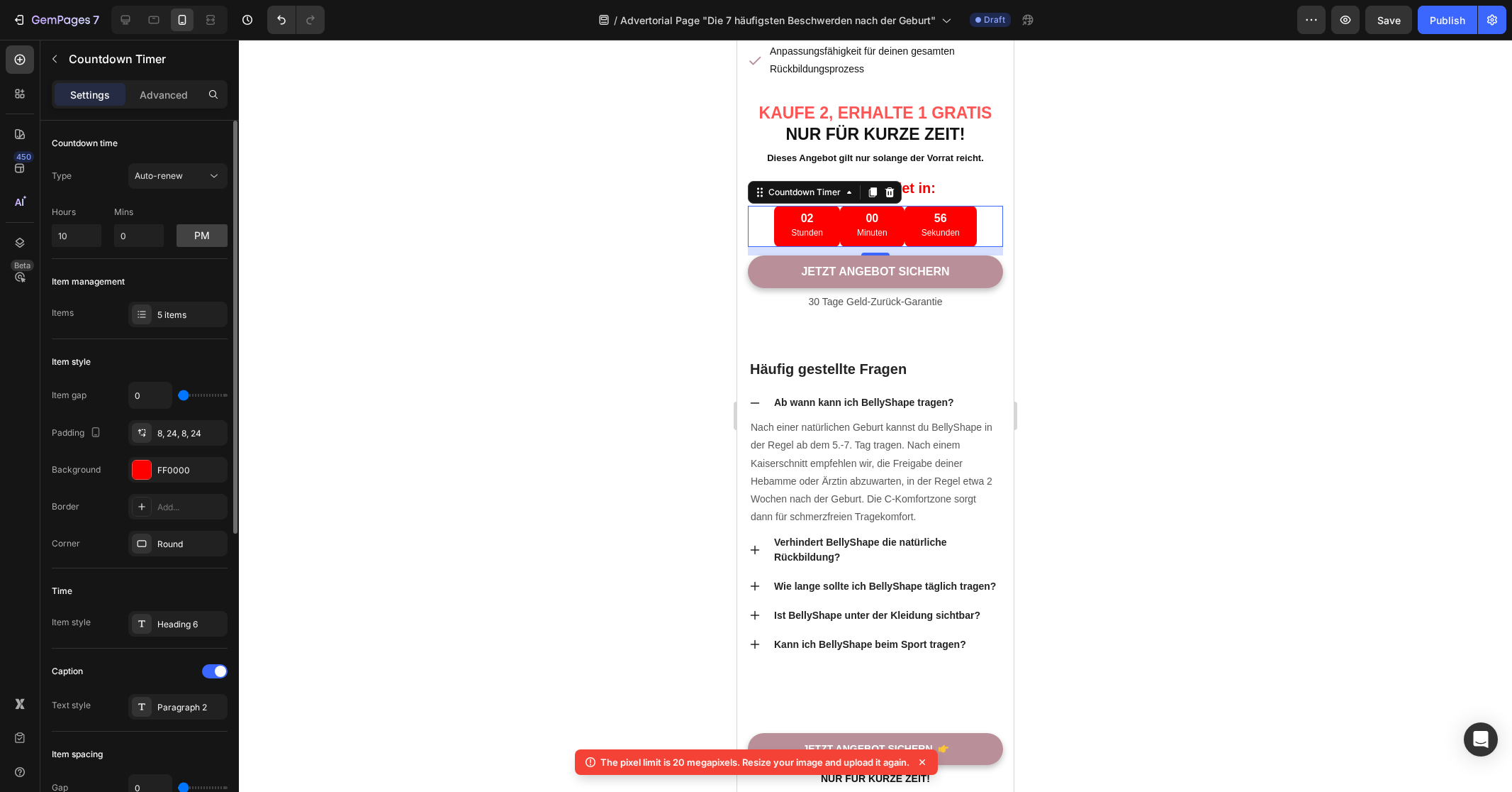
click at [178, 396] on input "range" at bounding box center [203, 395] width 50 height 3
click at [183, 321] on div "5 items" at bounding box center [178, 314] width 99 height 26
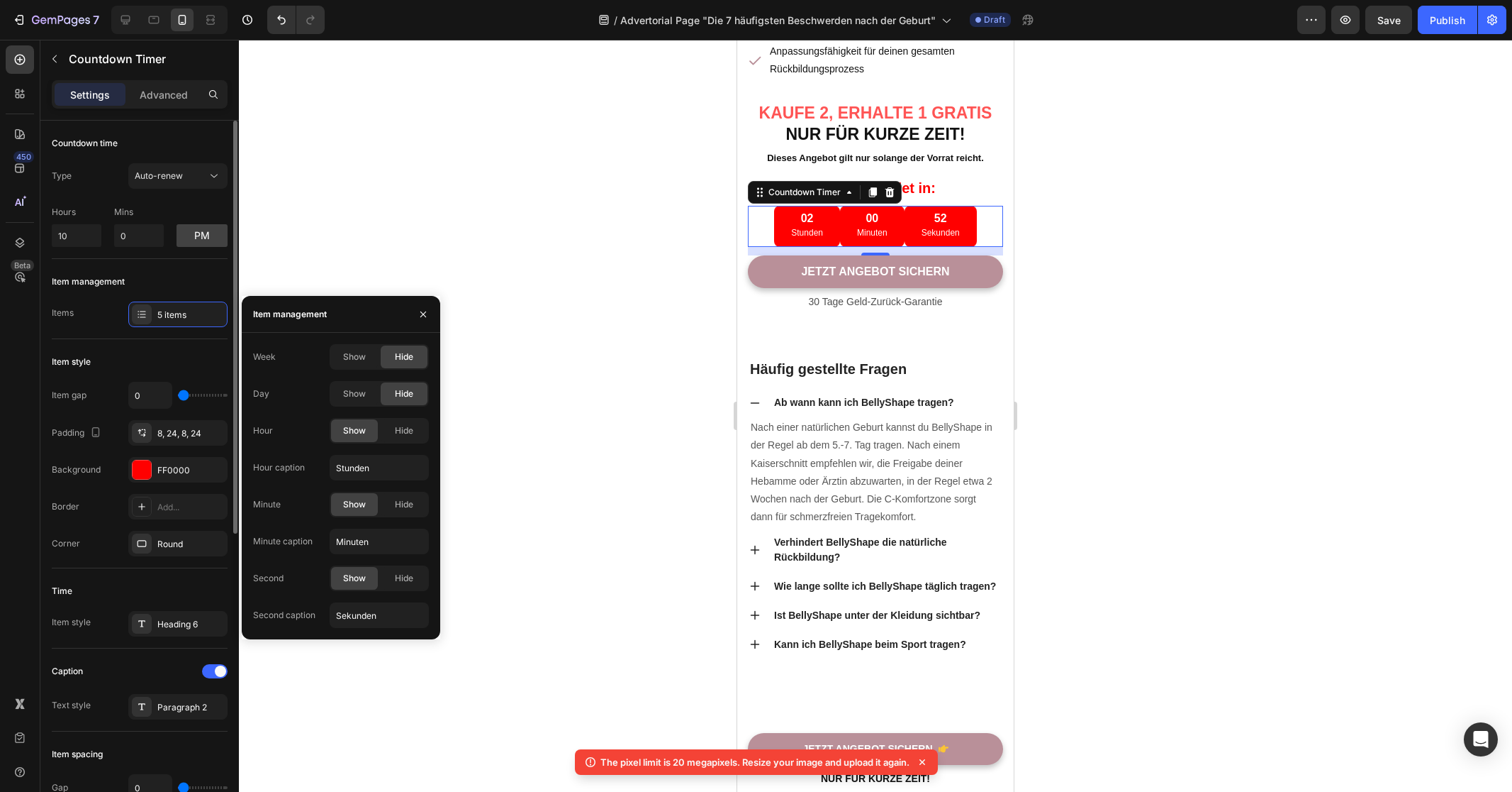
click at [109, 731] on div "Item management Items 5 items" at bounding box center [139, 772] width 176 height 82
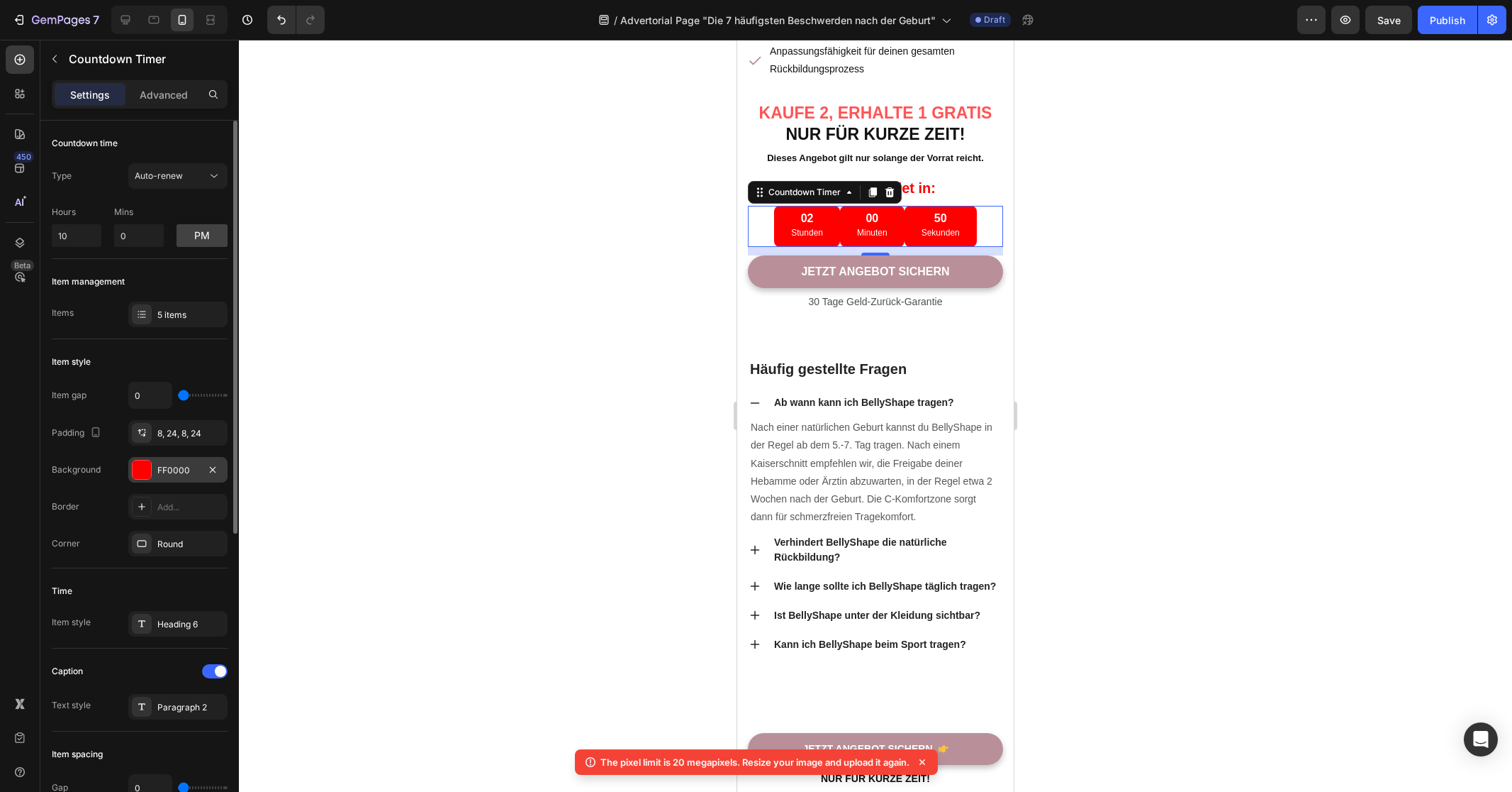
click at [178, 470] on div "FF0000" at bounding box center [178, 470] width 41 height 12
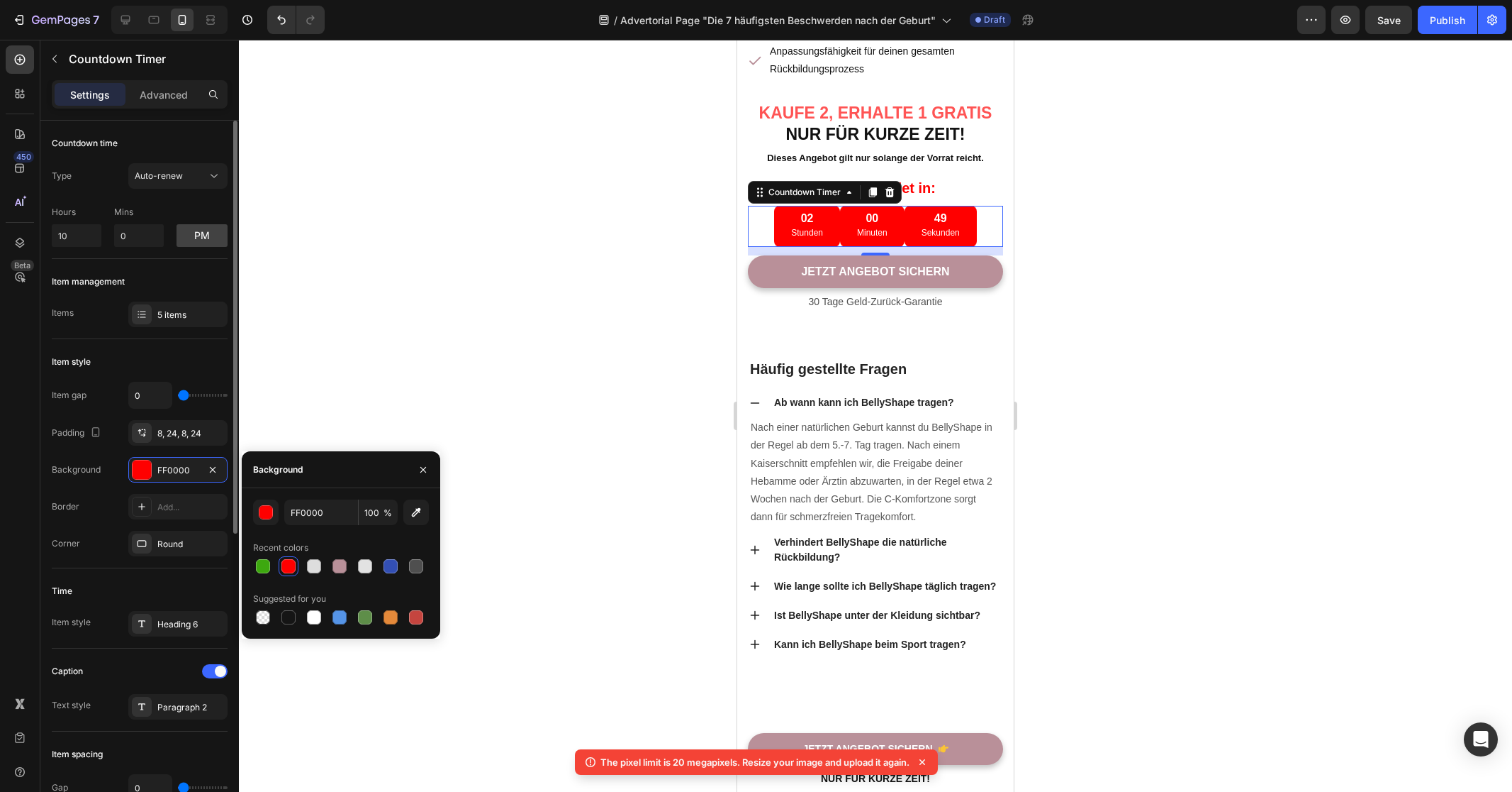
click at [112, 456] on div "Item gap 0 Padding 8, 24, 8, 24 Background FF0000 Border Add... Corner Round" at bounding box center [139, 469] width 176 height 175
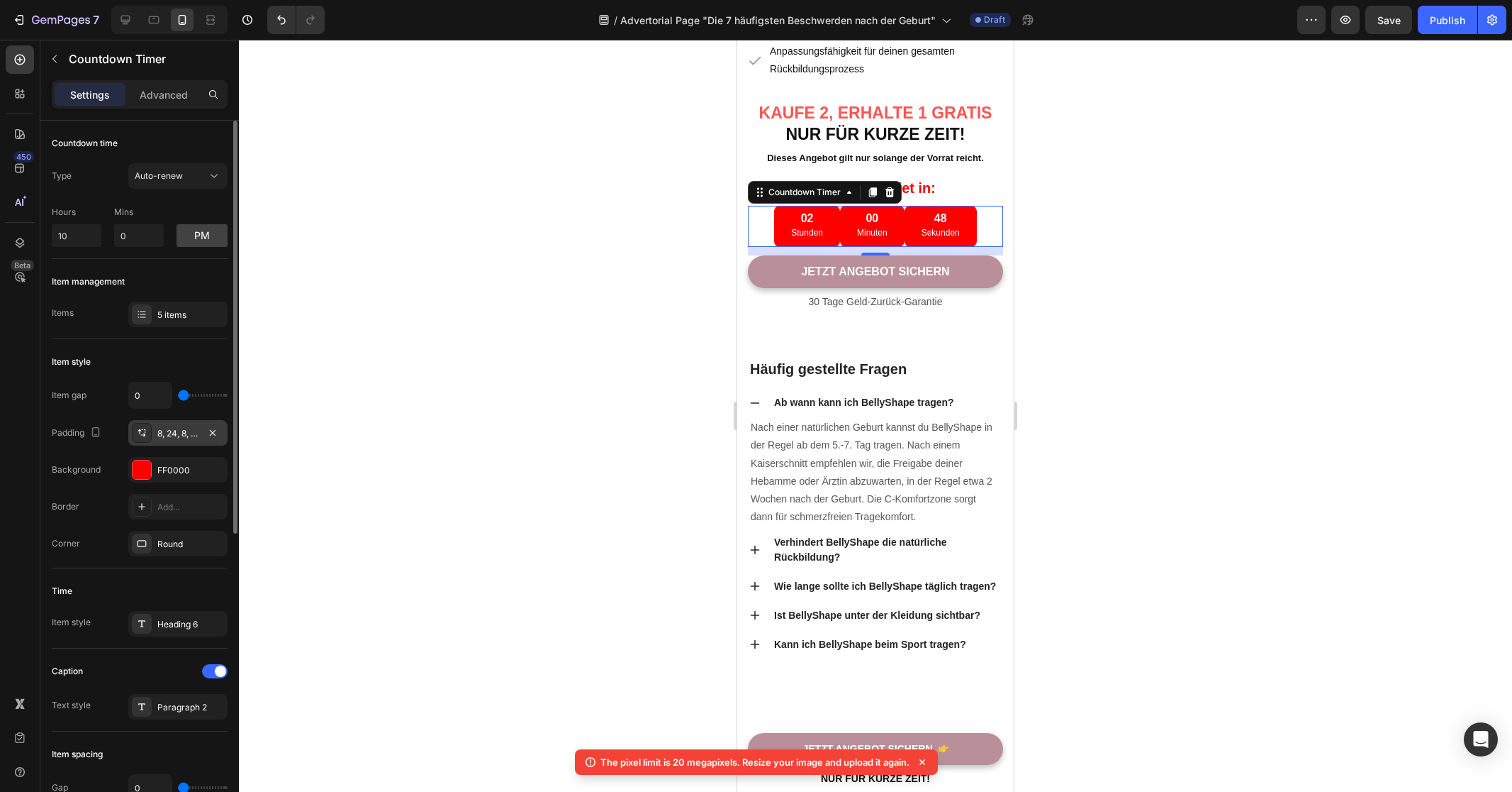
click at [170, 436] on div "8, 24, 8, 24" at bounding box center [178, 433] width 41 height 12
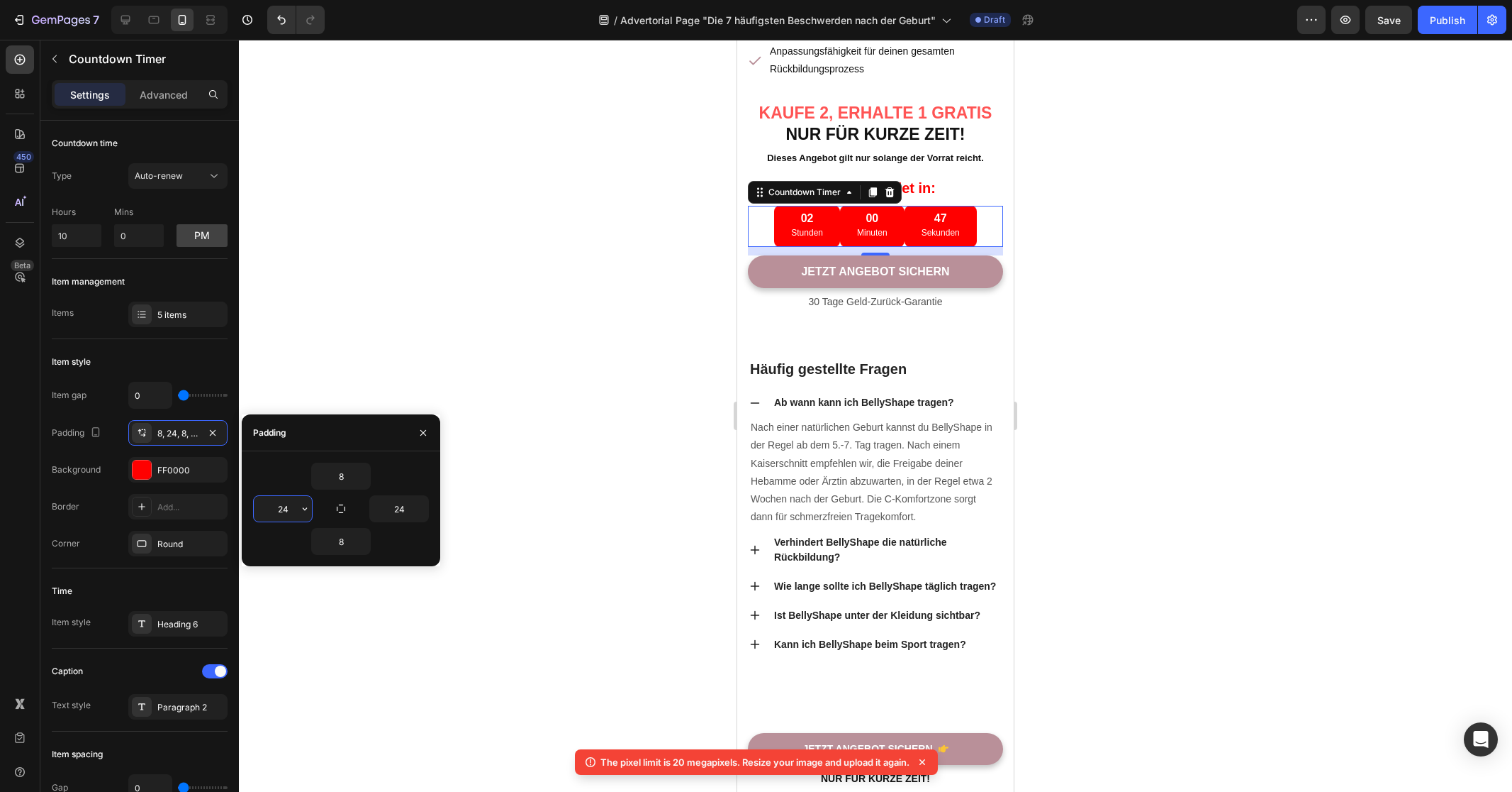
click at [290, 506] on input "24" at bounding box center [282, 508] width 59 height 26
type input "24"
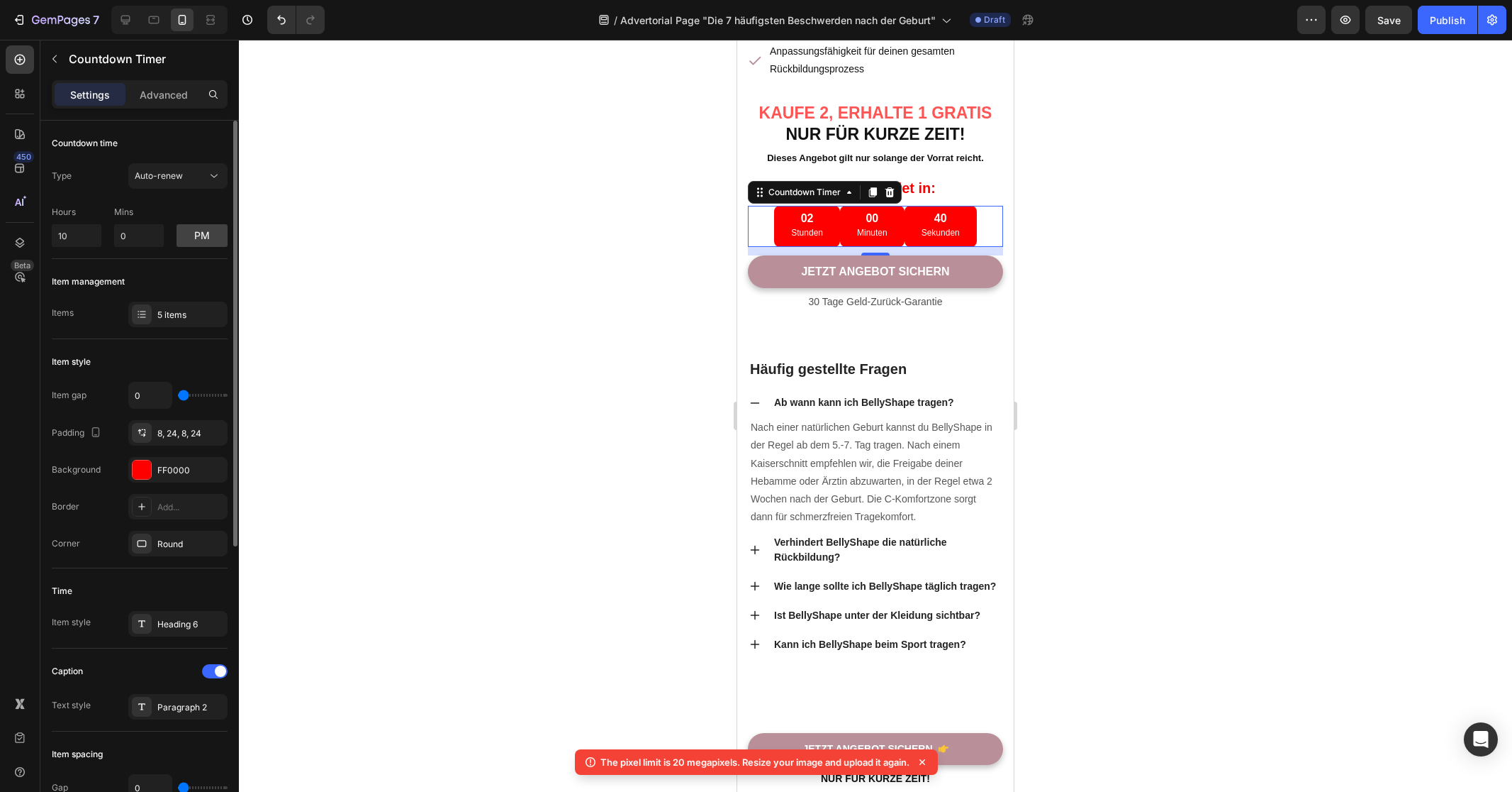
click at [50, 489] on div "Countdown time Type Auto-renew Hours 10 Mins 0 pm Item management Items 5 items…" at bounding box center [139, 714] width 199 height 1189
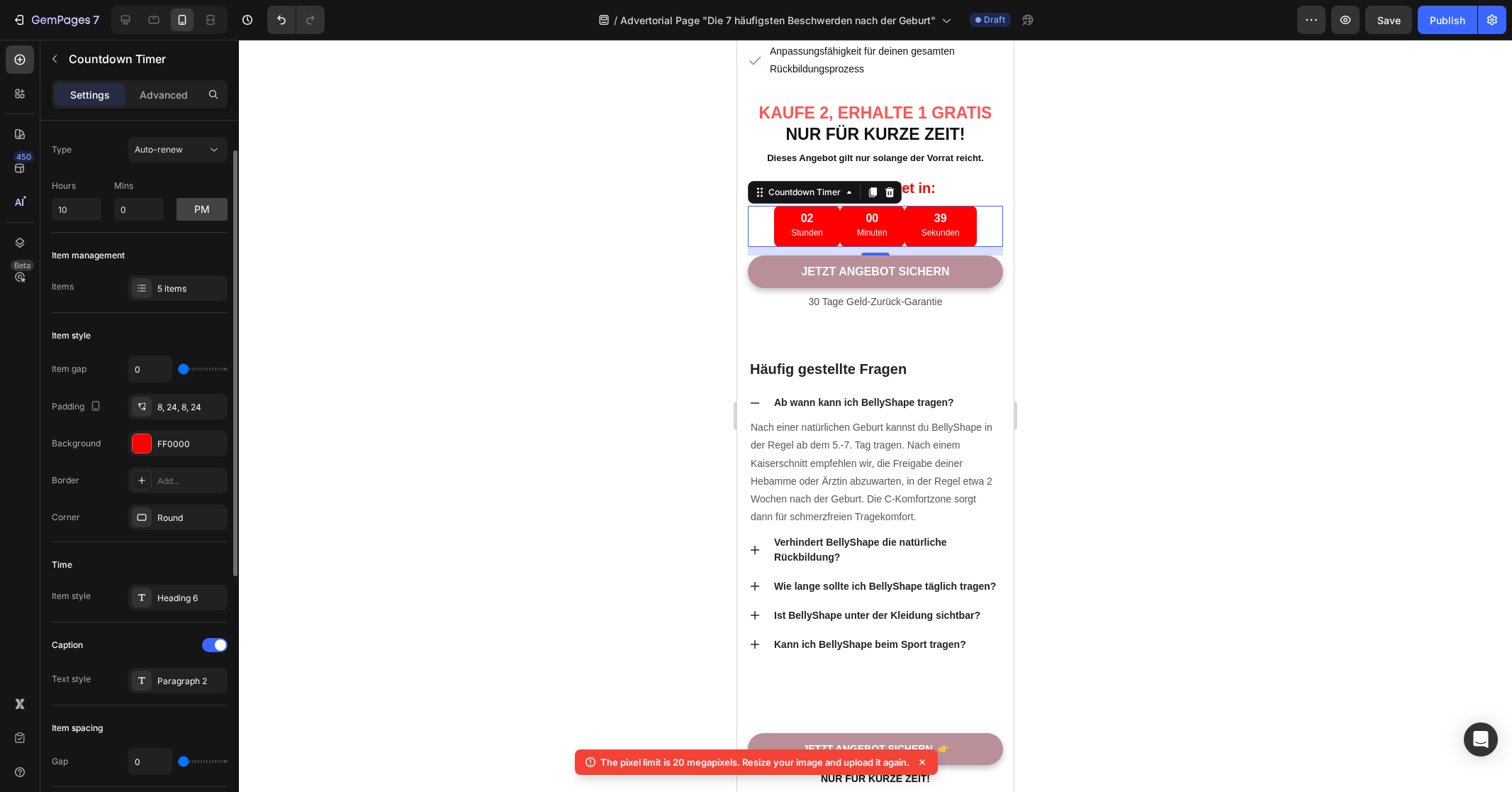
scroll to position [134, 0]
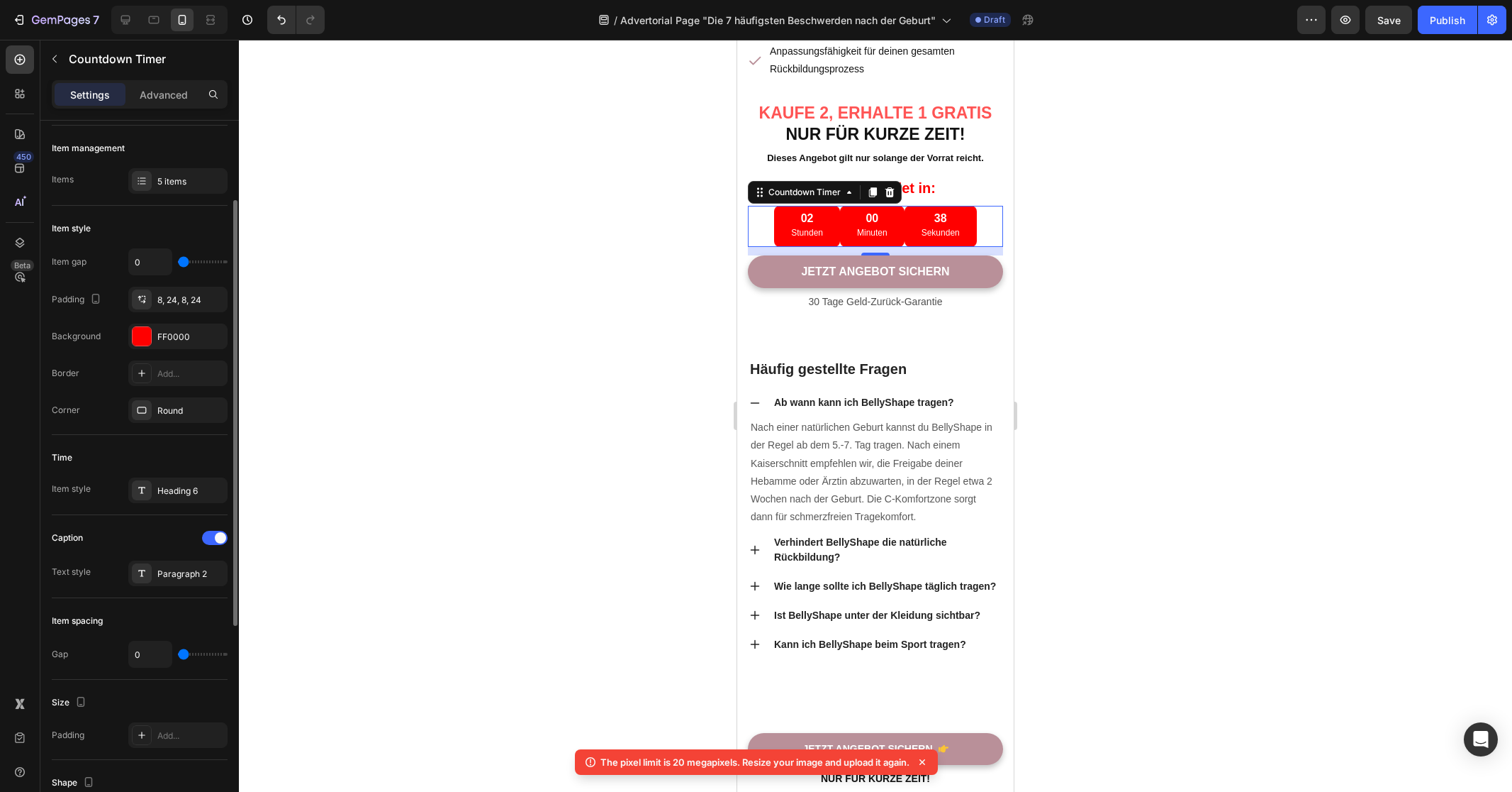
type input "2"
type input "8"
type input "9"
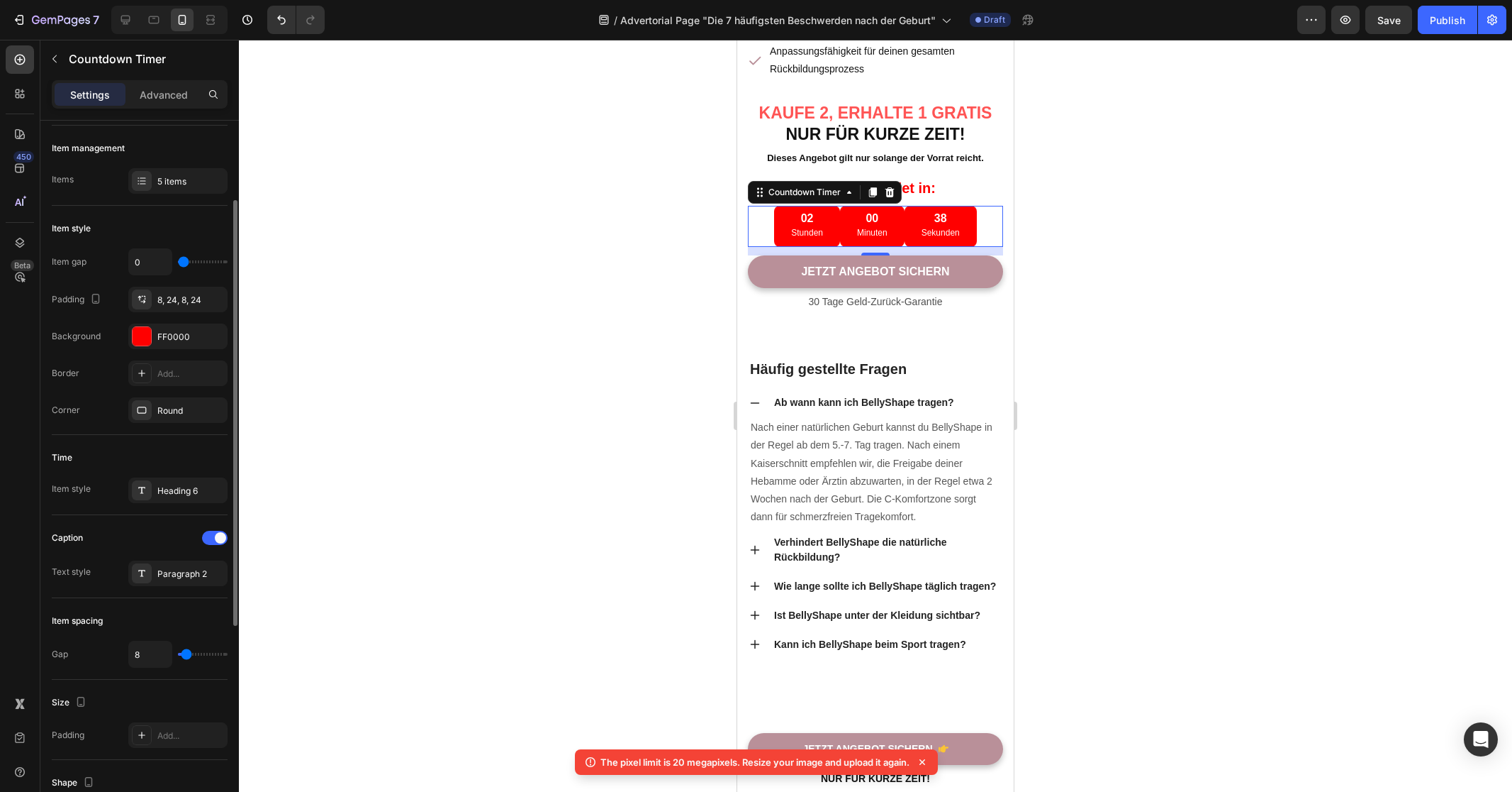
type input "9"
type input "10"
type input "11"
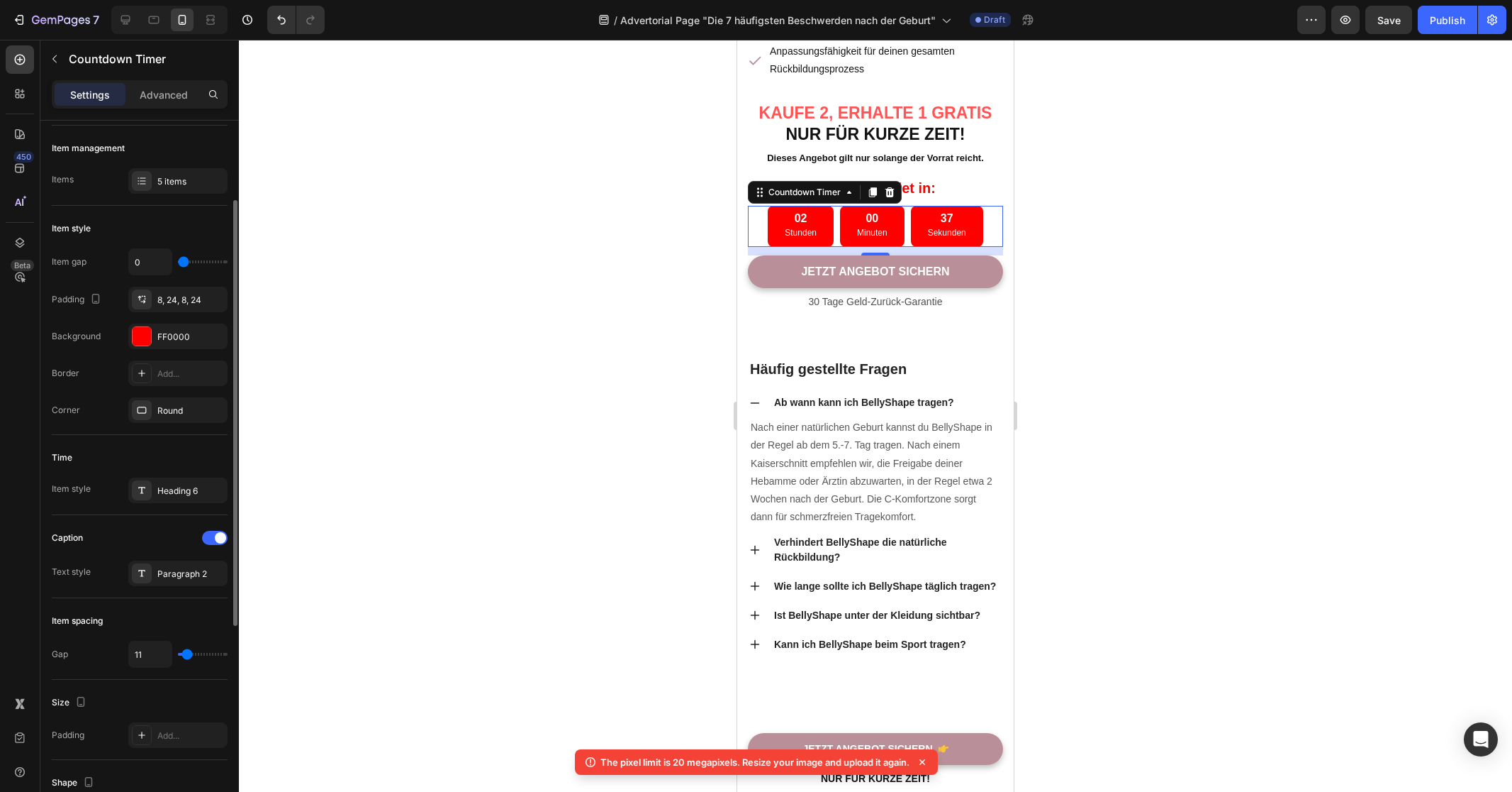
type input "12"
type input "13"
type input "11"
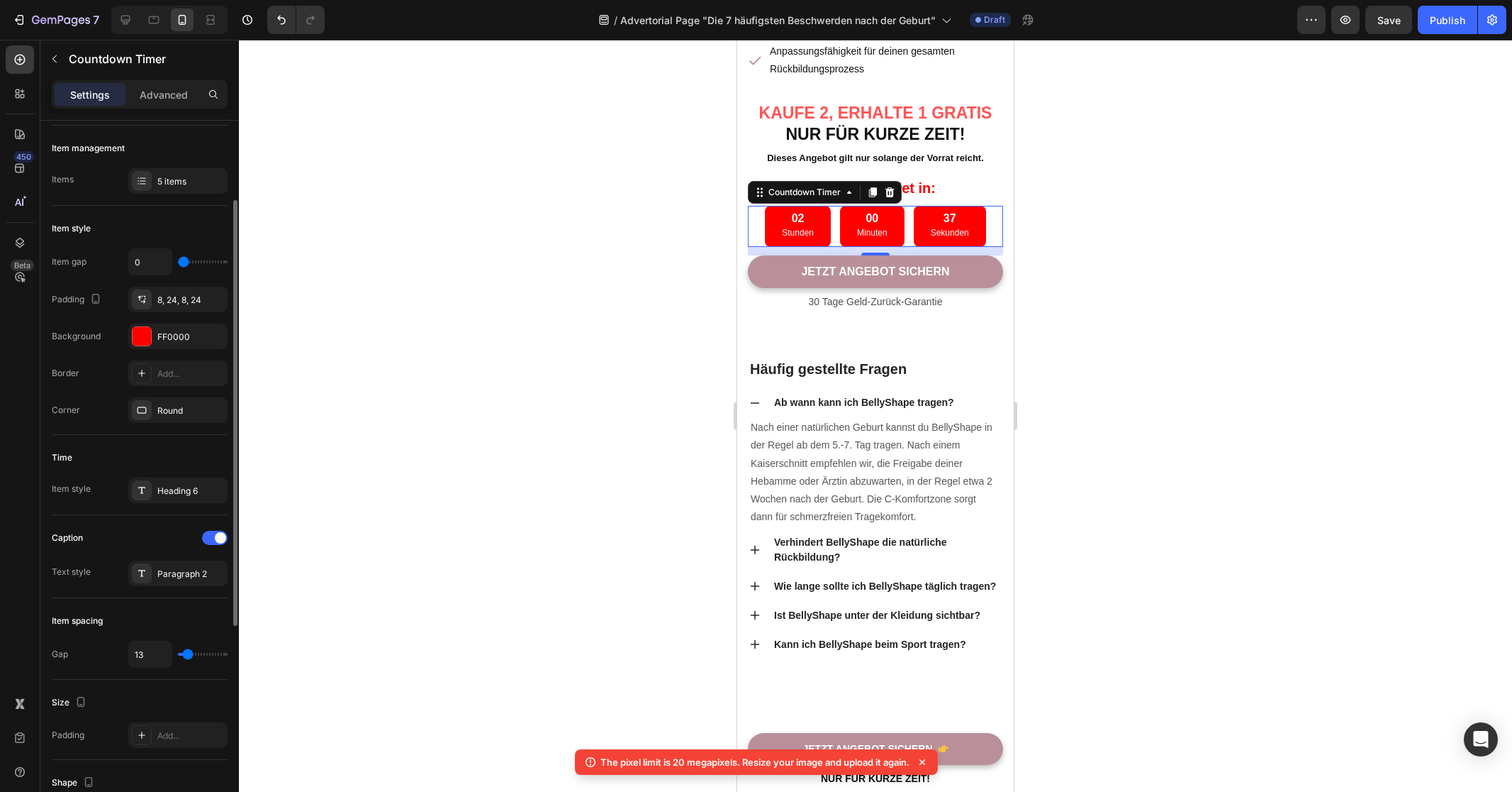
type input "11"
type input "10"
type input "9"
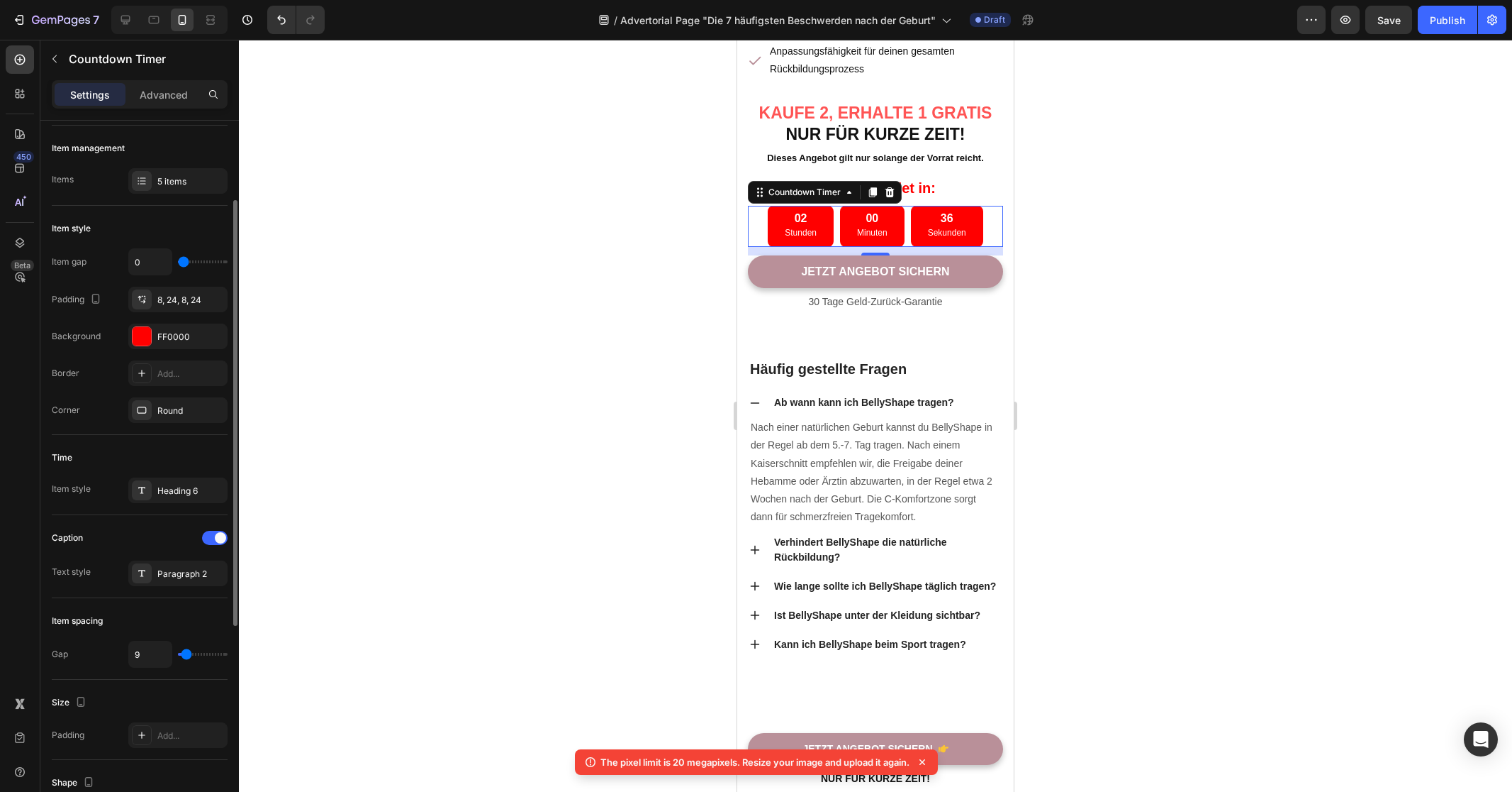
type input "8"
type input "7"
type input "6"
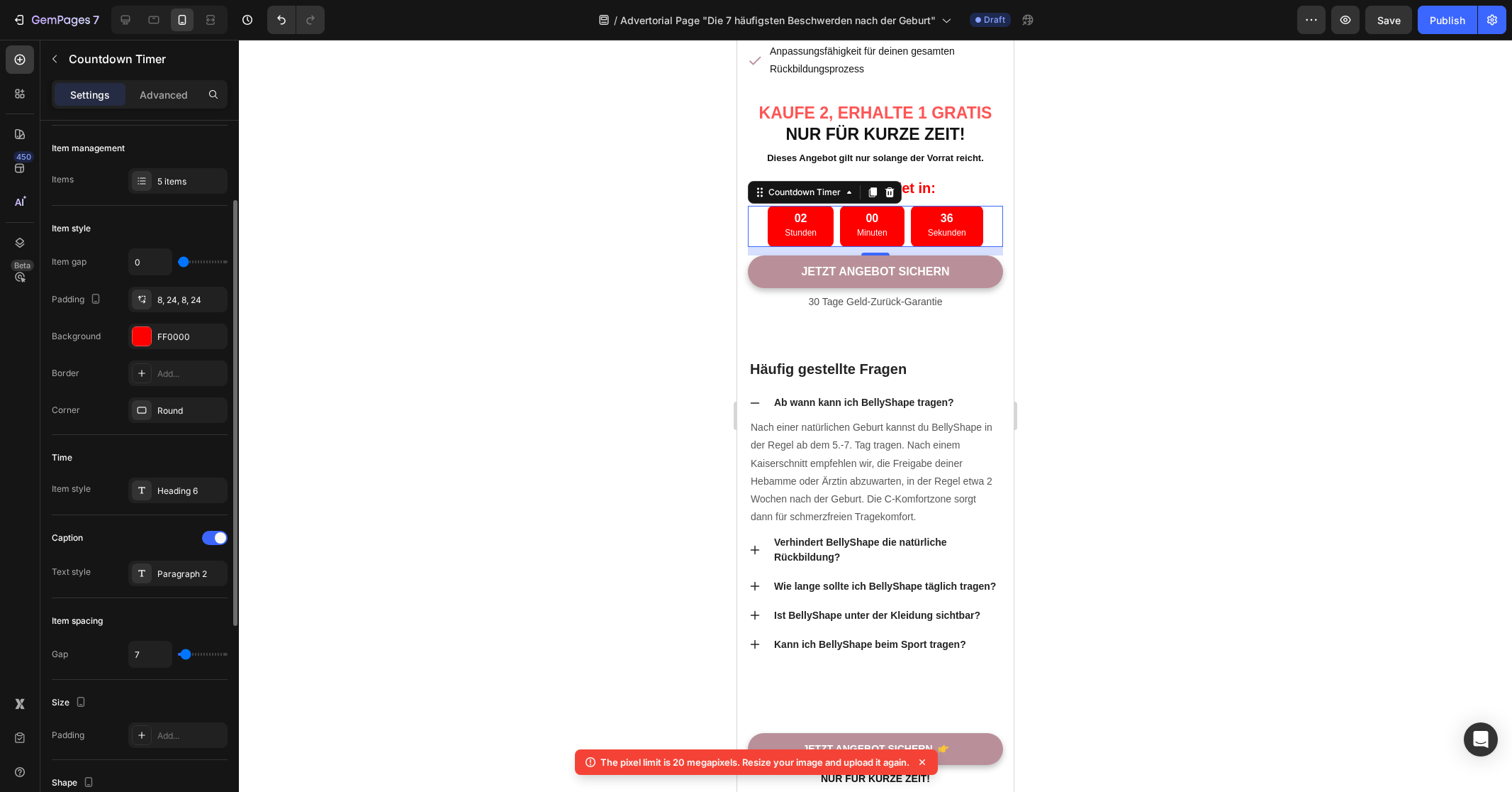
type input "6"
type input "5"
type input "4"
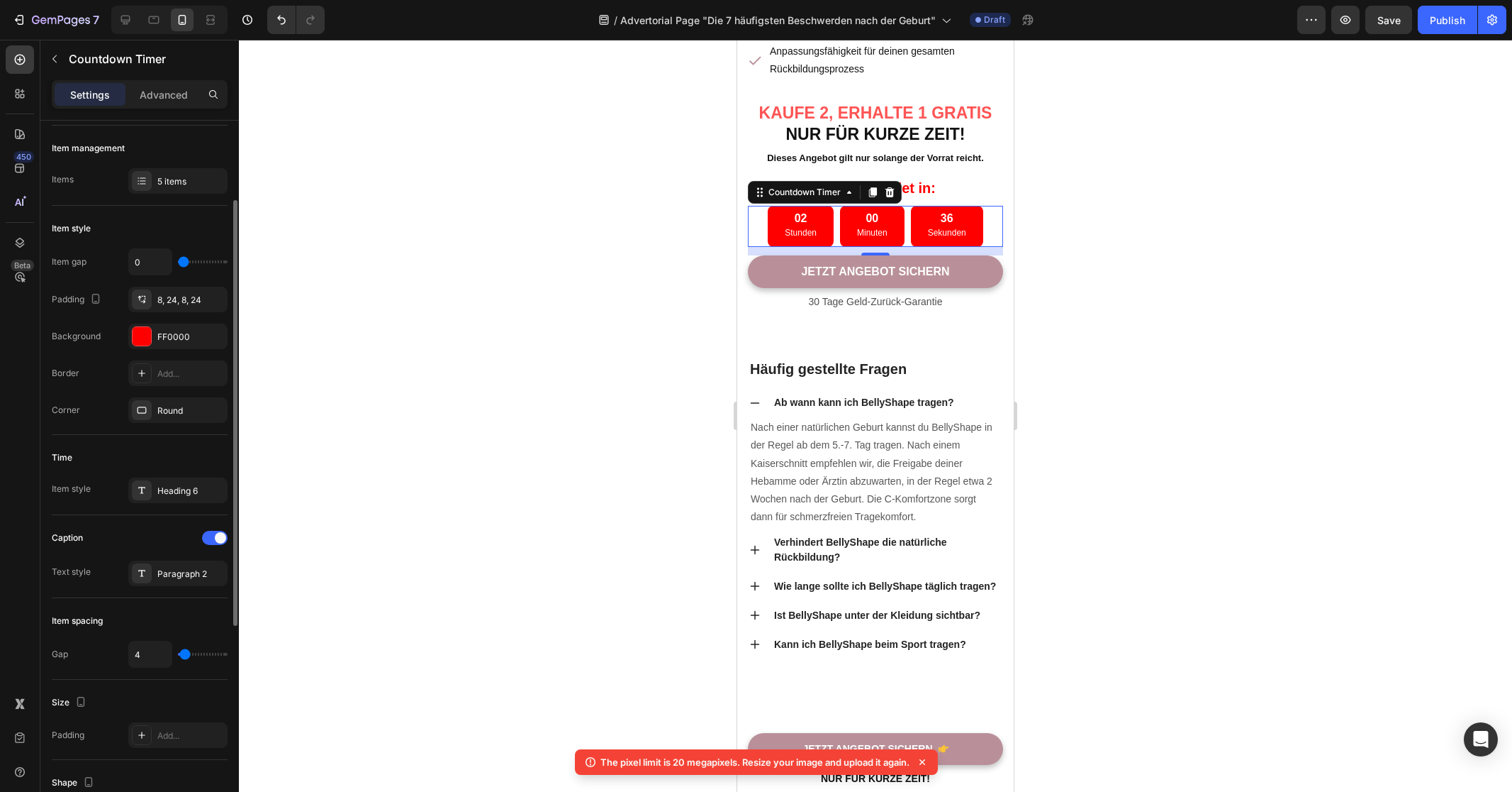
type input "3"
type input "0"
type input "1"
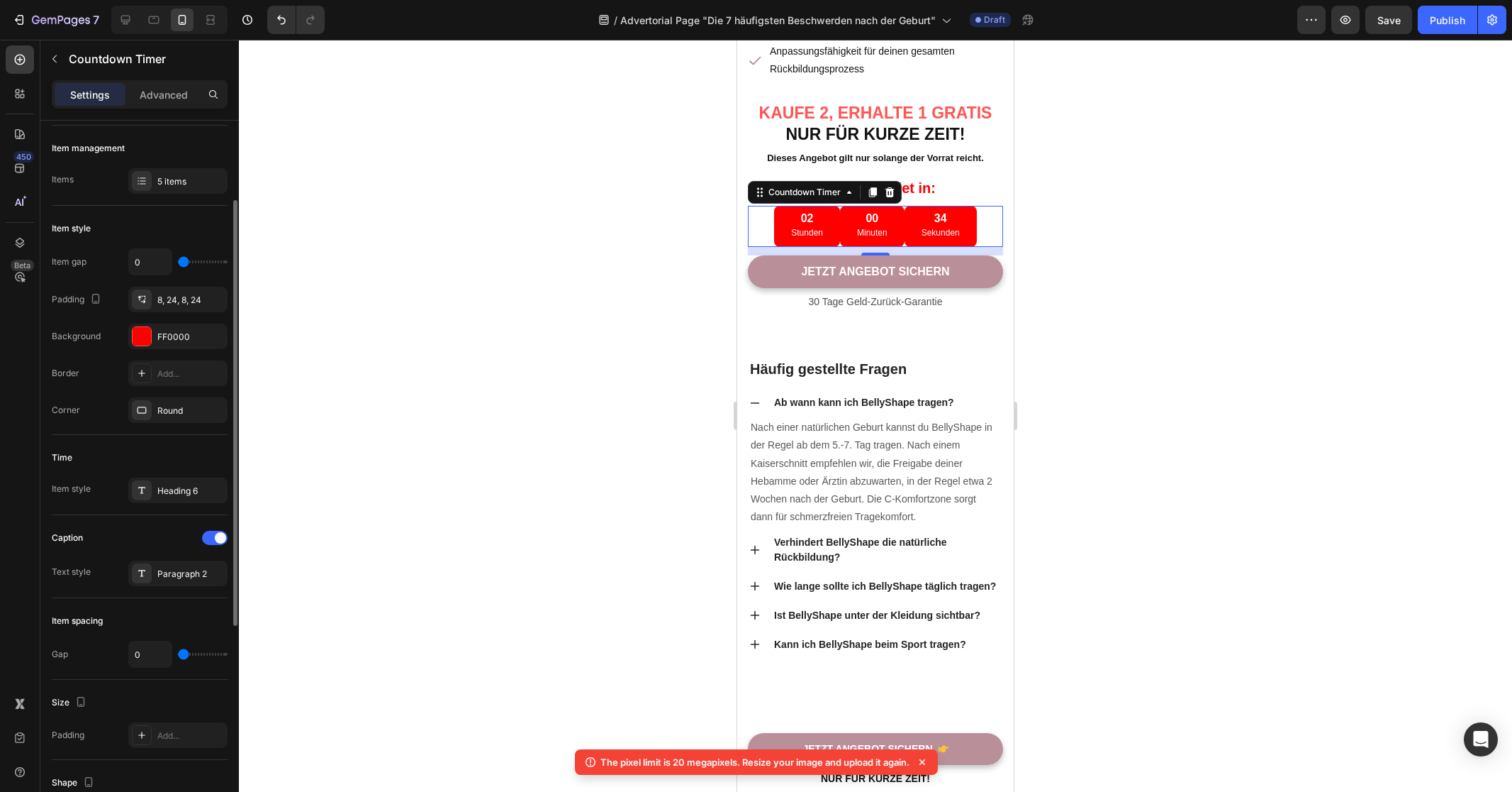
type input "1"
type input "2"
type input "3"
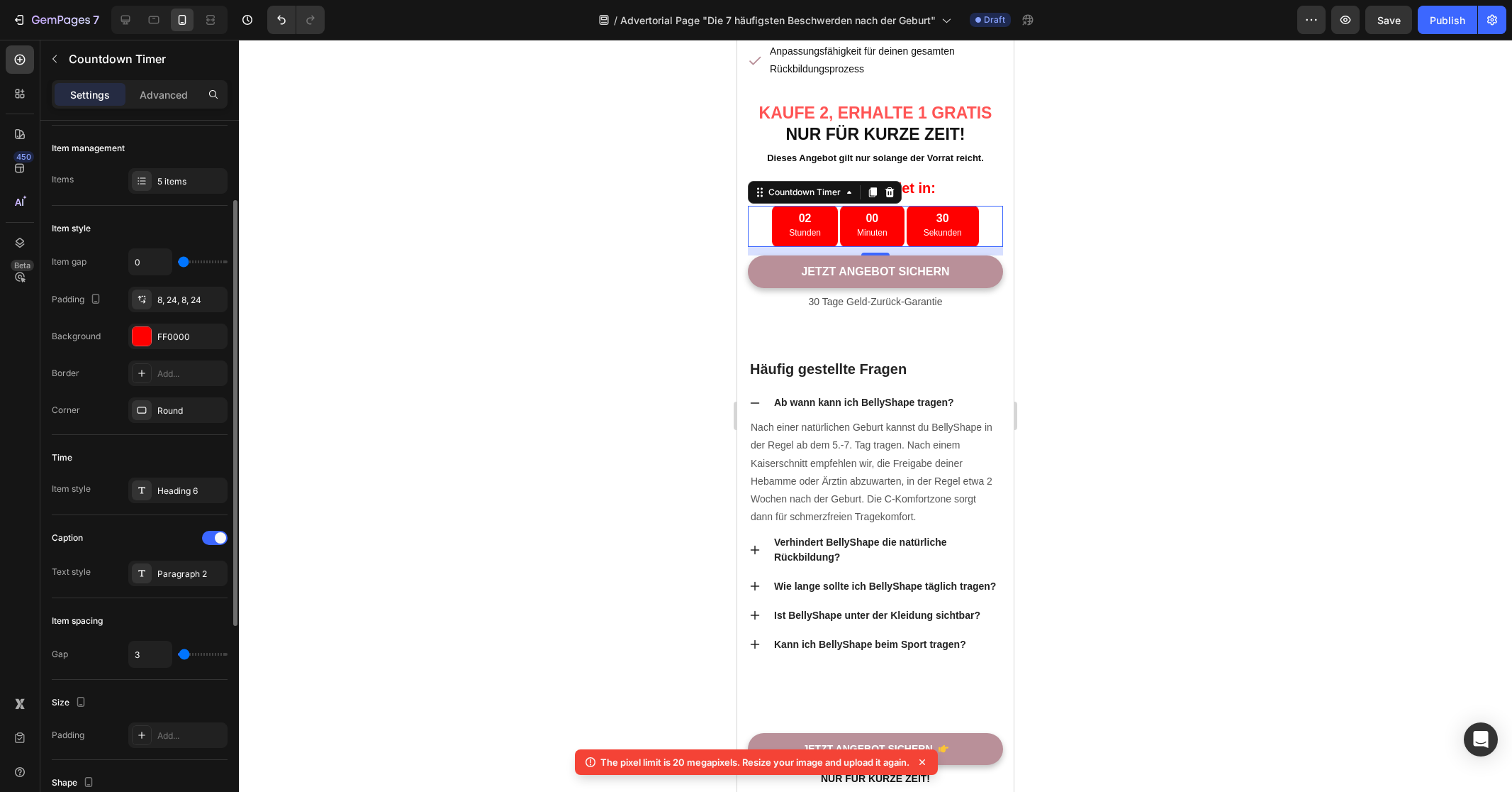
type input "4"
click at [184, 653] on input "range" at bounding box center [203, 654] width 50 height 3
click at [103, 558] on div "Caption Text style Paragraph 2" at bounding box center [139, 557] width 176 height 60
click at [529, 492] on div at bounding box center [876, 415] width 1274 height 752
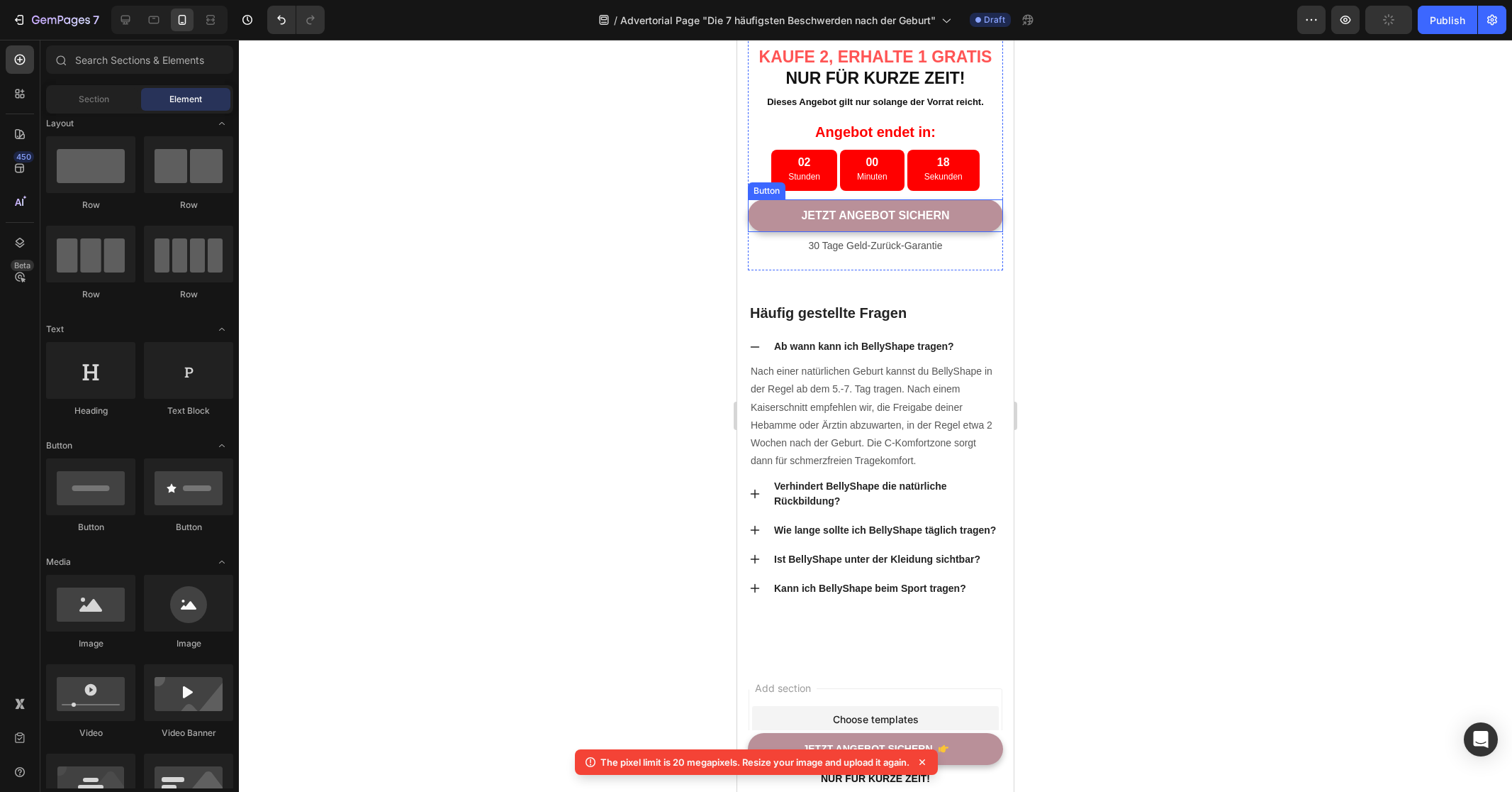
scroll to position [6959, 0]
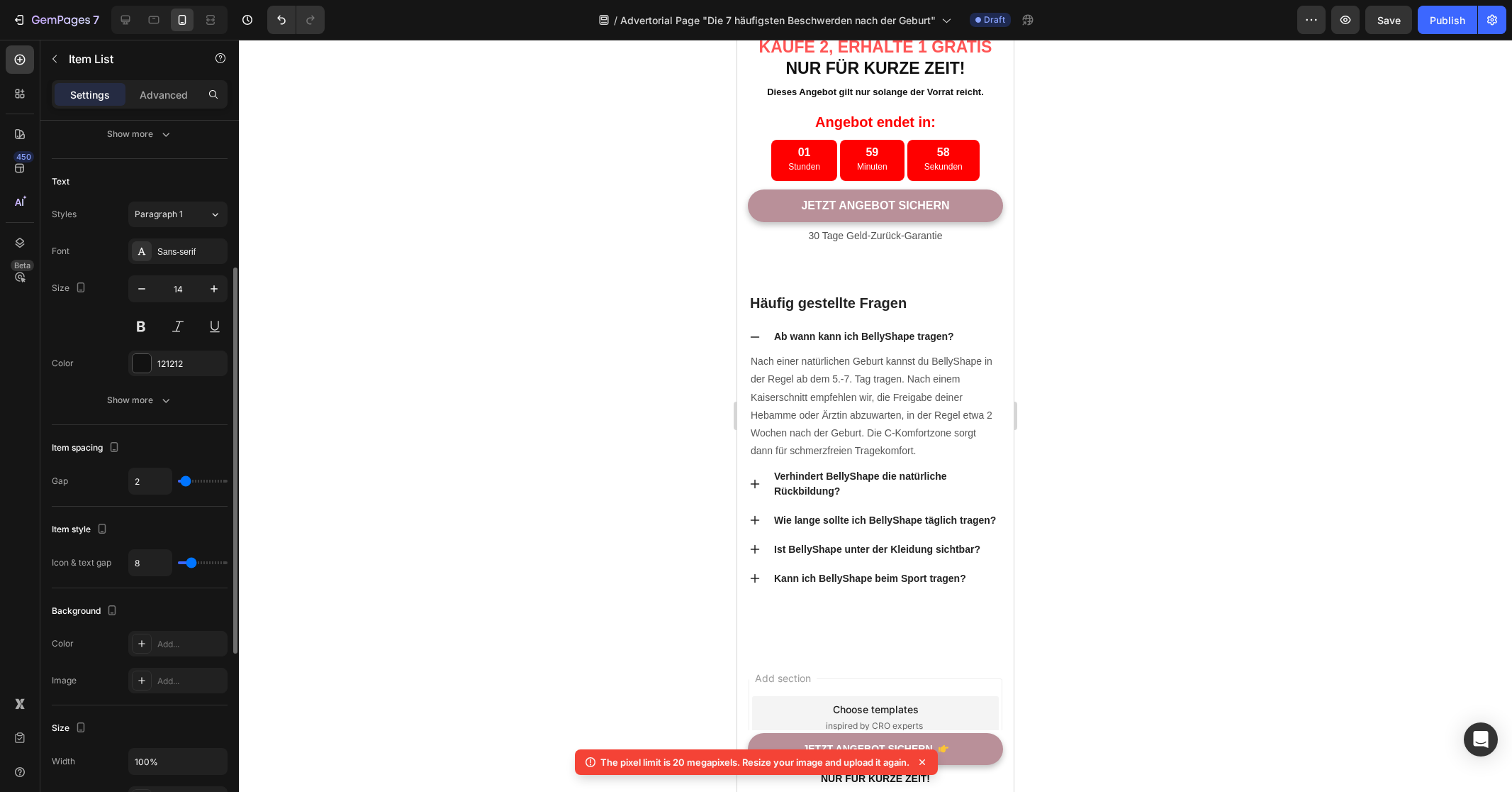
scroll to position [344, 0]
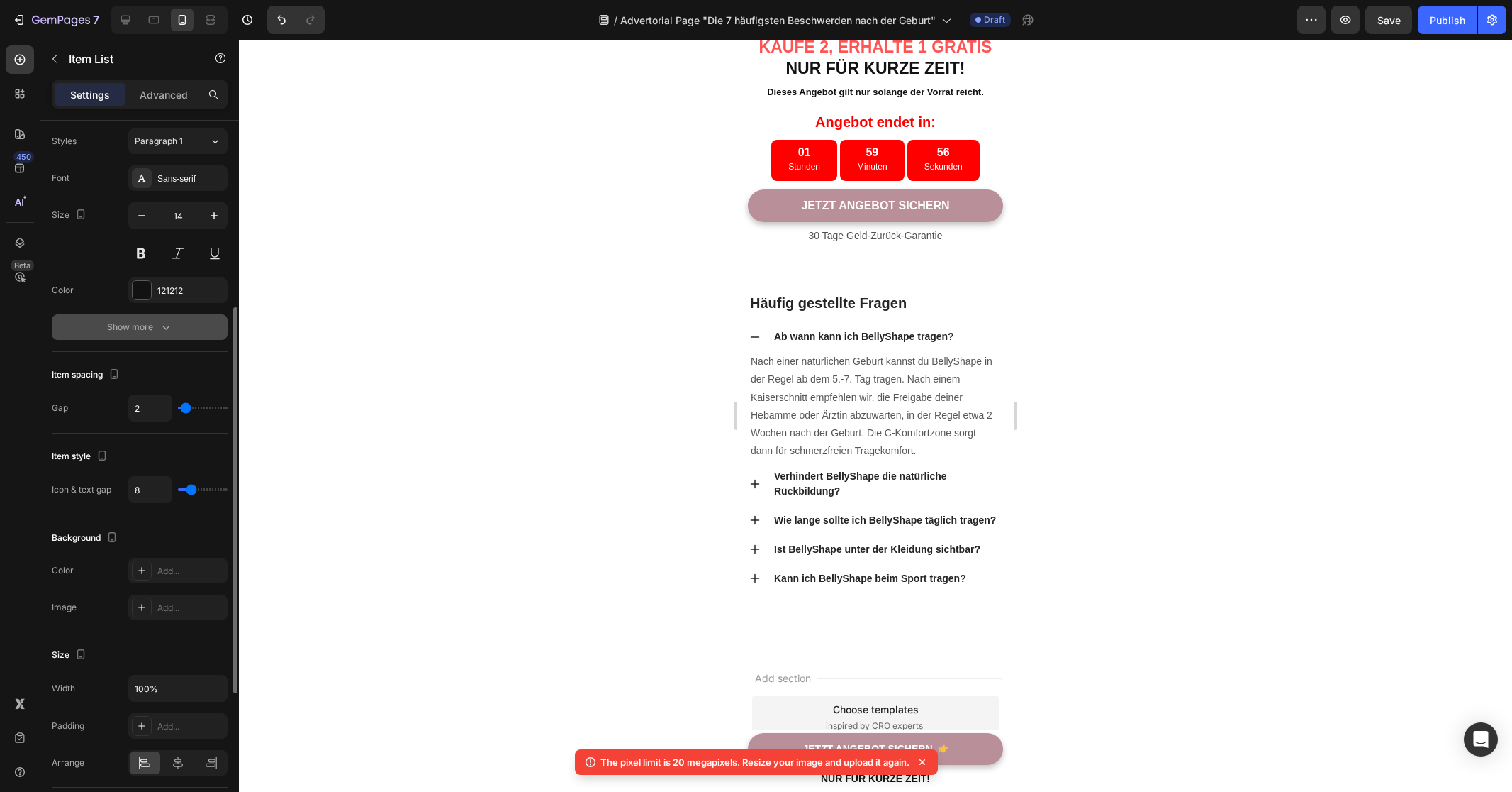
click at [153, 330] on div "Show more" at bounding box center [139, 327] width 66 height 14
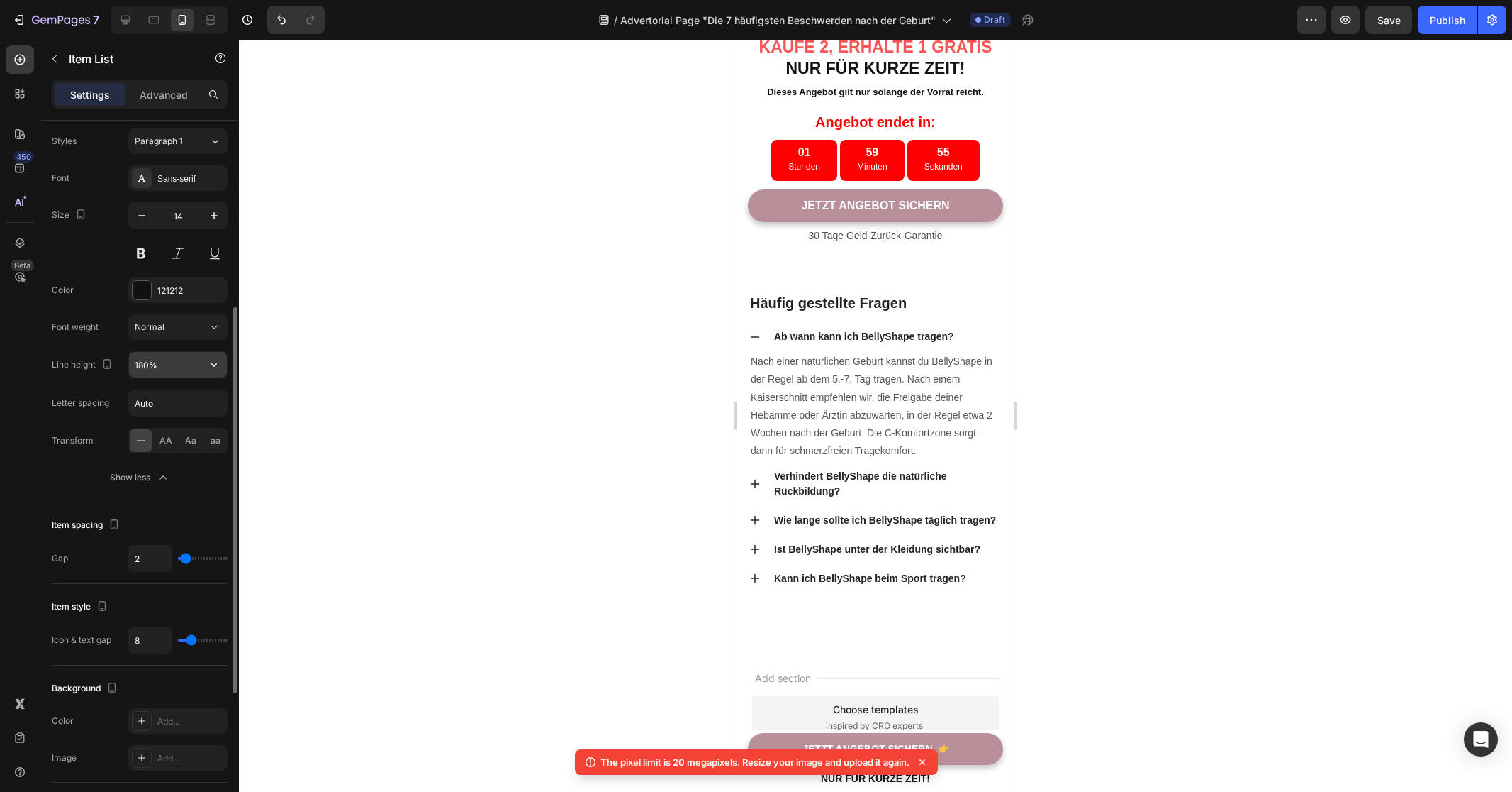
click at [188, 361] on input "180%" at bounding box center [178, 364] width 98 height 26
click at [209, 360] on icon "button" at bounding box center [214, 364] width 14 height 14
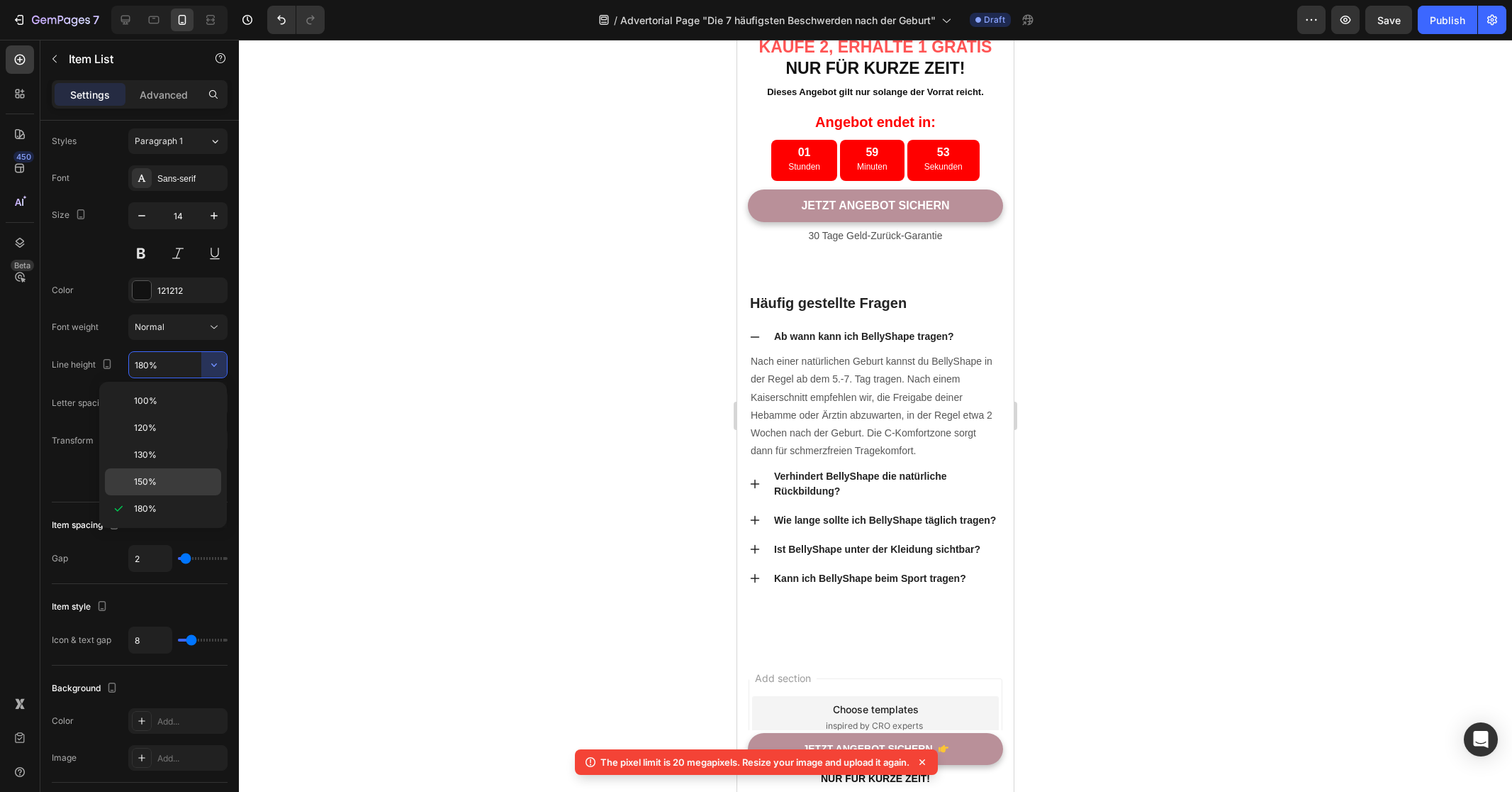
click at [158, 473] on div "150%" at bounding box center [162, 482] width 116 height 27
type input "150%"
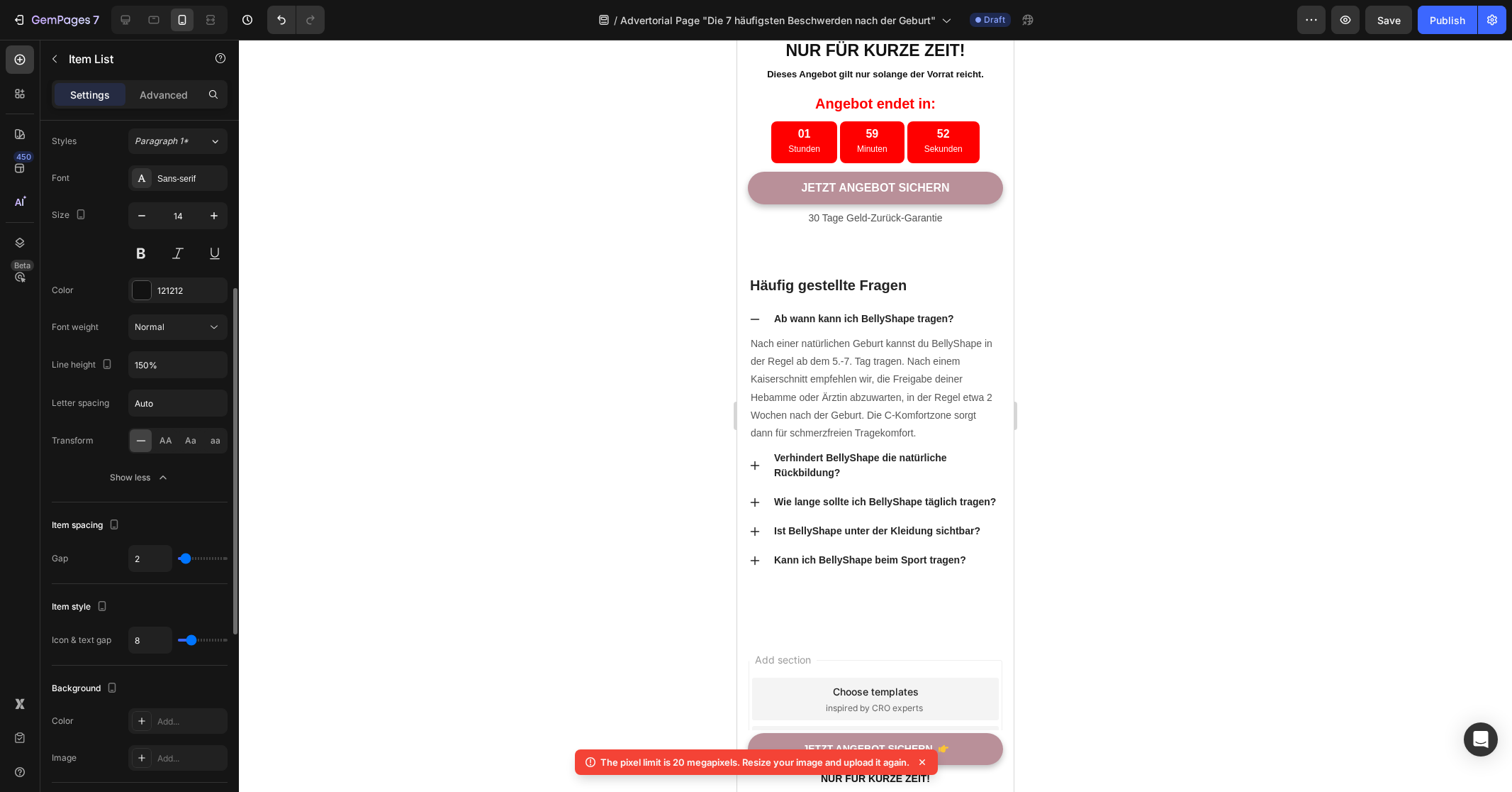
click at [88, 385] on div "Font Sans-serif Size 14 Color 121212 Font weight Normal Line height 150% Letter…" at bounding box center [139, 328] width 176 height 325
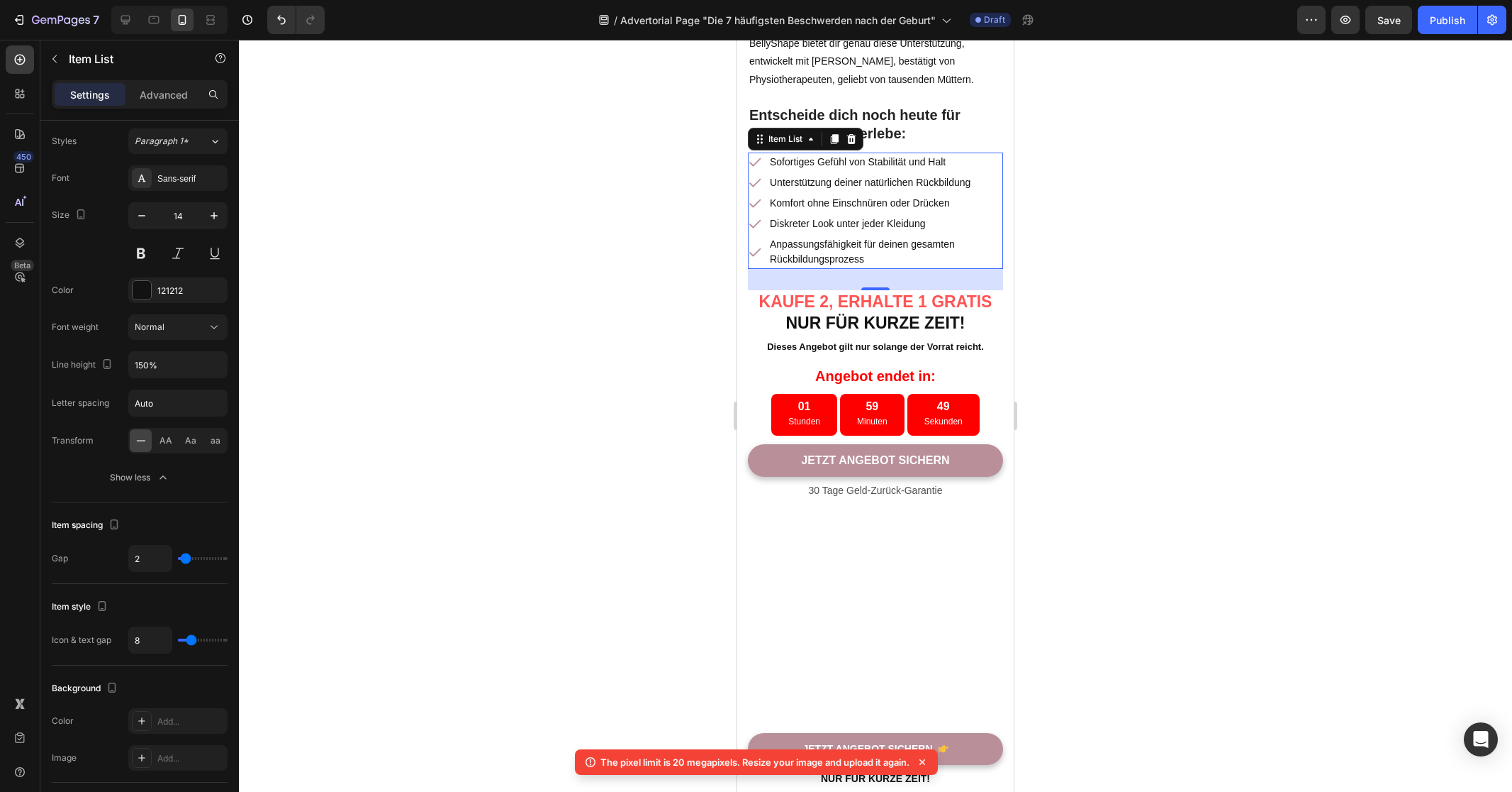
scroll to position [6825, 0]
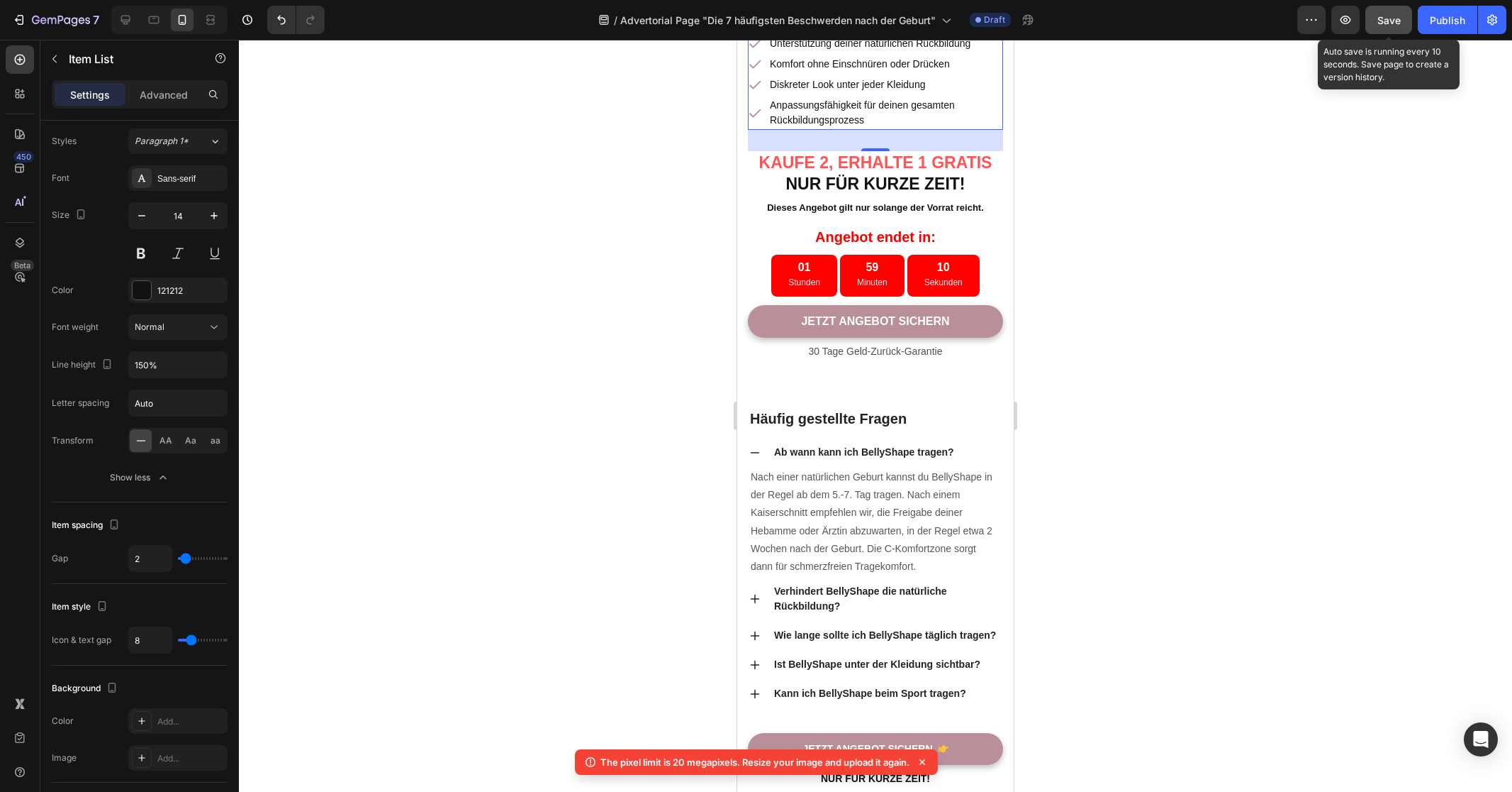
click at [1380, 25] on span "Save" at bounding box center [1389, 20] width 23 height 12
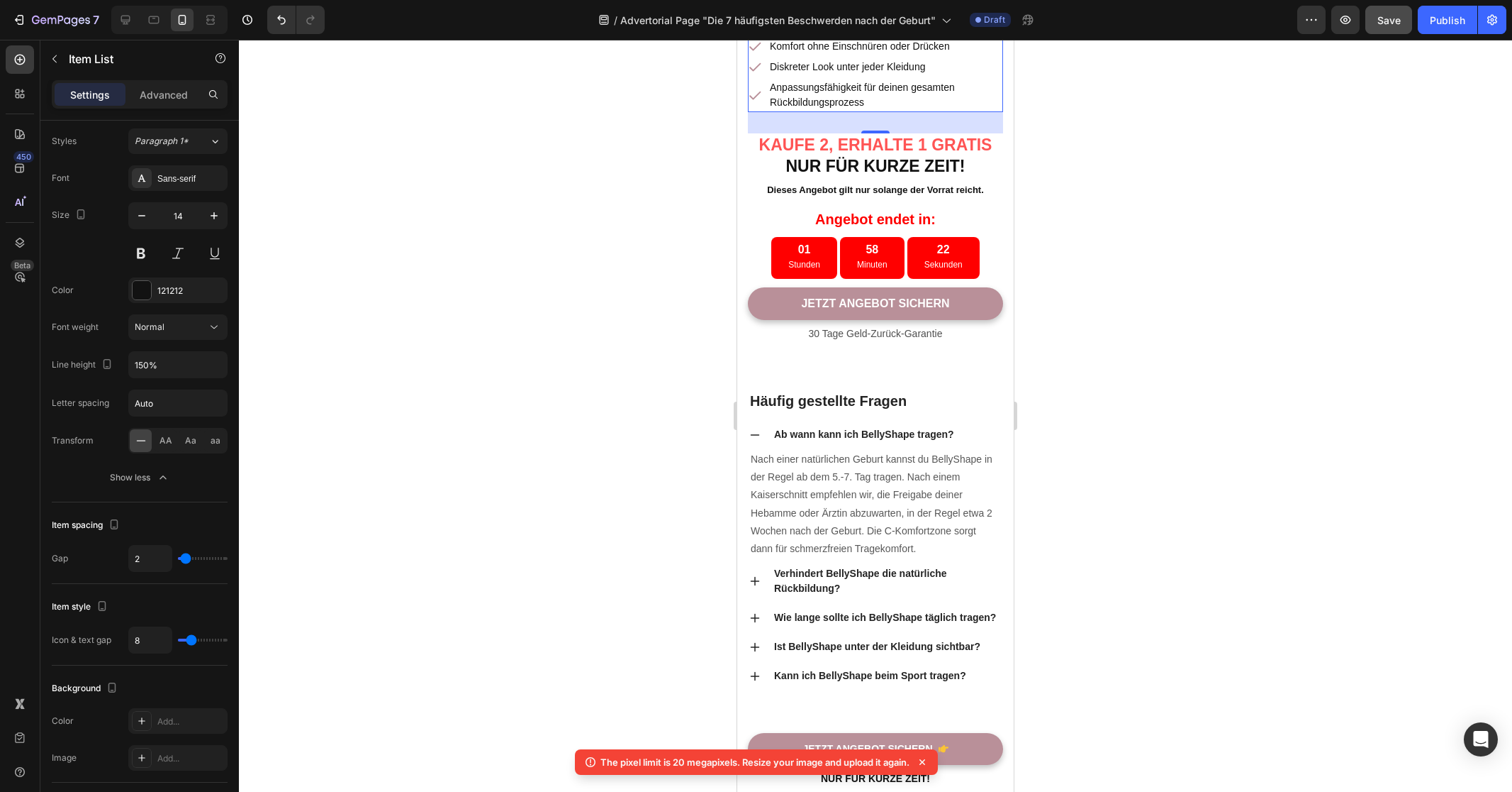
click at [642, 252] on div at bounding box center [876, 415] width 1274 height 752
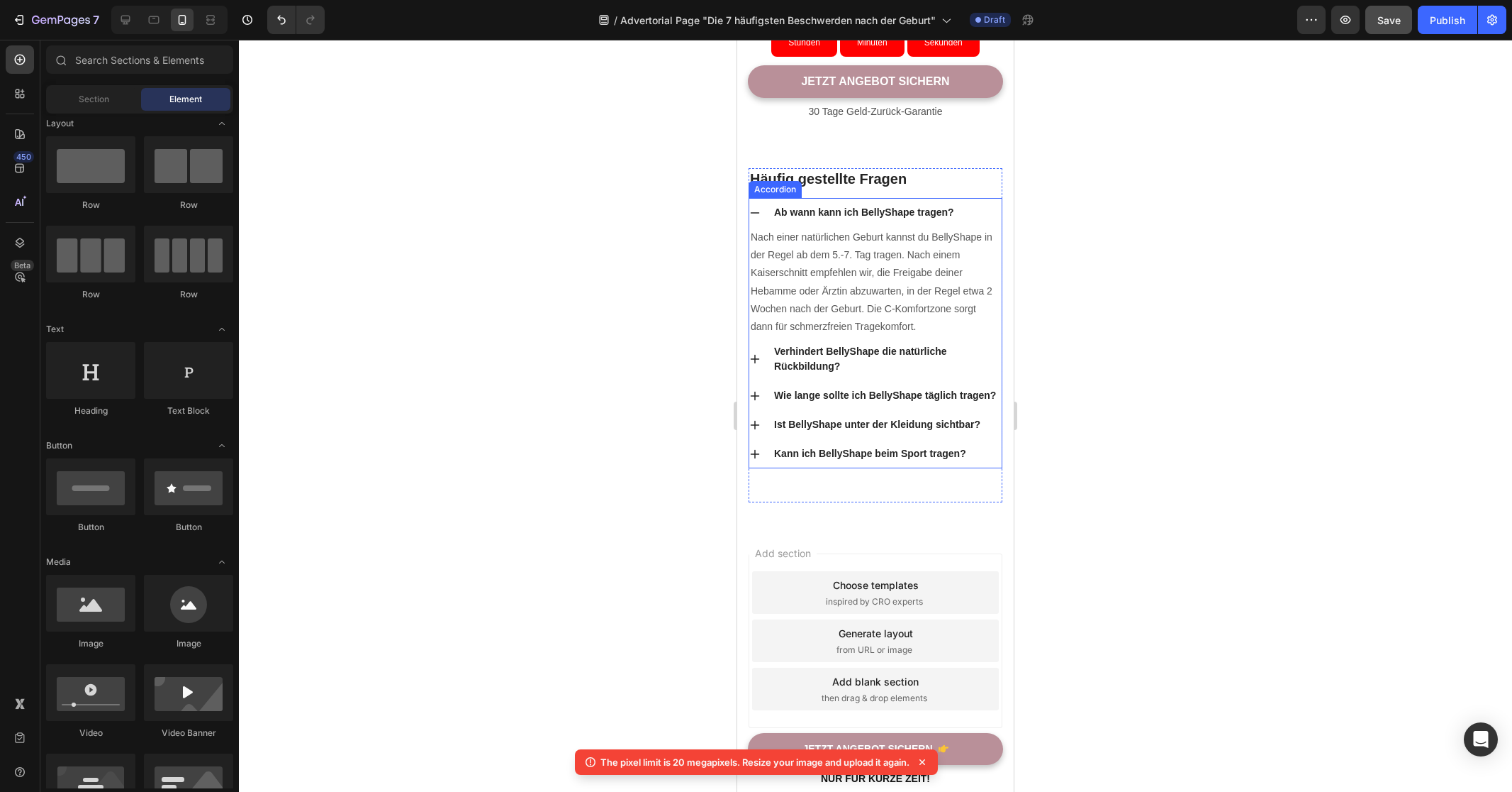
scroll to position [7121, 0]
click at [603, 211] on div at bounding box center [876, 415] width 1274 height 752
drag, startPoint x: 513, startPoint y: 198, endPoint x: 535, endPoint y: 292, distance: 96.5
click at [535, 292] on div at bounding box center [876, 415] width 1274 height 752
click at [535, 291] on div at bounding box center [876, 415] width 1274 height 752
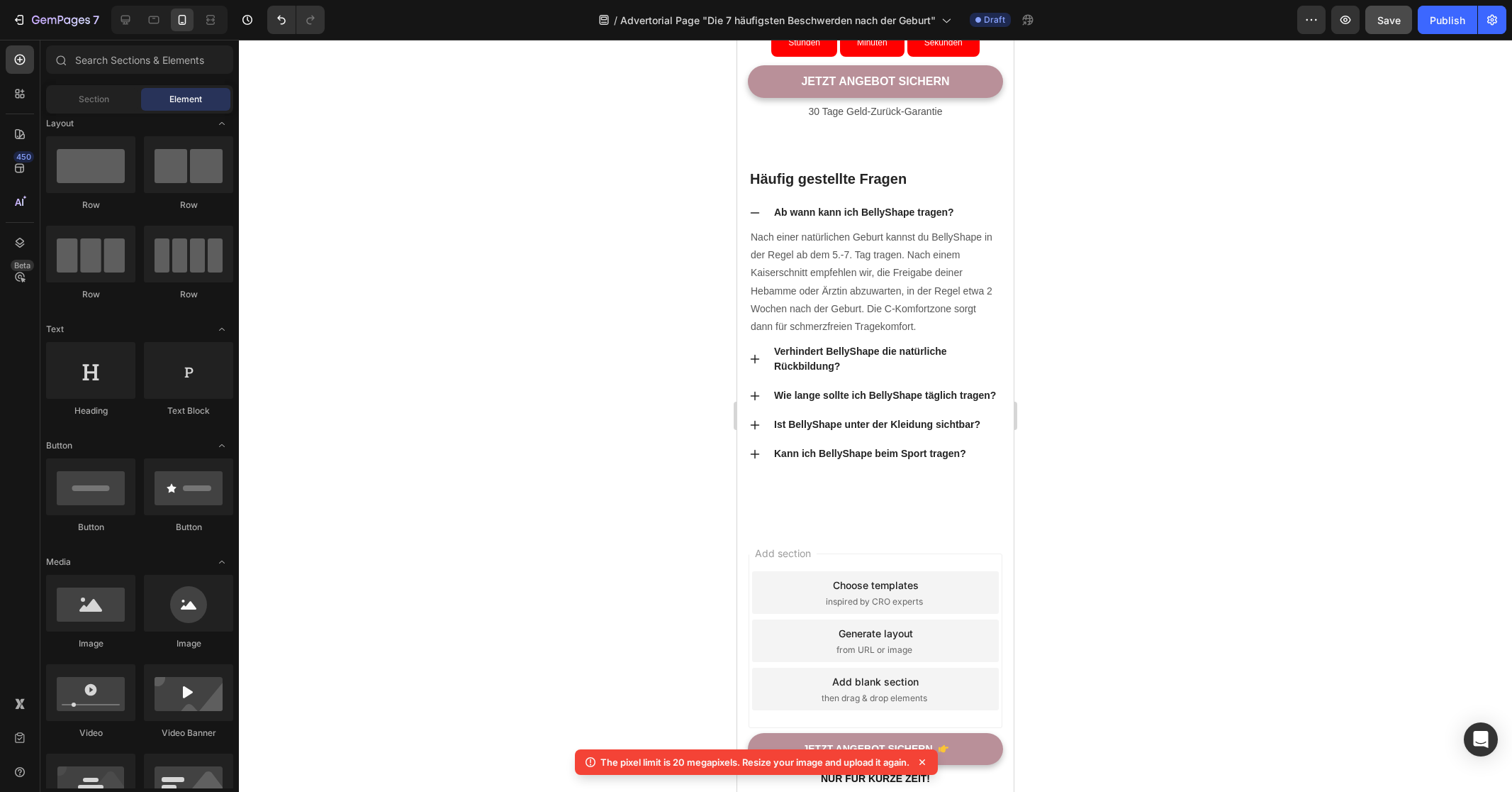
click at [923, 762] on icon at bounding box center [922, 762] width 6 height 6
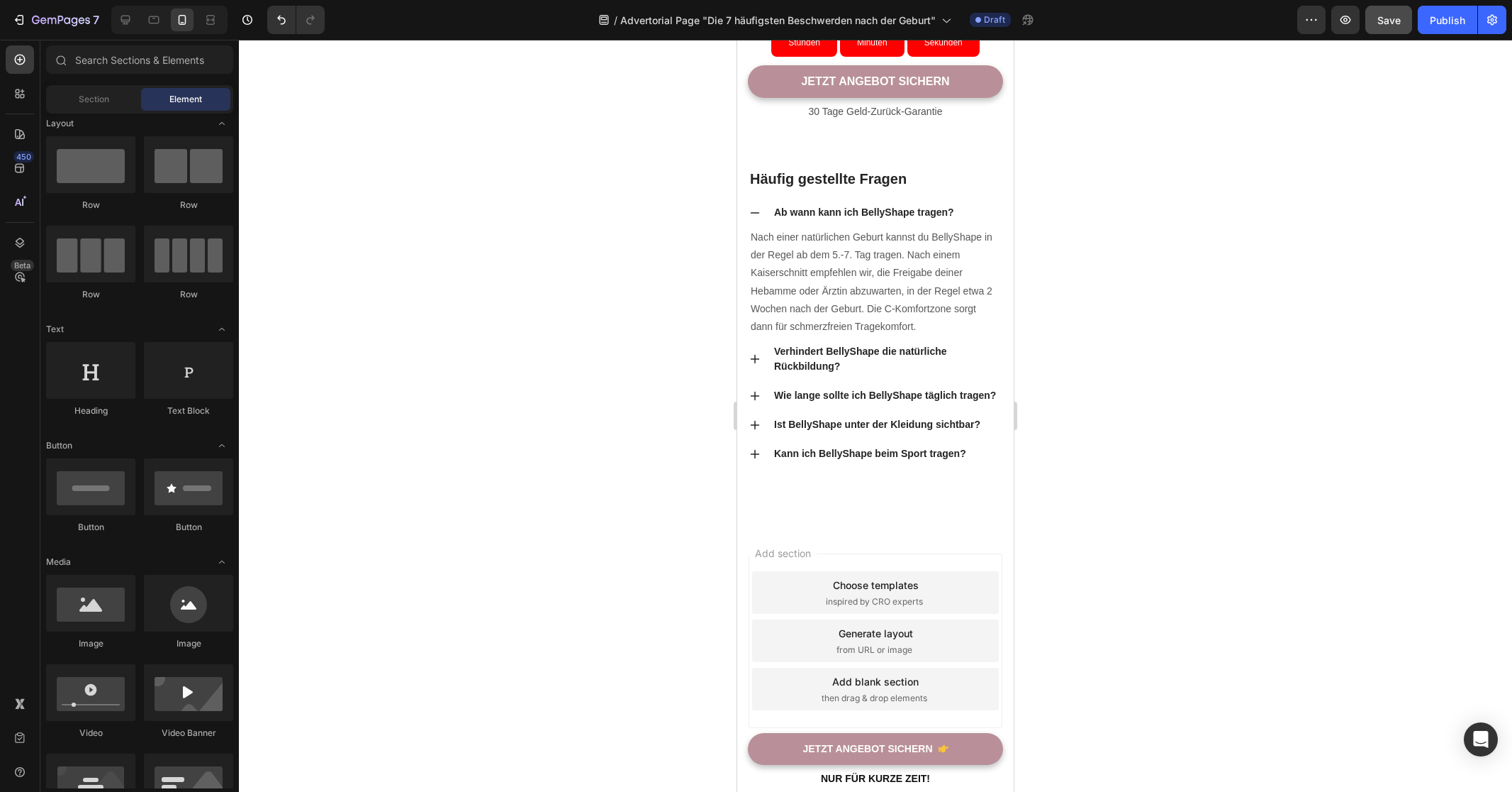
click at [585, 516] on div at bounding box center [876, 415] width 1274 height 752
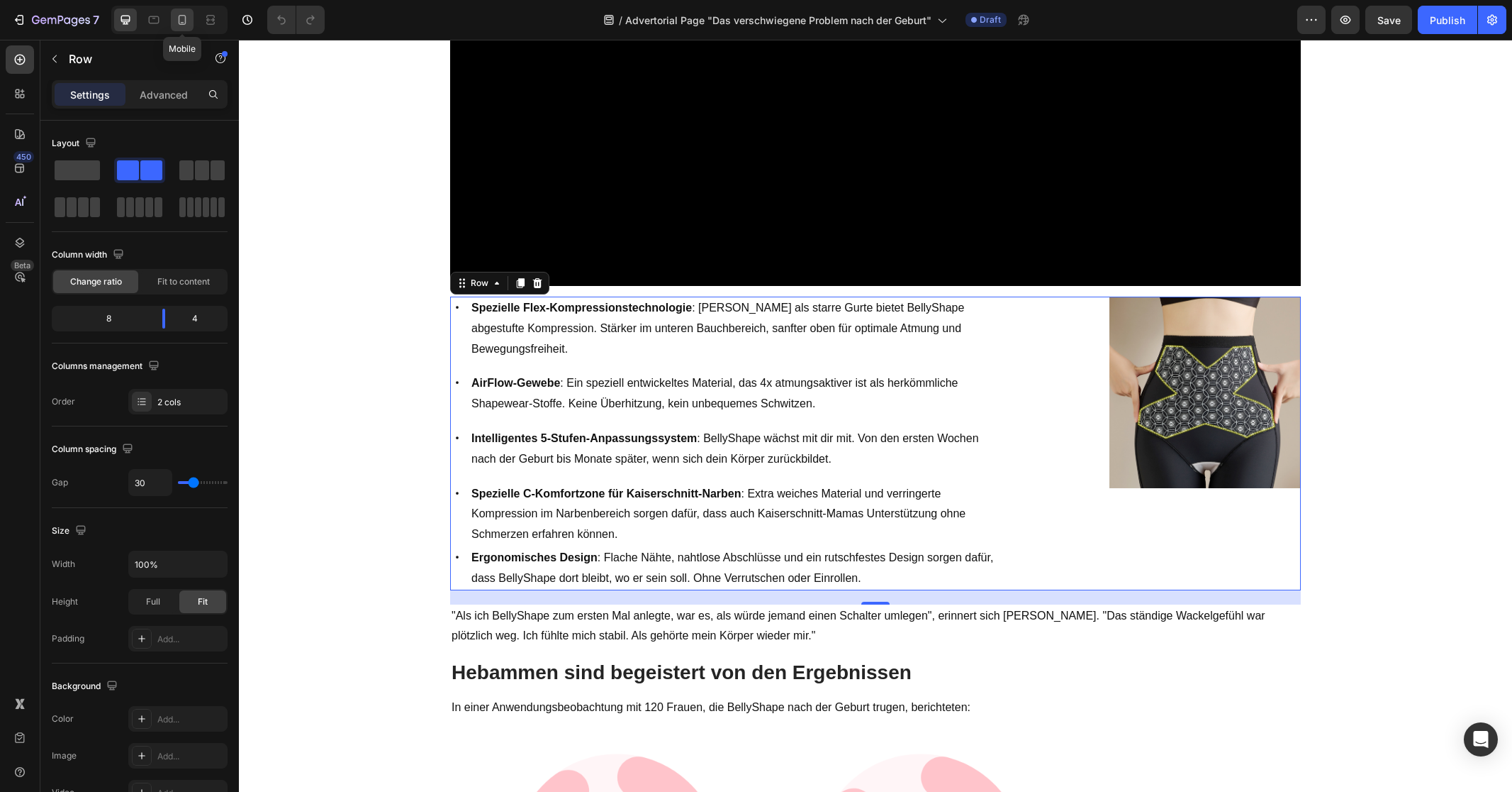
click at [180, 15] on icon at bounding box center [183, 19] width 8 height 10
type input "0"
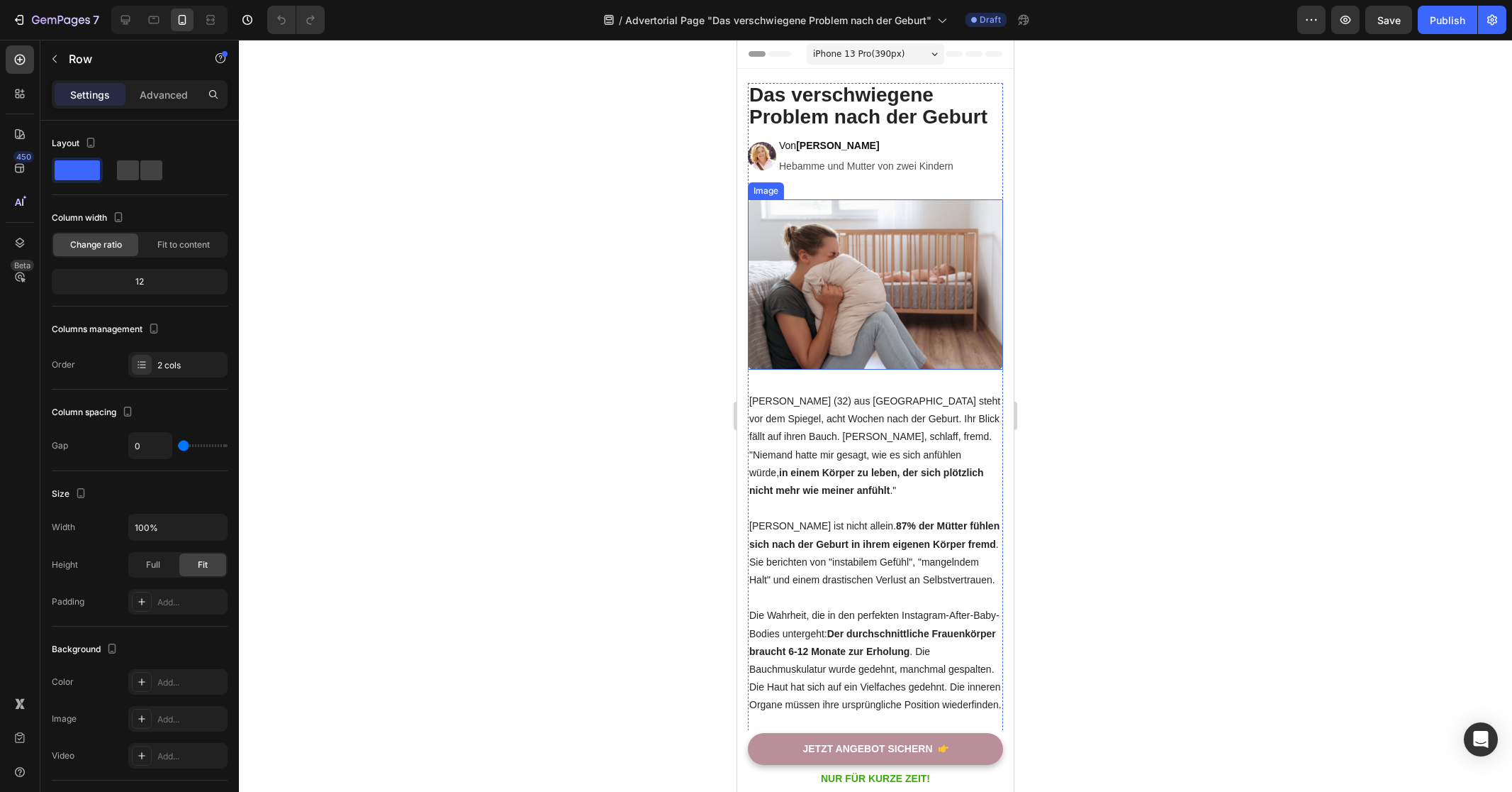
scroll to position [73, 0]
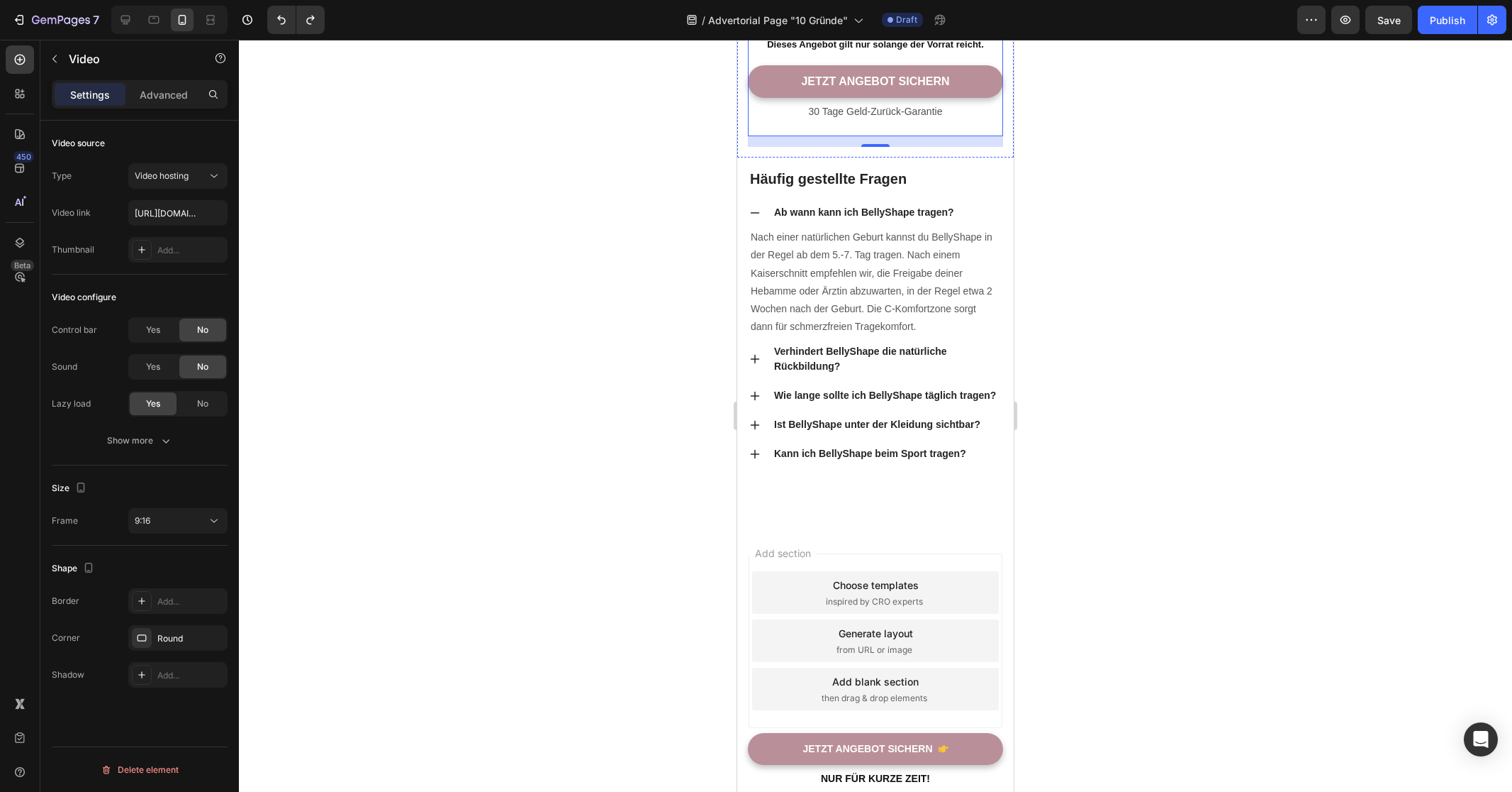
scroll to position [6546, 0]
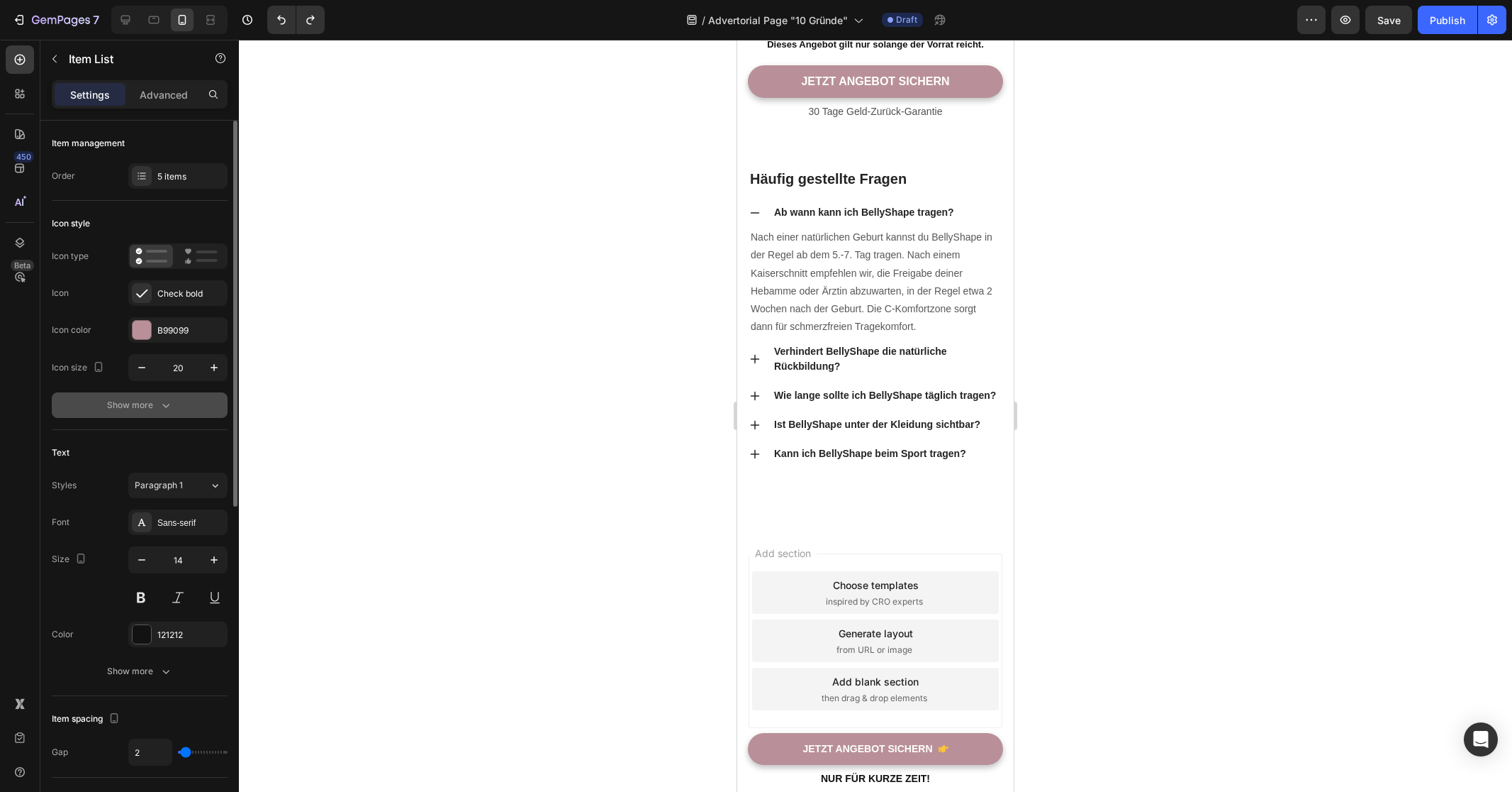
click at [145, 411] on div "Show more" at bounding box center [139, 405] width 66 height 14
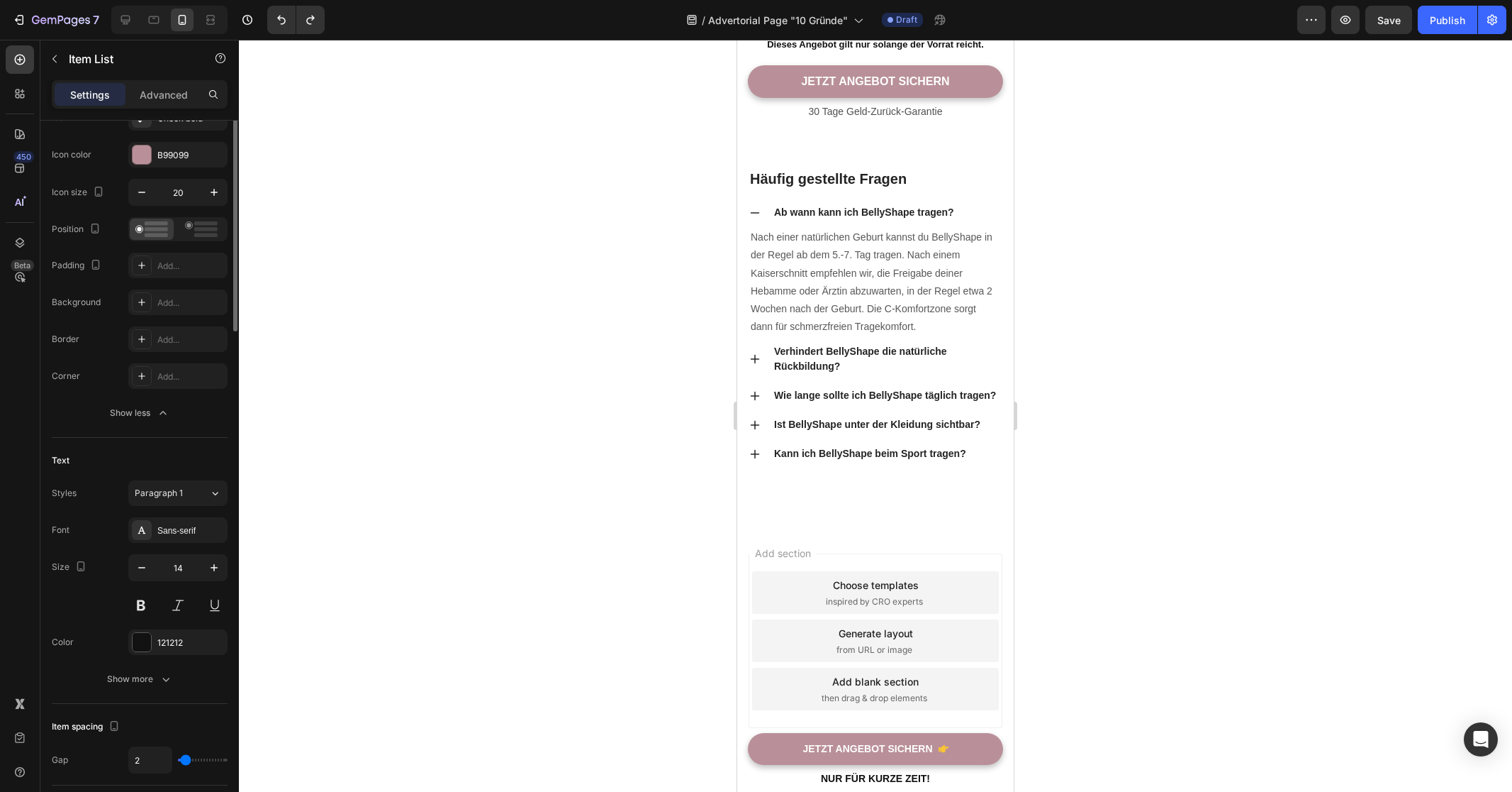
scroll to position [394, 0]
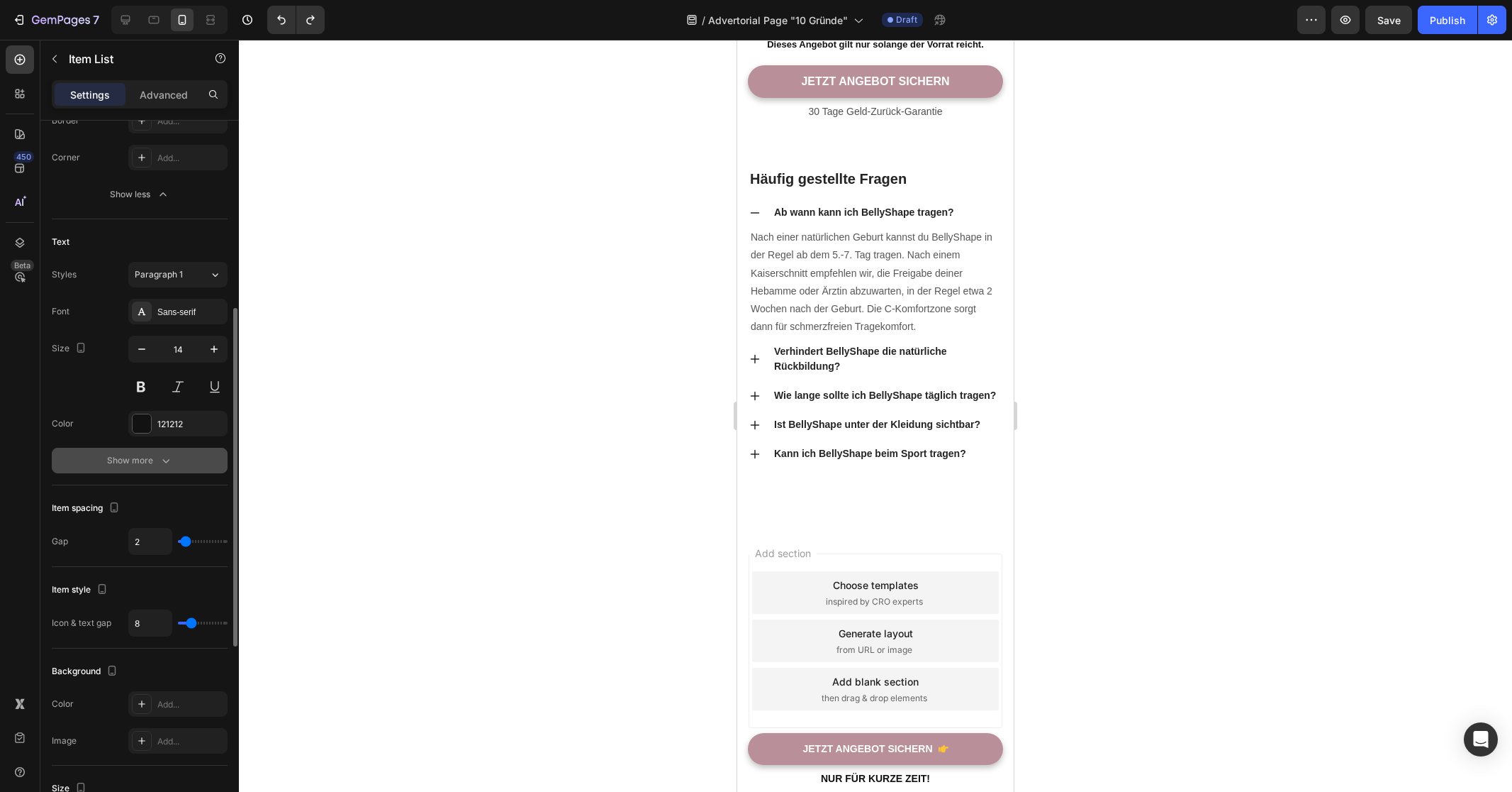
click at [161, 449] on button "Show more" at bounding box center [139, 460] width 176 height 26
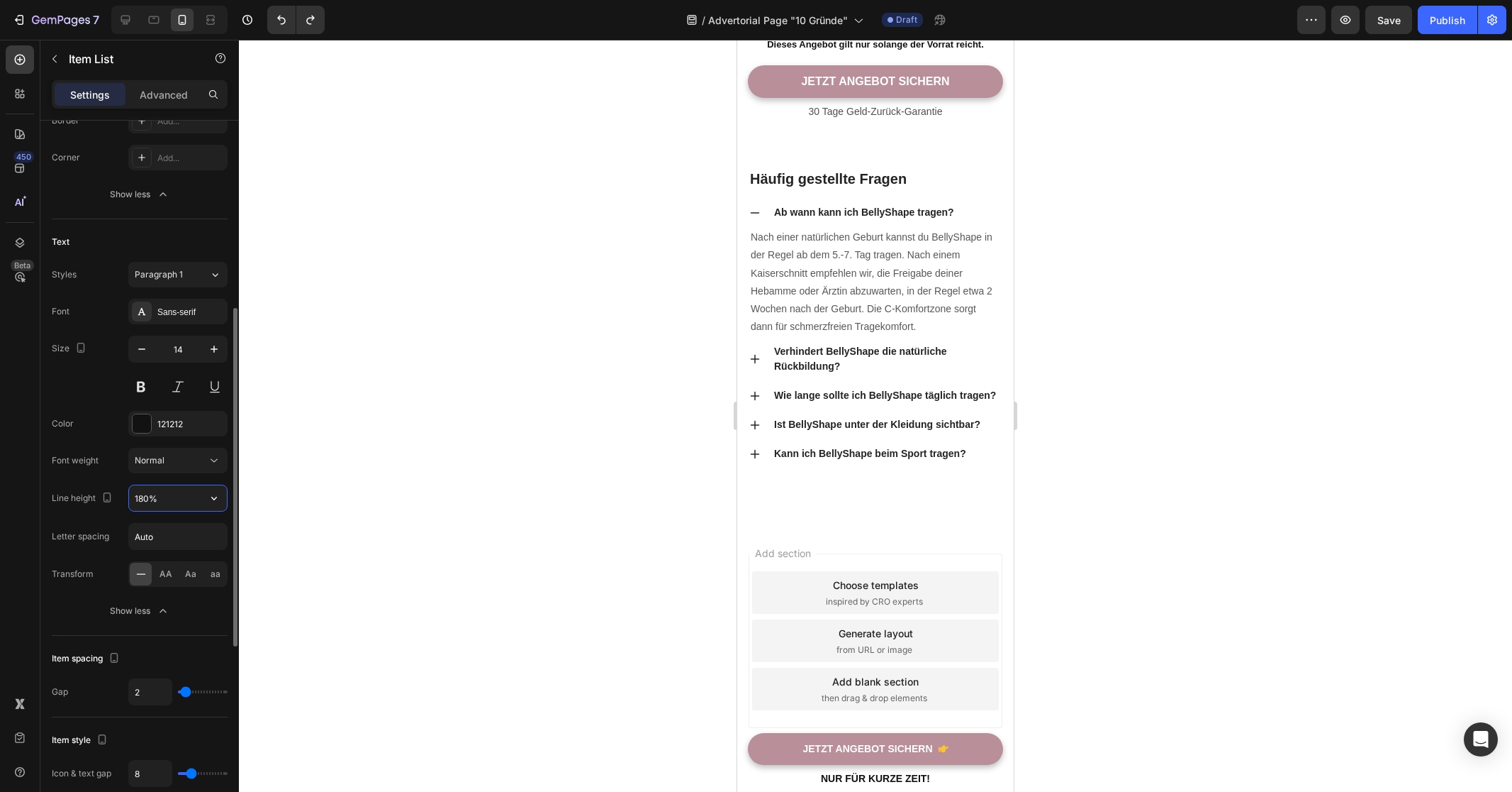
click at [190, 497] on input "180%" at bounding box center [178, 498] width 98 height 26
click at [214, 495] on icon "button" at bounding box center [214, 498] width 14 height 14
click at [156, 606] on div "150%" at bounding box center [162, 615] width 116 height 27
type input "150%"
click at [93, 509] on div "Line height 150%" at bounding box center [139, 498] width 176 height 27
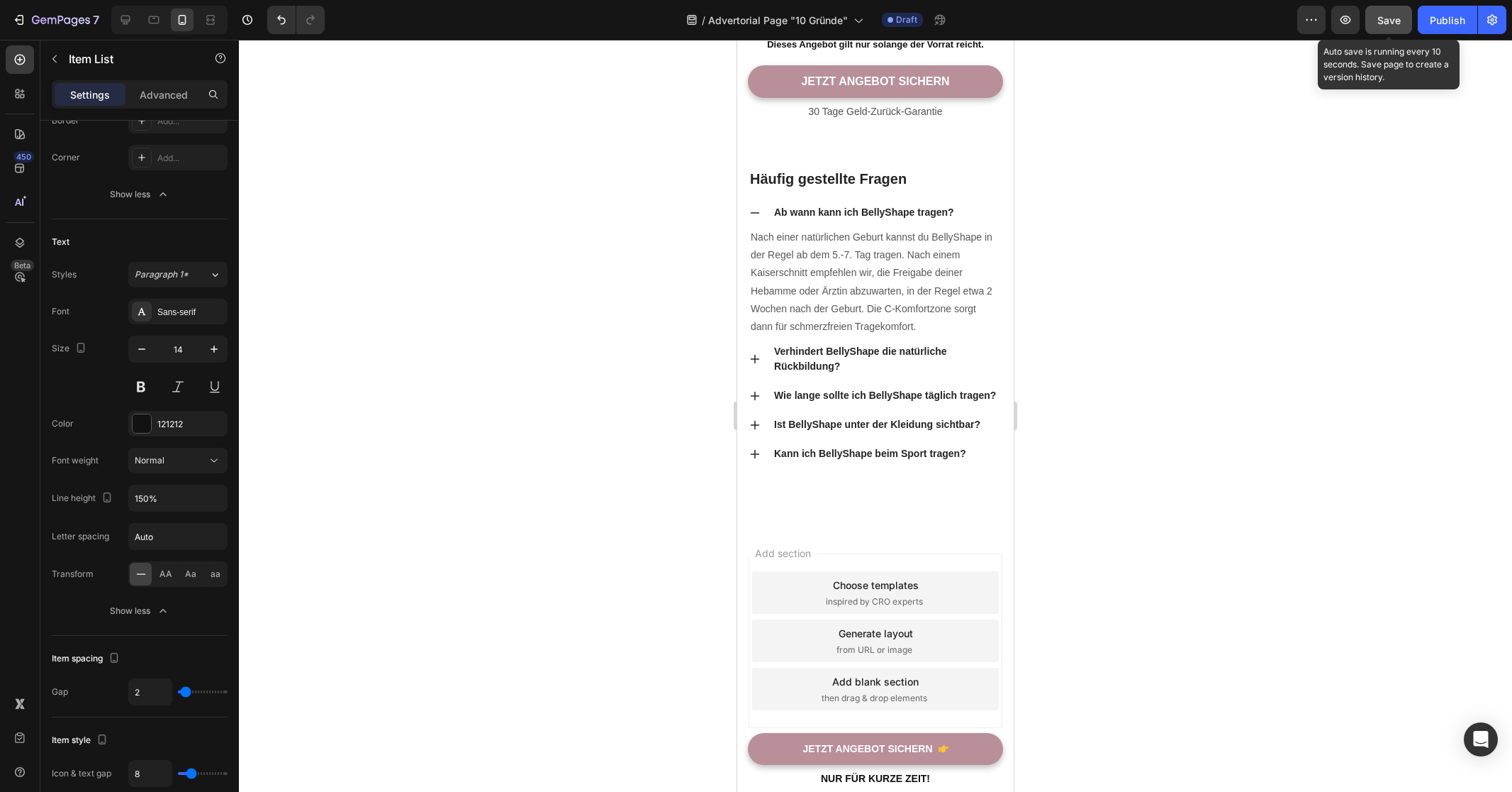
click at [1377, 30] on button "Save" at bounding box center [1388, 20] width 47 height 29
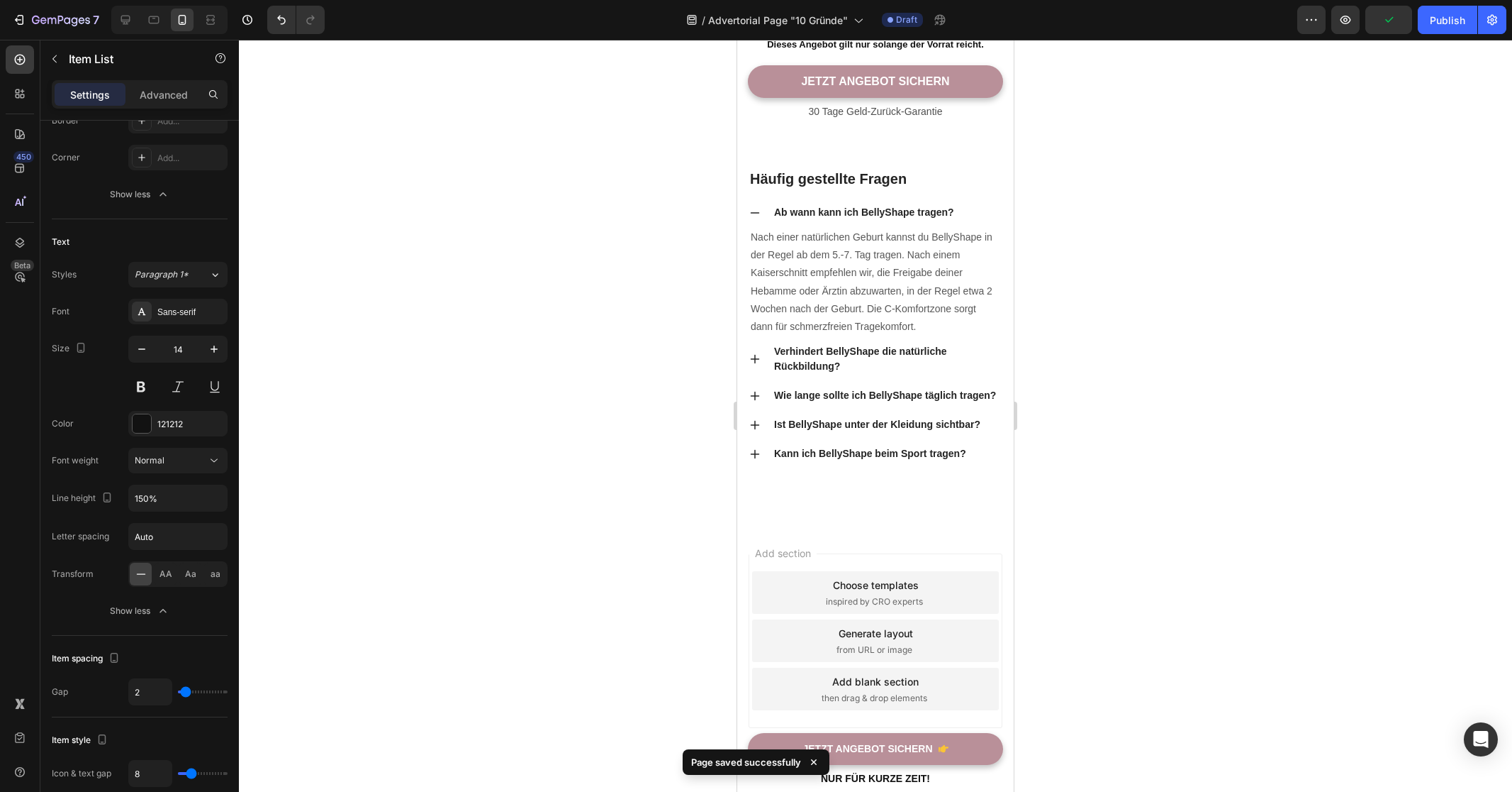
click at [1228, 315] on div at bounding box center [876, 415] width 1274 height 752
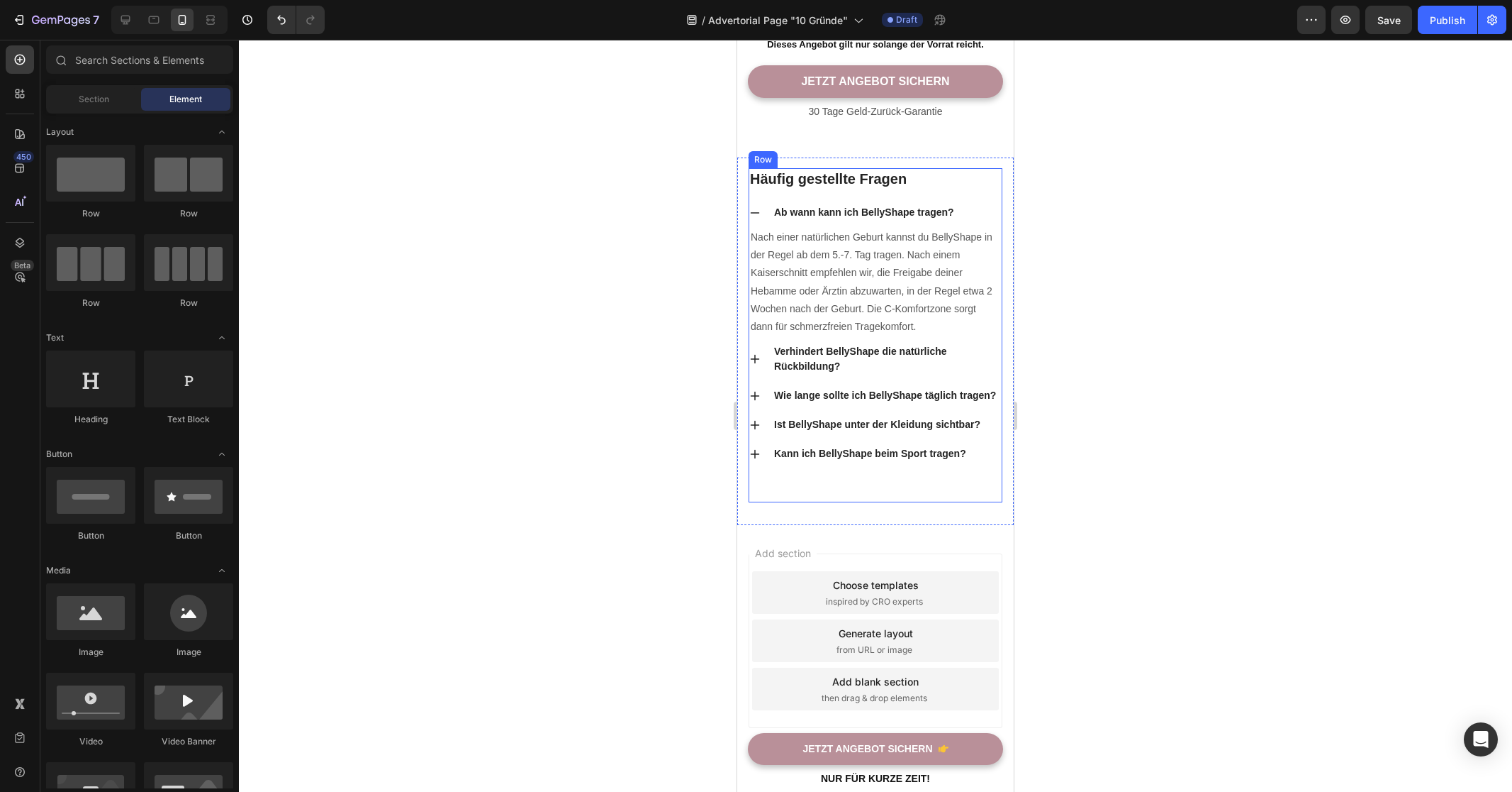
scroll to position [6709, 0]
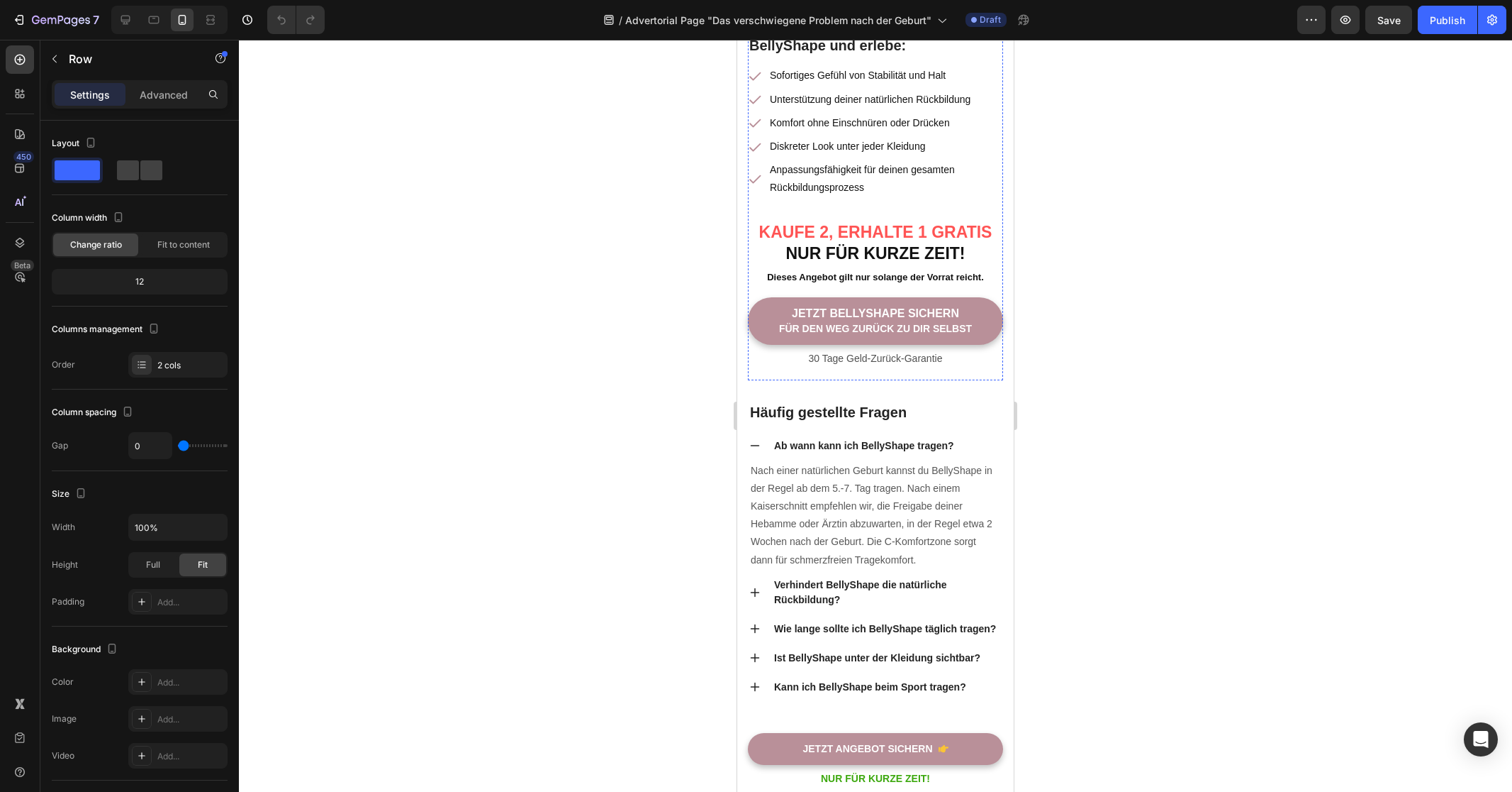
scroll to position [3984, 0]
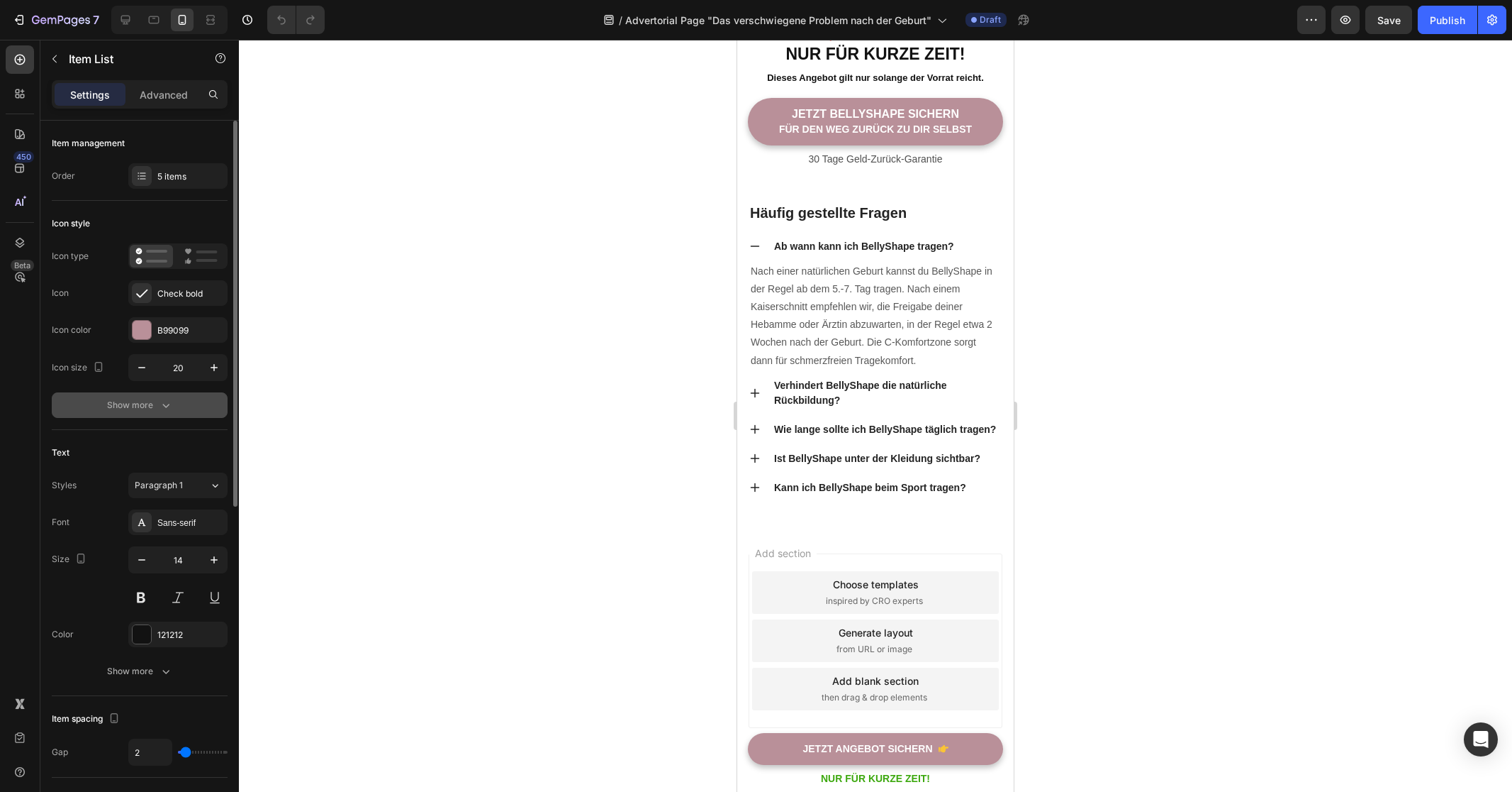
click at [165, 395] on button "Show more" at bounding box center [139, 405] width 176 height 26
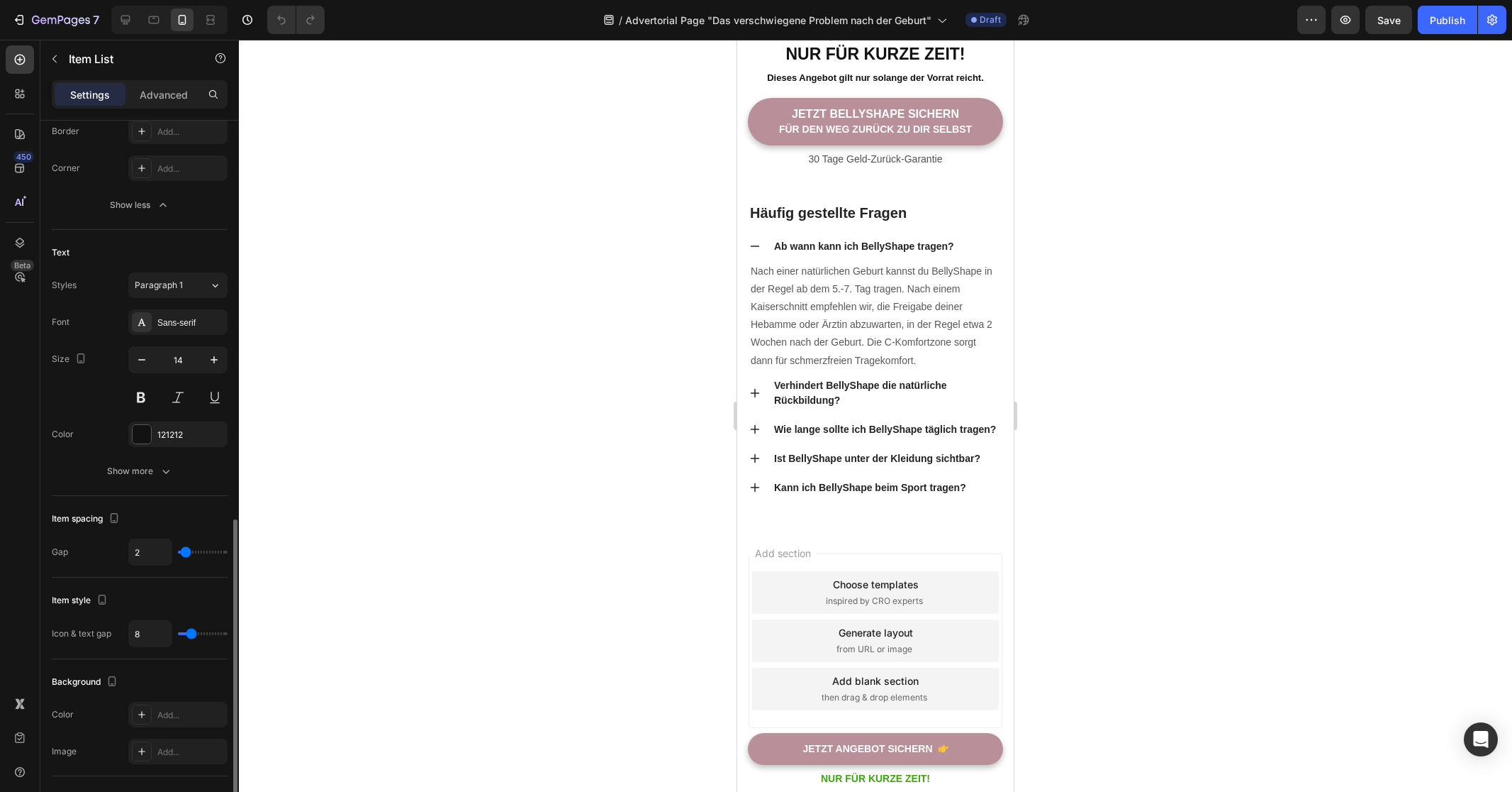
scroll to position [530, 0]
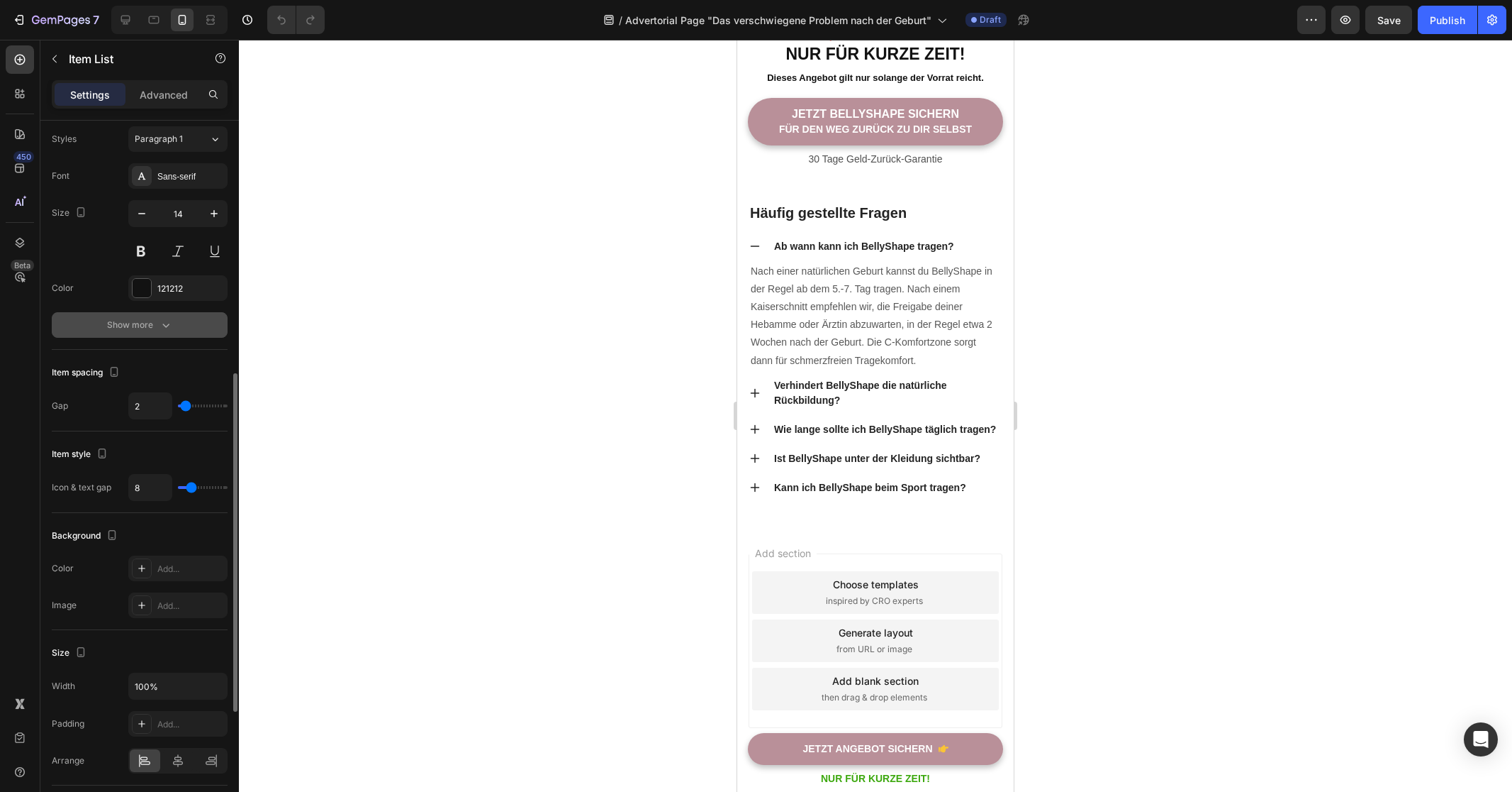
click at [157, 334] on button "Show more" at bounding box center [139, 325] width 176 height 26
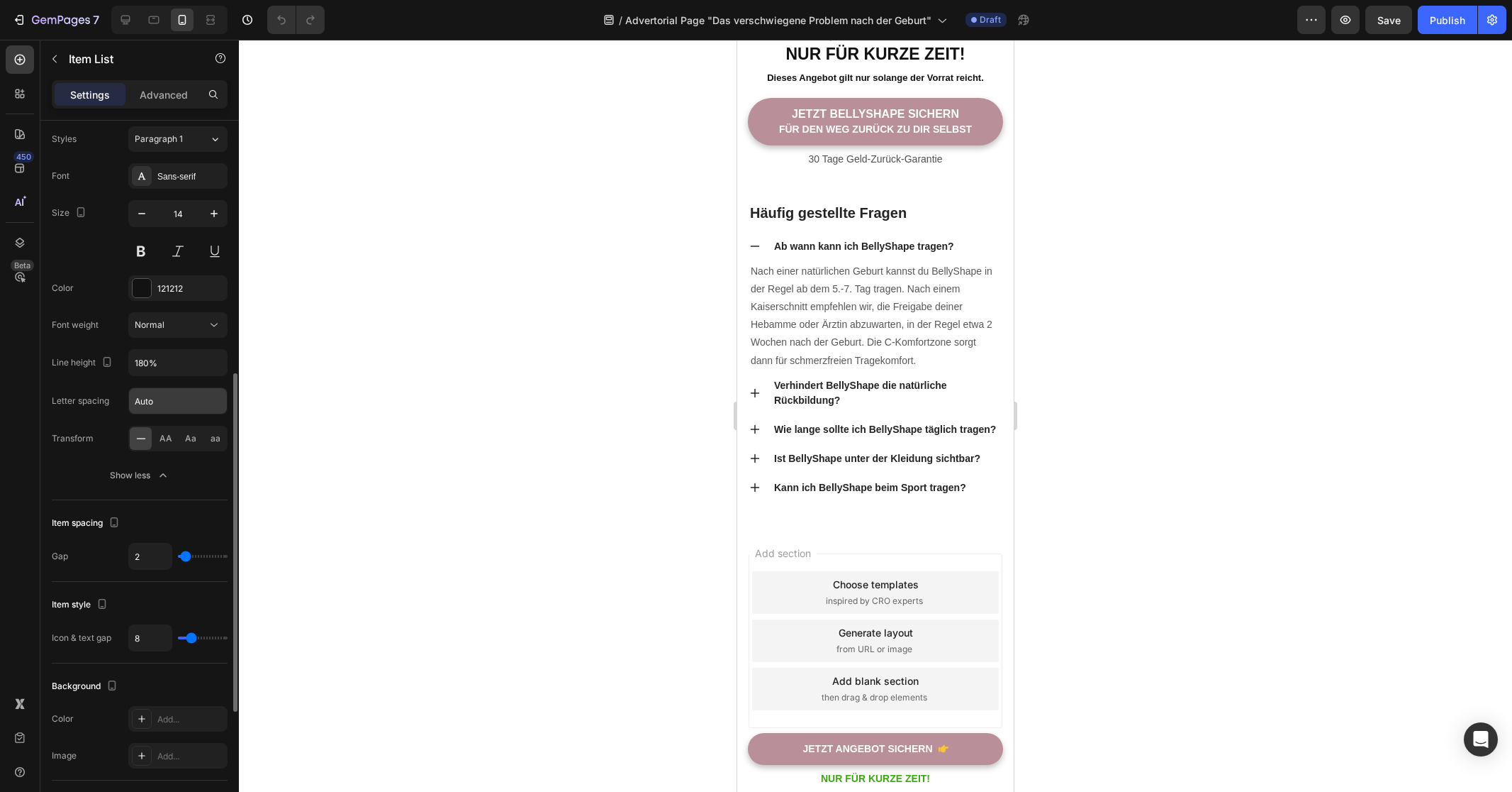
click at [163, 403] on input "Auto" at bounding box center [178, 401] width 98 height 26
click at [204, 396] on input "Auto" at bounding box center [178, 401] width 98 height 26
click at [71, 422] on div "Font Sans-serif Size 14 Color 121212 Font weight Normal Line height 180% Letter…" at bounding box center [139, 326] width 176 height 325
click at [212, 364] on icon "button" at bounding box center [214, 362] width 14 height 14
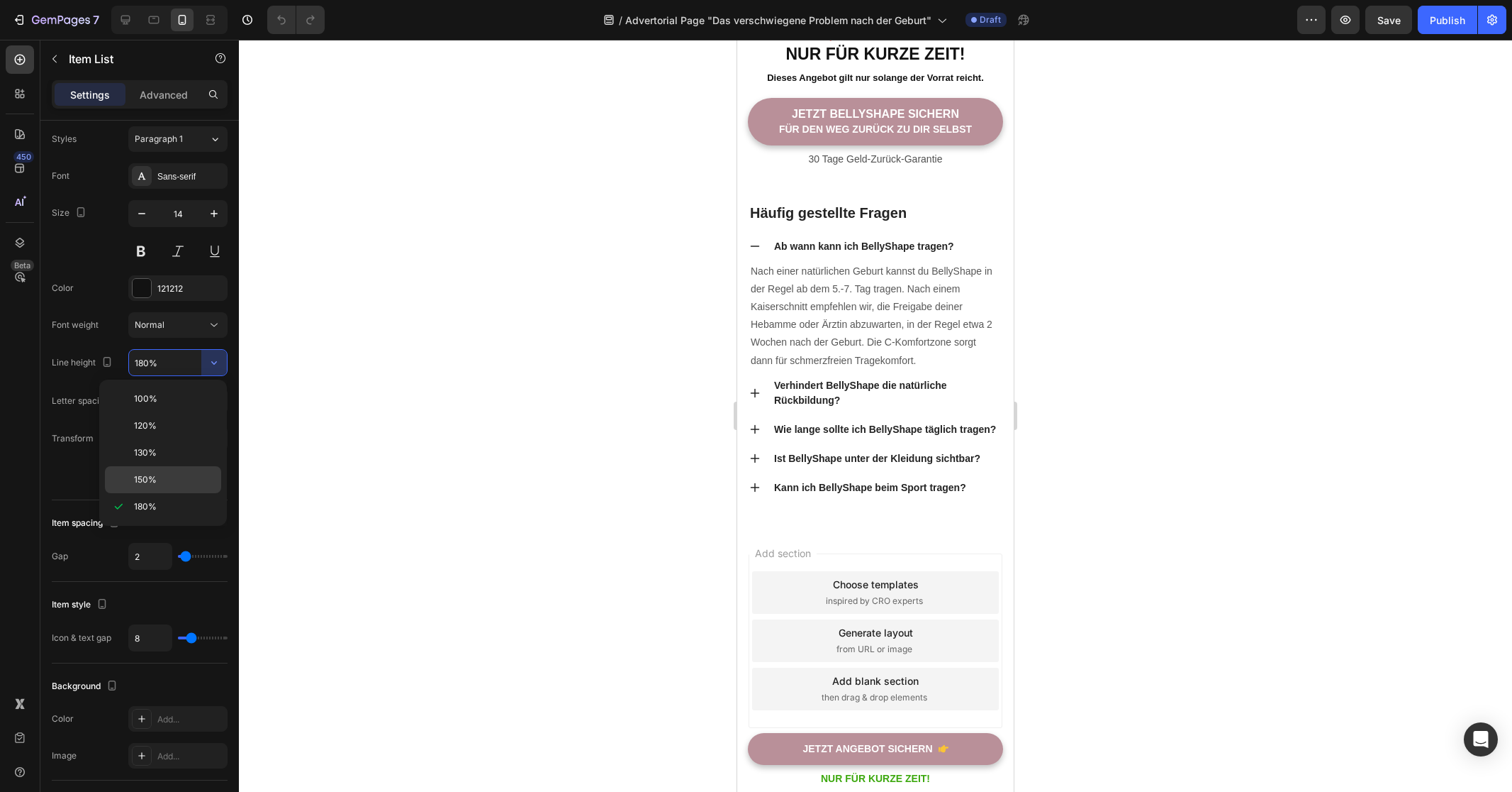
click at [142, 481] on span "150%" at bounding box center [145, 479] width 23 height 12
type input "150%"
drag, startPoint x: 539, startPoint y: 334, endPoint x: 549, endPoint y: 345, distance: 14.9
click at [539, 334] on div at bounding box center [876, 415] width 1274 height 752
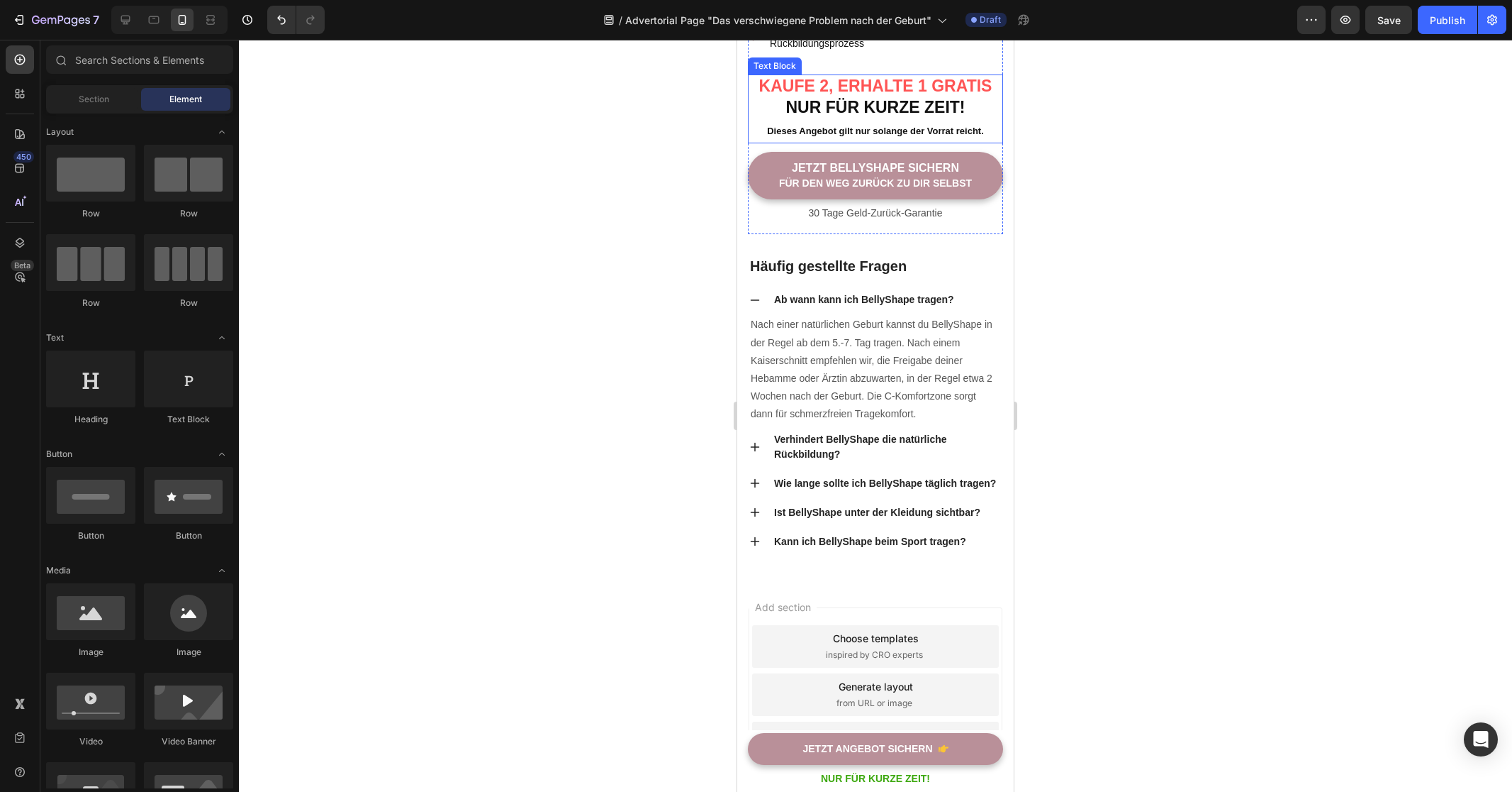
scroll to position [4031, 0]
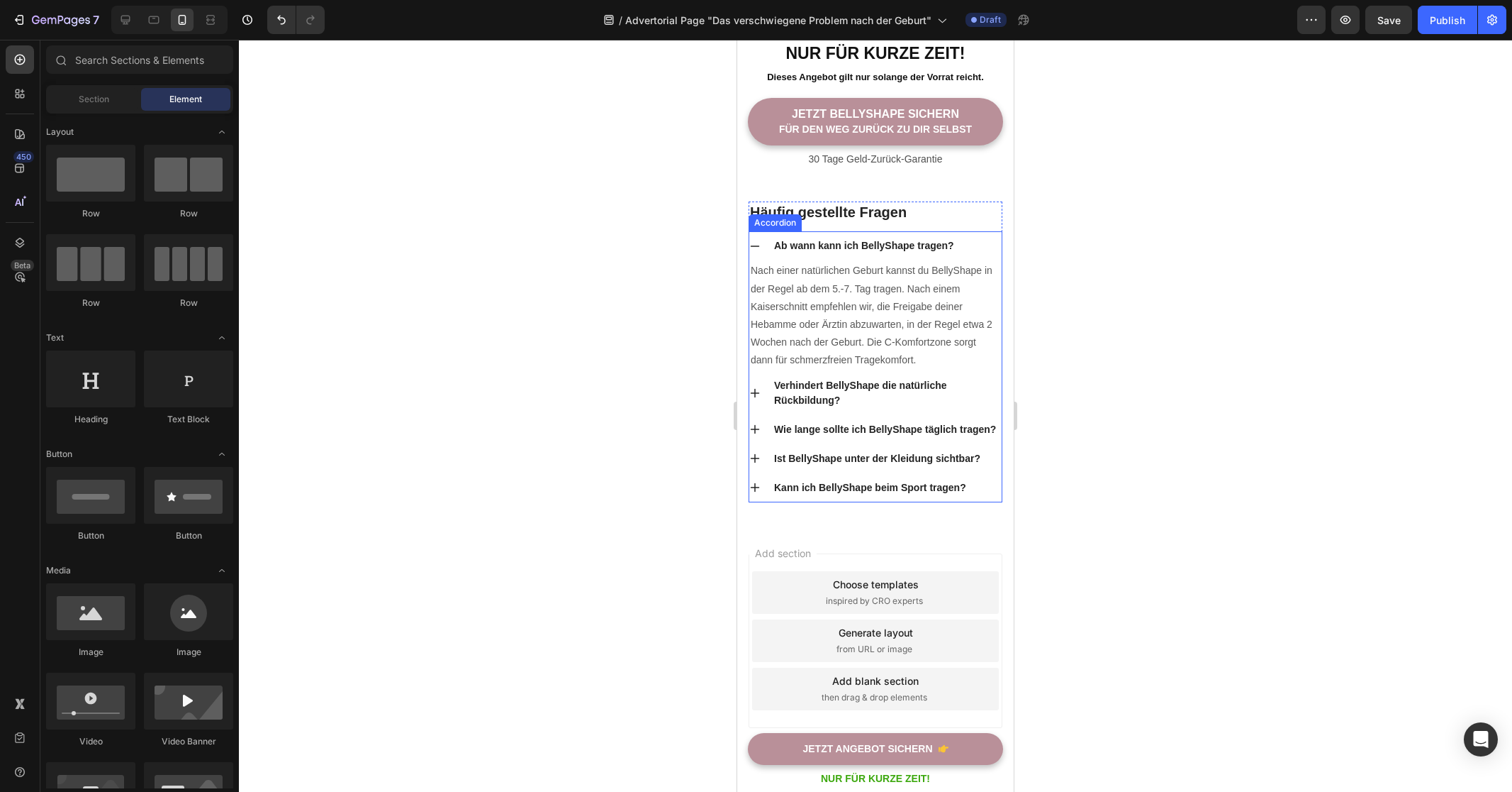
click at [759, 252] on icon at bounding box center [755, 246] width 12 height 12
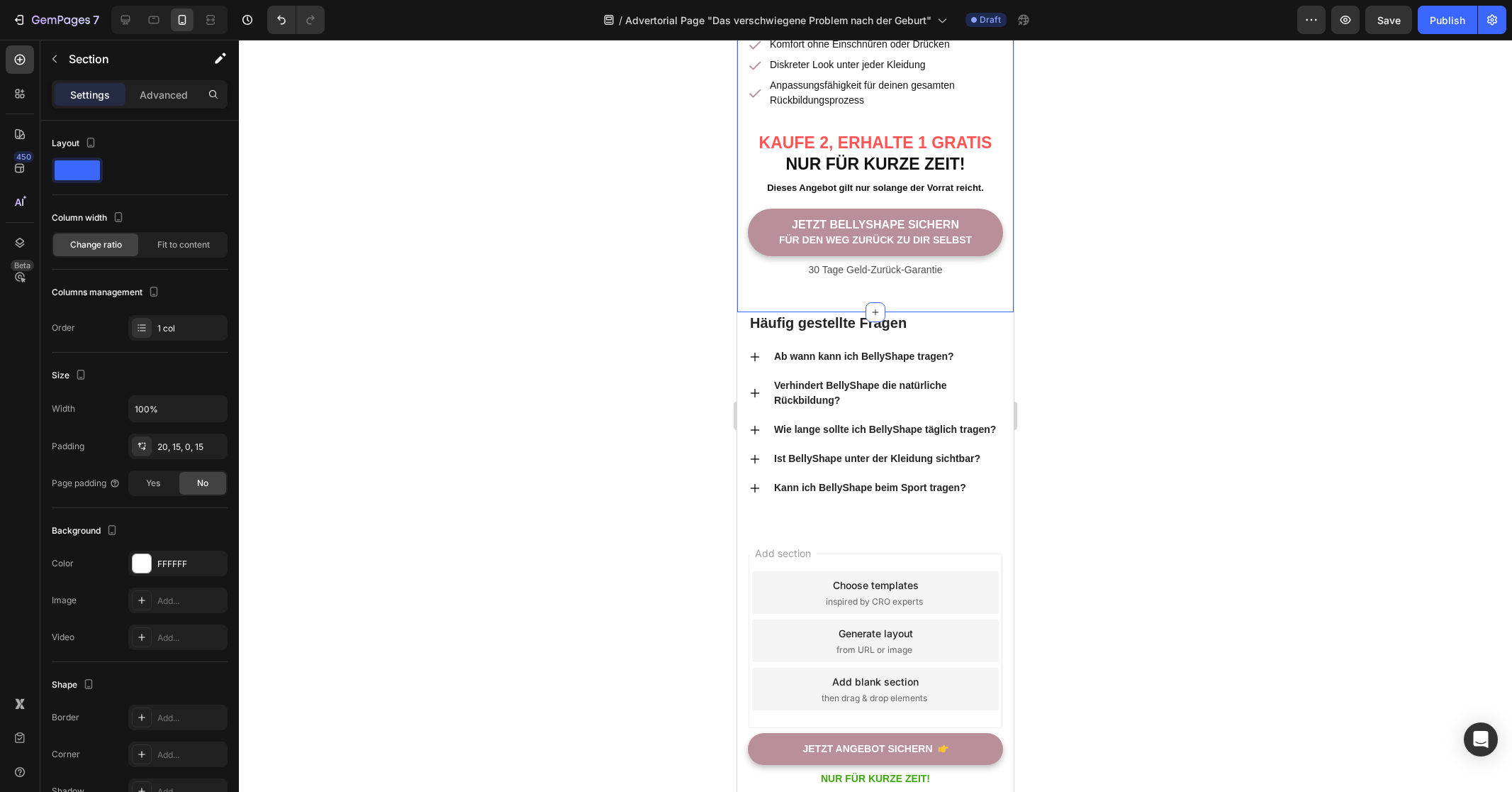
click at [564, 407] on div at bounding box center [876, 415] width 1274 height 752
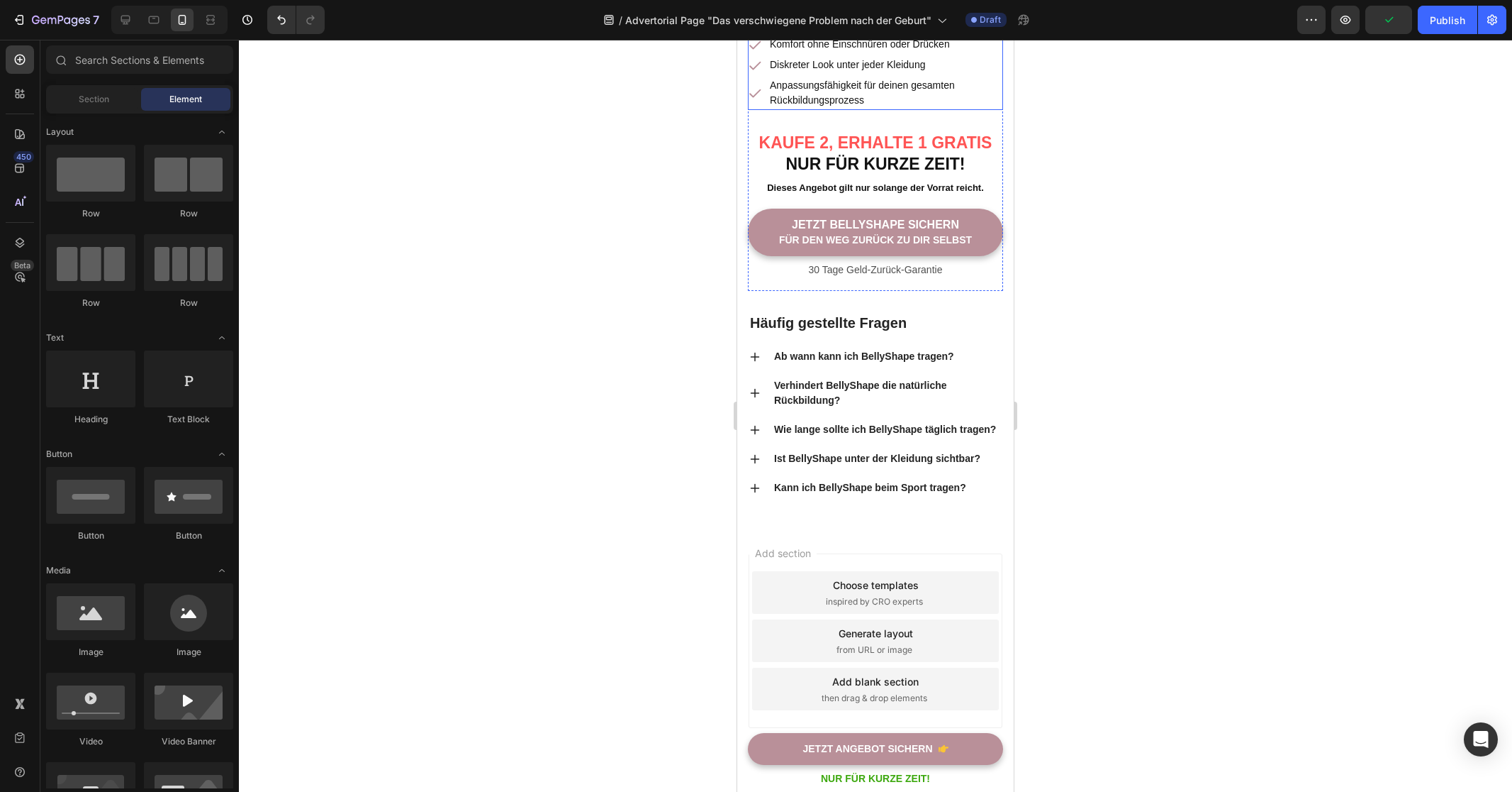
scroll to position [3885, 0]
click at [1387, 19] on span "Save" at bounding box center [1389, 20] width 23 height 12
